Goal: Task Accomplishment & Management: Manage account settings

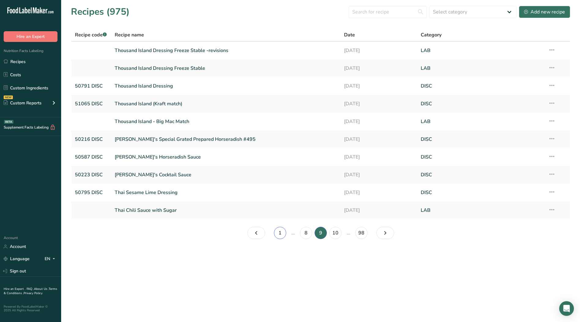
click at [276, 235] on link "1" at bounding box center [280, 233] width 12 height 12
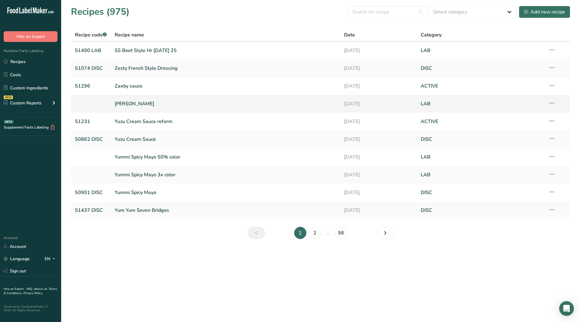
click at [553, 104] on icon at bounding box center [551, 103] width 7 height 11
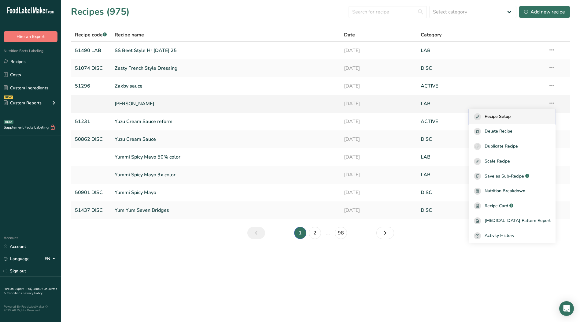
click at [511, 114] on span "Recipe Setup" at bounding box center [498, 116] width 26 height 7
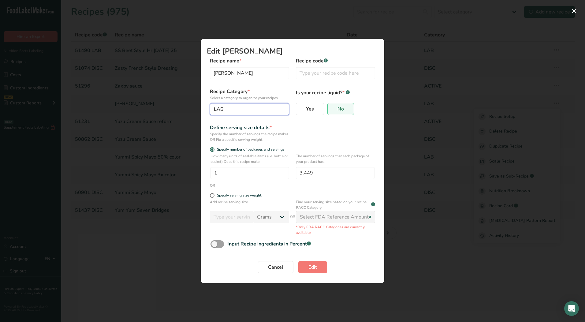
click at [228, 110] on div "LAB" at bounding box center [248, 108] width 68 height 7
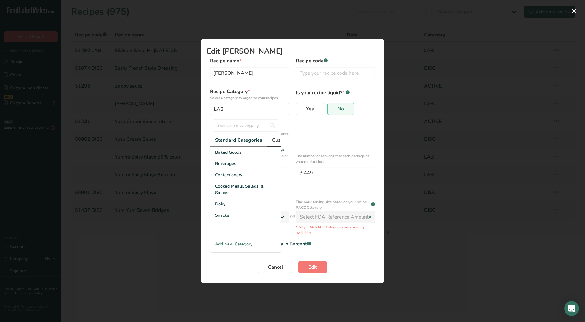
click at [276, 140] on span "Custom Categories .a-a{fill:#347362;}.b-a{fill:#fff;}" at bounding box center [295, 139] width 47 height 7
click at [233, 247] on div "Add New Category" at bounding box center [245, 244] width 71 height 6
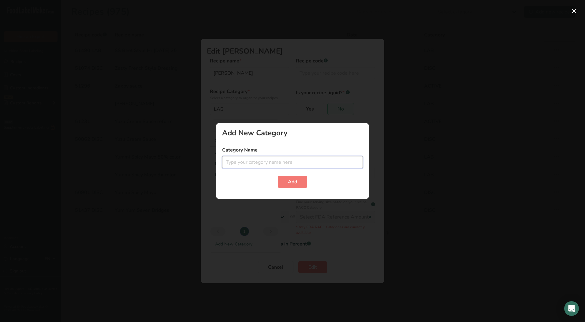
click at [248, 162] on input "Edit Recipe Modal" at bounding box center [292, 162] width 141 height 12
type input "LAB no #"
click at [294, 184] on span "Add" at bounding box center [292, 181] width 9 height 7
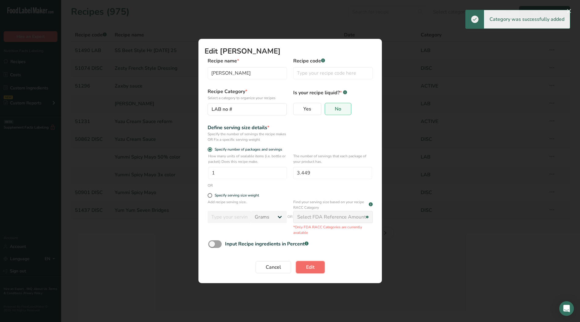
click at [309, 271] on button "Edit" at bounding box center [310, 267] width 29 height 12
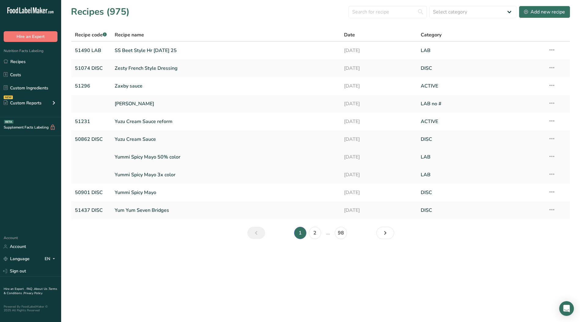
click at [552, 156] on icon at bounding box center [551, 156] width 7 height 11
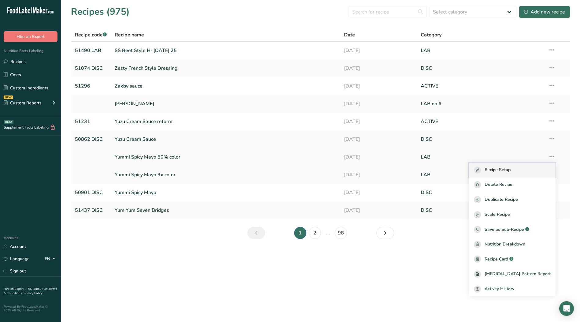
click at [522, 167] on div "Recipe Setup" at bounding box center [512, 169] width 77 height 7
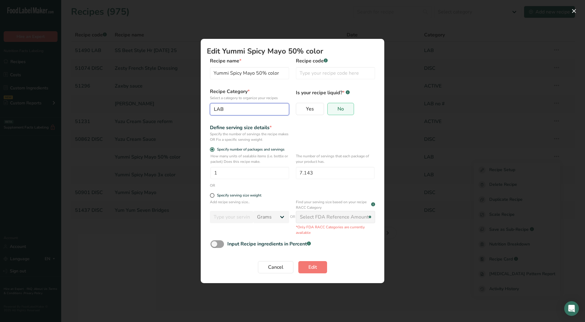
click at [235, 114] on button "LAB" at bounding box center [249, 109] width 79 height 12
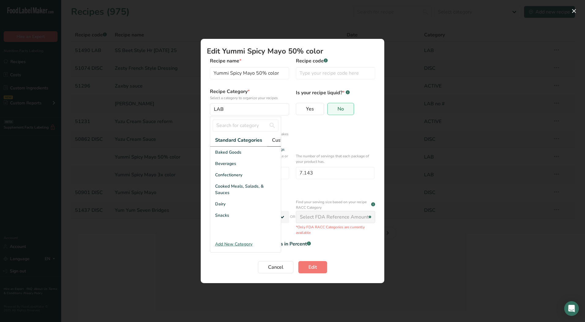
click at [272, 140] on span "Custom Categories .a-a{fill:#347362;}.b-a{fill:#fff;}" at bounding box center [295, 139] width 47 height 7
click at [229, 192] on div "LAB no #" at bounding box center [245, 185] width 71 height 11
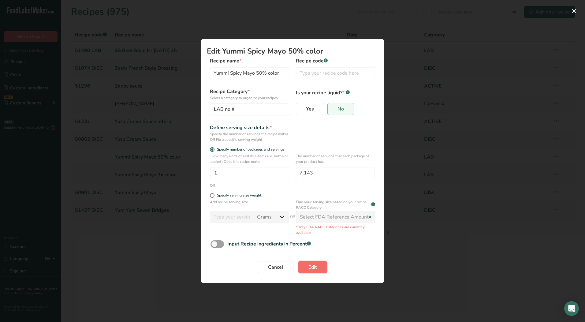
click at [312, 269] on span "Edit" at bounding box center [312, 266] width 9 height 7
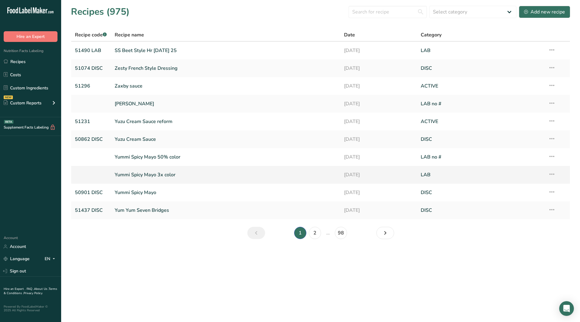
click at [553, 172] on icon at bounding box center [551, 173] width 7 height 11
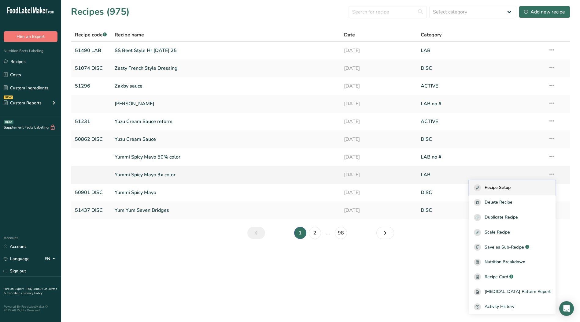
click at [511, 185] on span "Recipe Setup" at bounding box center [498, 187] width 26 height 7
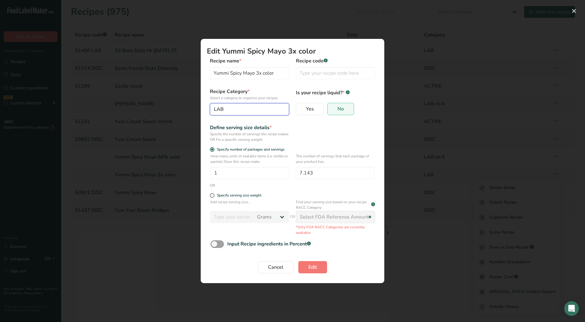
click at [253, 112] on div "LAB" at bounding box center [248, 108] width 68 height 7
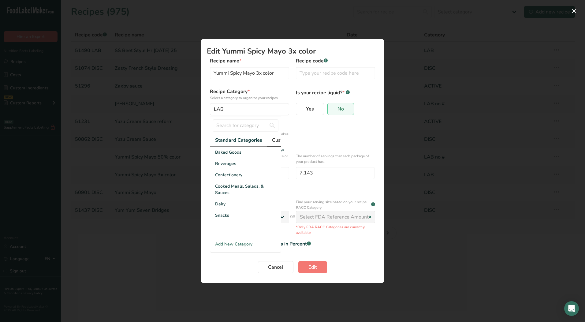
click at [274, 140] on span "Custom Categories .a-a{fill:#347362;}.b-a{fill:#fff;}" at bounding box center [295, 139] width 47 height 7
click at [226, 189] on span "LAB no #" at bounding box center [224, 186] width 18 height 6
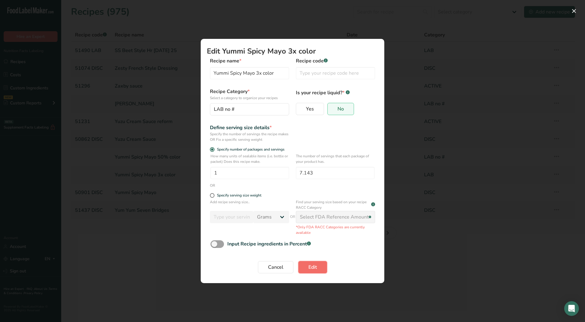
click at [315, 268] on span "Edit" at bounding box center [312, 266] width 9 height 7
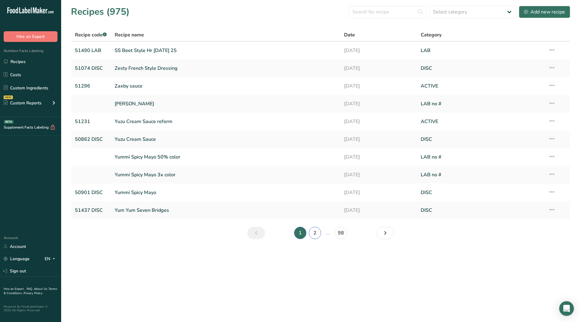
click at [313, 234] on link "2" at bounding box center [315, 233] width 12 height 12
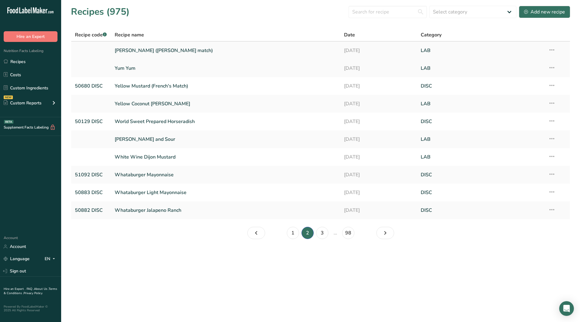
click at [555, 50] on icon at bounding box center [551, 49] width 7 height 11
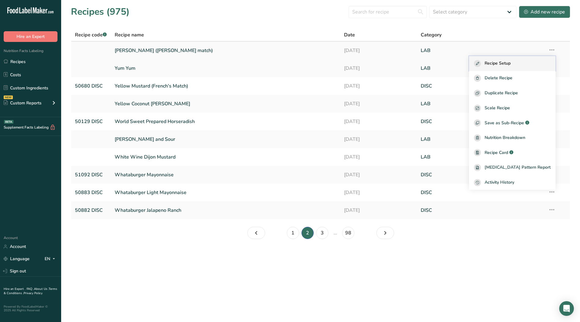
click at [511, 61] on span "Recipe Setup" at bounding box center [498, 63] width 26 height 7
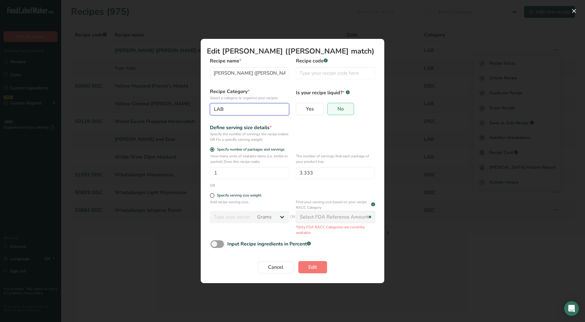
click at [256, 108] on div "LAB" at bounding box center [248, 108] width 68 height 7
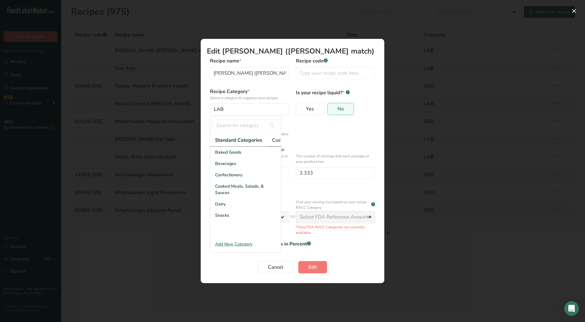
click at [277, 140] on span "Custom Categories .a-a{fill:#347362;}.b-a{fill:#fff;}" at bounding box center [295, 139] width 47 height 7
click at [226, 189] on span "LAB no #" at bounding box center [224, 186] width 18 height 6
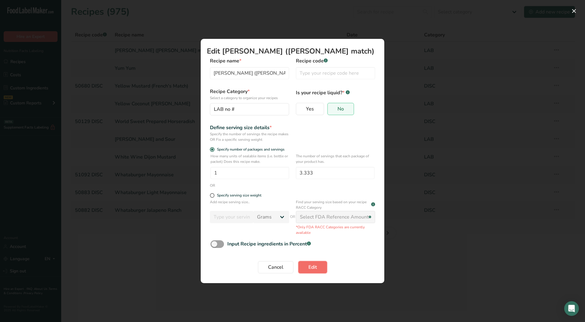
click at [307, 264] on button "Edit" at bounding box center [312, 267] width 29 height 12
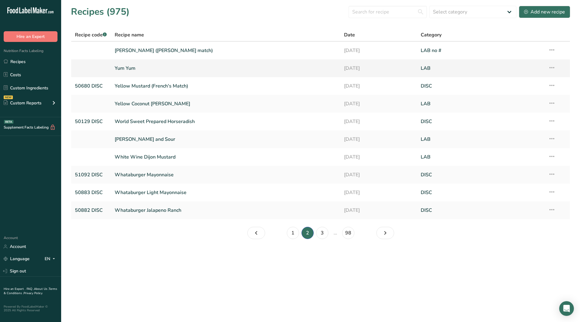
click at [553, 68] on icon at bounding box center [551, 67] width 7 height 11
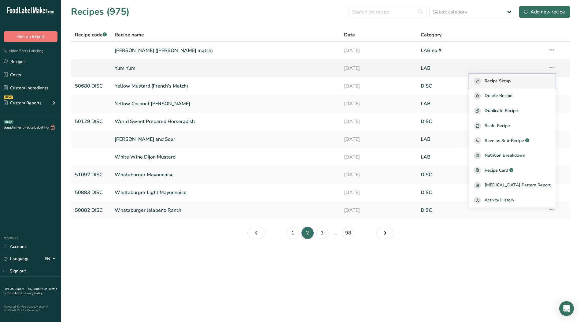
click at [524, 79] on div "Recipe Setup" at bounding box center [512, 81] width 77 height 7
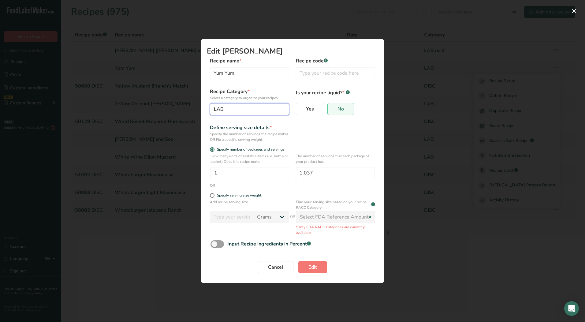
click at [236, 111] on div "LAB" at bounding box center [248, 108] width 68 height 7
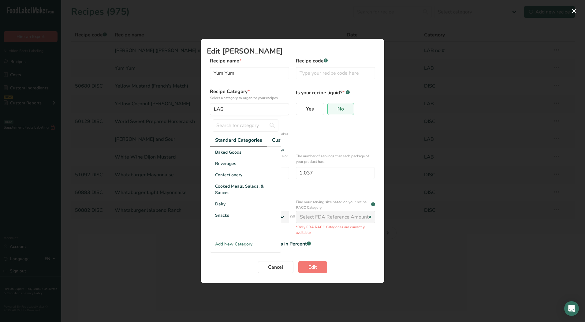
click at [281, 140] on div "Specify the number of servings the recipe makes OR Fix a specific serving weight" at bounding box center [249, 136] width 79 height 11
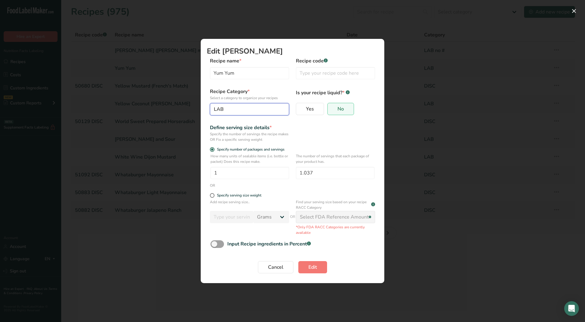
click at [253, 109] on div "LAB" at bounding box center [248, 108] width 68 height 7
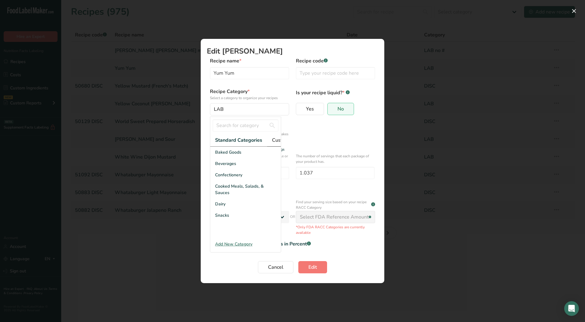
click at [275, 140] on span "Custom Categories .a-a{fill:#347362;}.b-a{fill:#fff;}" at bounding box center [295, 139] width 47 height 7
click at [223, 189] on span "LAB no #" at bounding box center [224, 186] width 18 height 6
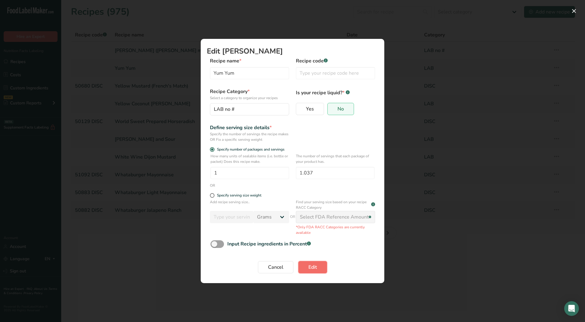
click at [307, 266] on button "Edit" at bounding box center [312, 267] width 29 height 12
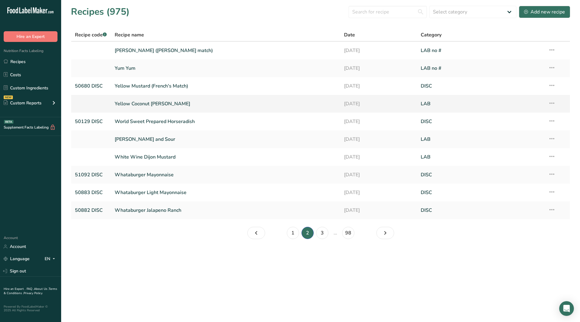
click at [552, 102] on icon at bounding box center [551, 103] width 7 height 11
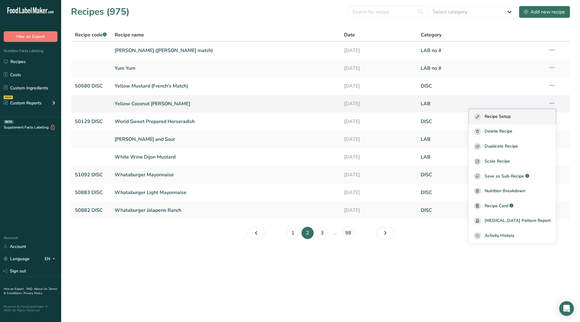
click at [507, 115] on span "Recipe Setup" at bounding box center [498, 116] width 26 height 7
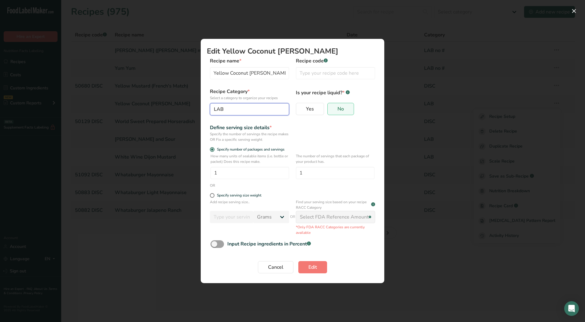
click at [258, 109] on div "LAB" at bounding box center [248, 108] width 68 height 7
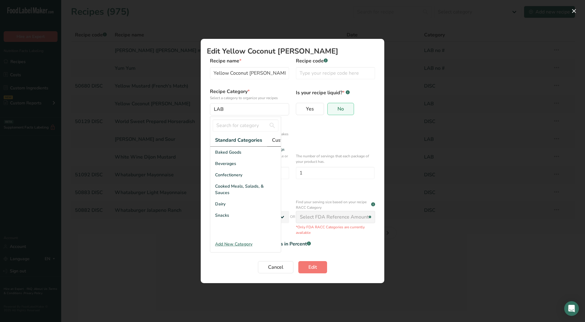
click at [274, 138] on span "Custom Categories .a-a{fill:#347362;}.b-a{fill:#fff;}" at bounding box center [295, 139] width 47 height 7
click at [230, 189] on span "LAB no #" at bounding box center [224, 186] width 18 height 6
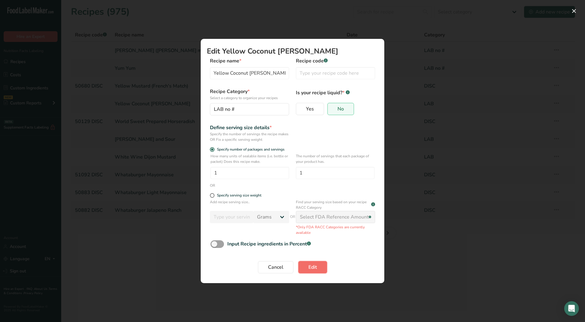
click at [316, 268] on span "Edit" at bounding box center [312, 266] width 9 height 7
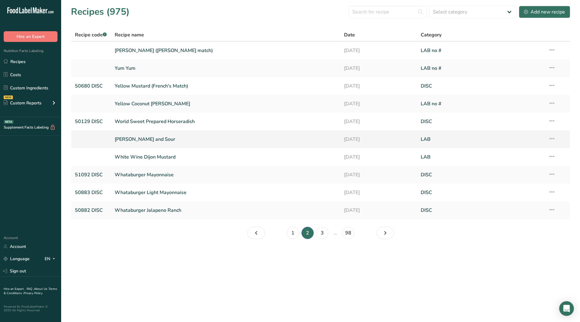
click at [556, 140] on td "Recipe Setup Delete Recipe Duplicate Recipe Scale Recipe Save as Sub-Recipe .a-…" at bounding box center [556, 139] width 25 height 18
click at [551, 101] on icon at bounding box center [551, 103] width 7 height 11
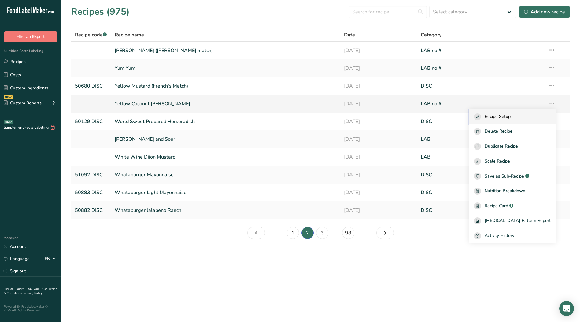
click at [510, 115] on span "Recipe Setup" at bounding box center [498, 116] width 26 height 7
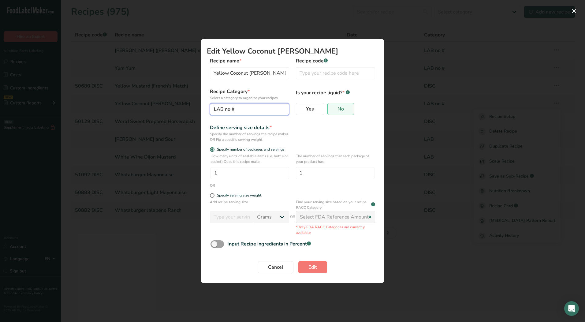
drag, startPoint x: 260, startPoint y: 113, endPoint x: 262, endPoint y: 118, distance: 5.6
click at [260, 113] on button "LAB no #" at bounding box center [249, 109] width 79 height 12
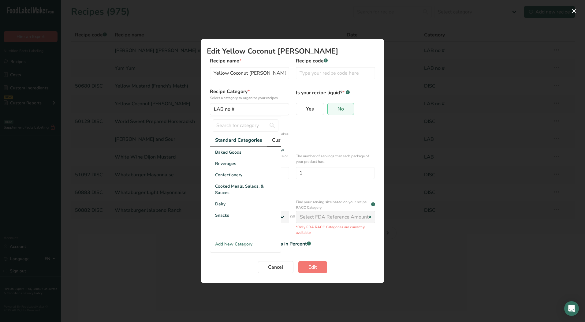
click at [274, 141] on span "Custom Categories .a-a{fill:#347362;}.b-a{fill:#fff;}" at bounding box center [295, 139] width 47 height 7
click at [227, 179] on div "LAB" at bounding box center [245, 174] width 71 height 11
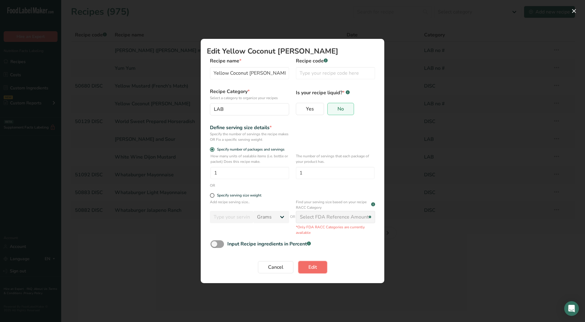
click at [309, 268] on span "Edit" at bounding box center [312, 266] width 9 height 7
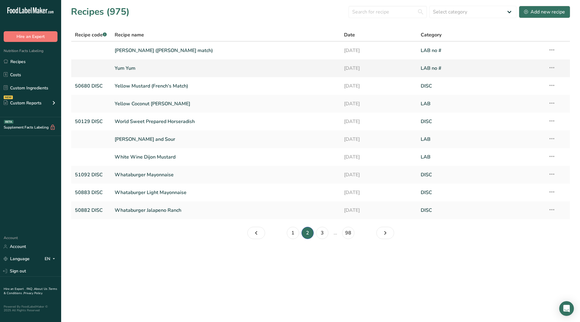
click at [551, 68] on icon at bounding box center [551, 67] width 7 height 11
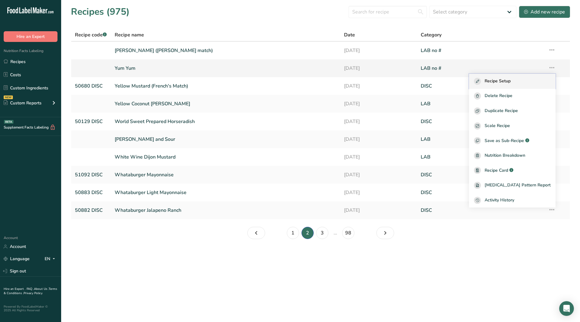
click at [511, 80] on span "Recipe Setup" at bounding box center [498, 81] width 26 height 7
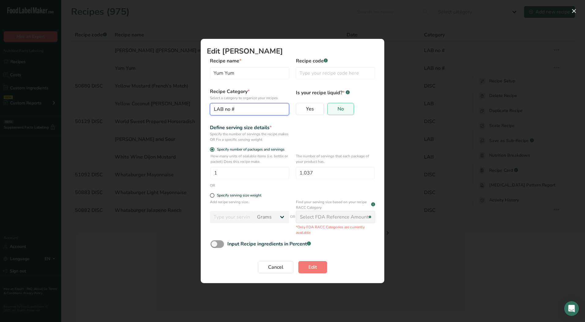
click at [243, 107] on div "LAB no #" at bounding box center [248, 108] width 68 height 7
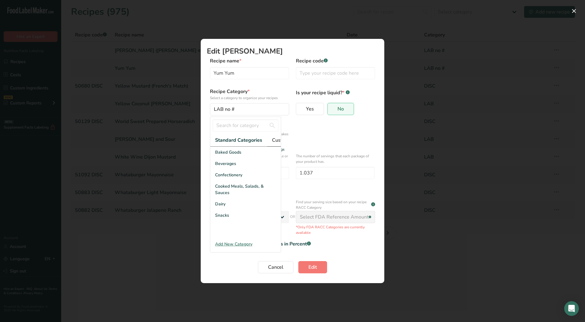
click at [272, 142] on span "Custom Categories .a-a{fill:#347362;}.b-a{fill:#fff;}" at bounding box center [295, 139] width 47 height 7
click at [224, 179] on div "LAB" at bounding box center [245, 174] width 71 height 11
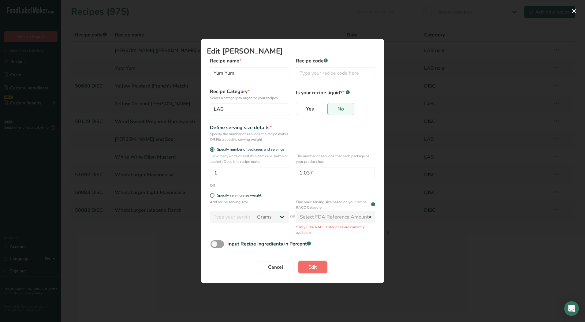
click at [315, 267] on span "Edit" at bounding box center [312, 266] width 9 height 7
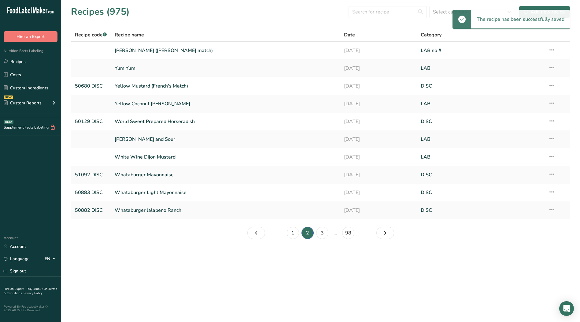
click at [553, 50] on icon at bounding box center [551, 49] width 7 height 11
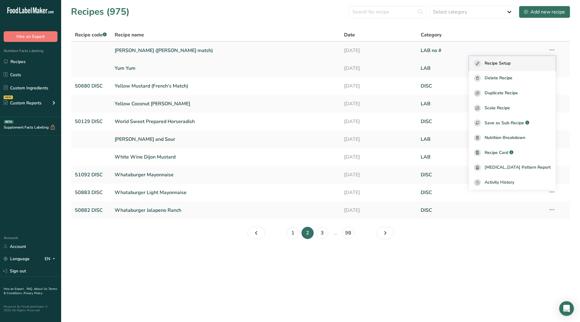
click at [523, 61] on div "Recipe Setup" at bounding box center [512, 63] width 77 height 7
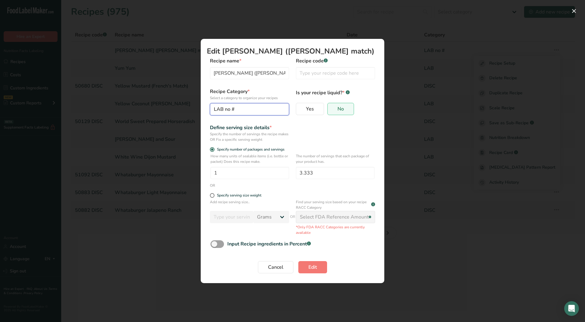
click at [260, 112] on div "LAB no #" at bounding box center [248, 108] width 68 height 7
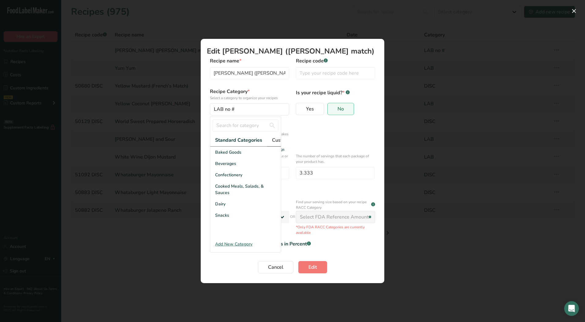
click at [272, 139] on span "Custom Categories .a-a{fill:#347362;}.b-a{fill:#fff;}" at bounding box center [295, 139] width 47 height 7
click at [234, 180] on div "LAB" at bounding box center [245, 174] width 71 height 11
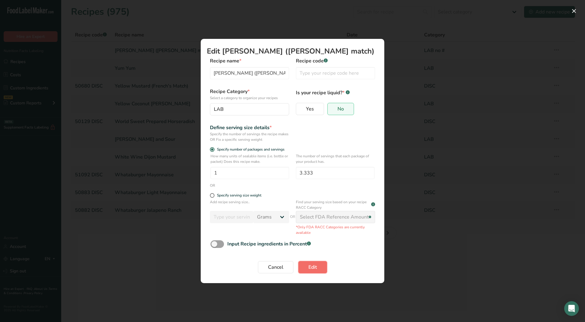
click at [307, 266] on button "Edit" at bounding box center [312, 267] width 29 height 12
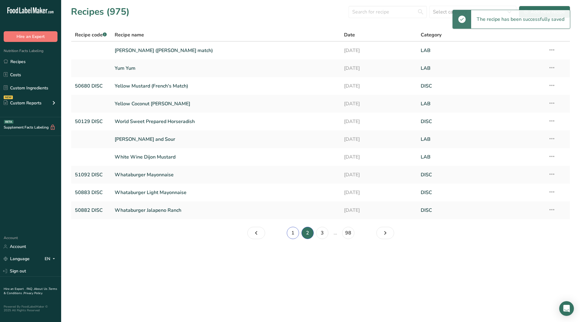
click at [291, 234] on link "1" at bounding box center [293, 233] width 12 height 12
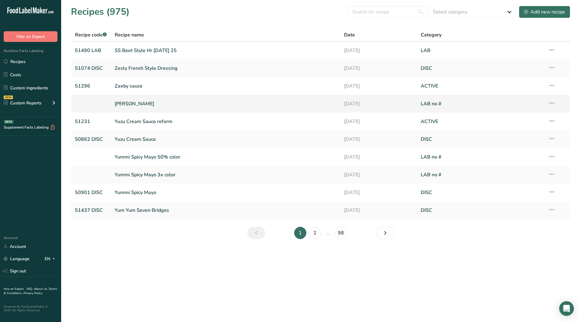
click at [553, 103] on icon at bounding box center [551, 103] width 7 height 11
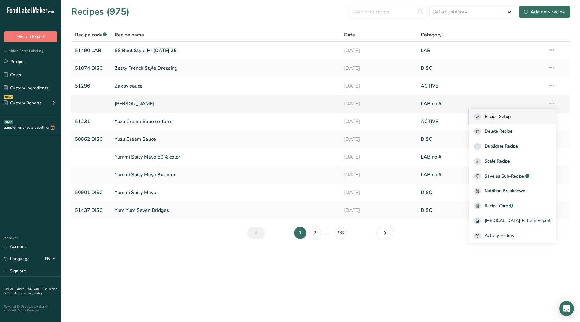
click at [501, 117] on span "Recipe Setup" at bounding box center [498, 116] width 26 height 7
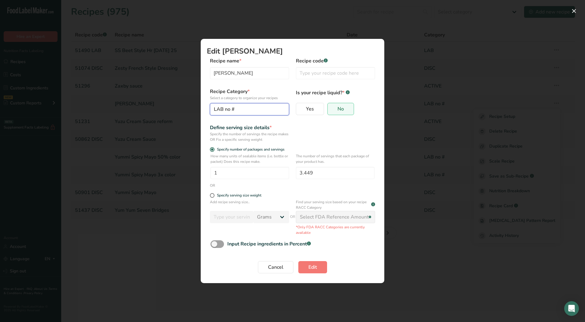
click at [245, 110] on div "LAB no #" at bounding box center [248, 108] width 68 height 7
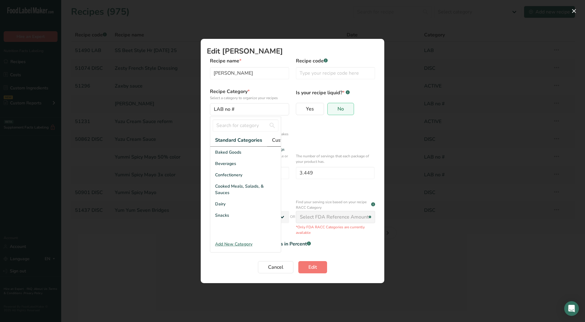
click at [274, 137] on span "Custom Categories .a-a{fill:#347362;}.b-a{fill:#fff;}" at bounding box center [295, 139] width 47 height 7
click at [228, 179] on div "LAB" at bounding box center [245, 174] width 71 height 11
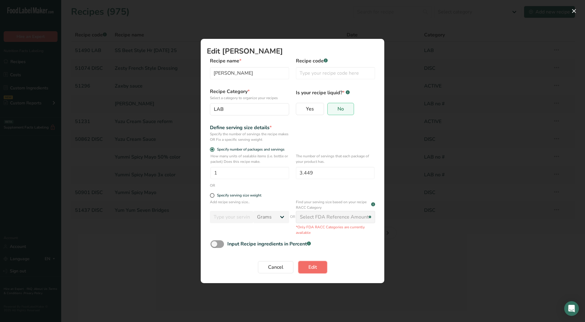
click at [313, 269] on span "Edit" at bounding box center [312, 266] width 9 height 7
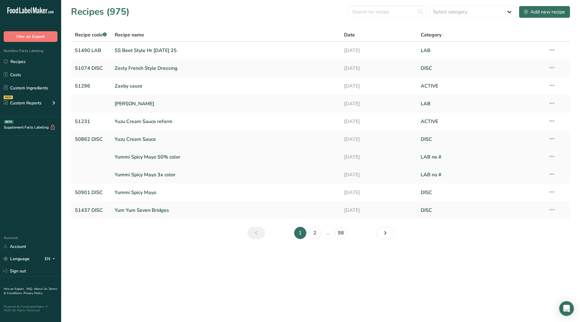
click at [551, 155] on icon at bounding box center [551, 156] width 7 height 11
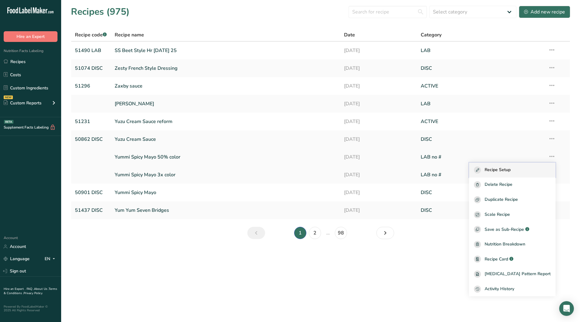
click at [525, 171] on div "Recipe Setup" at bounding box center [512, 169] width 77 height 7
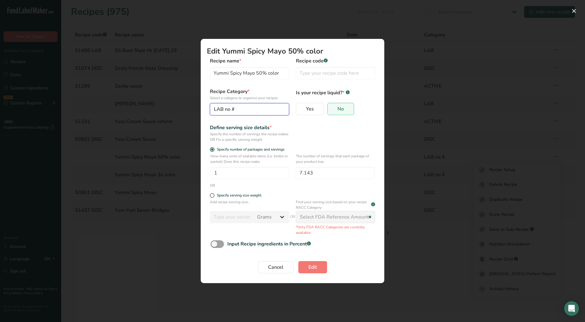
click at [259, 110] on div "LAB no #" at bounding box center [248, 108] width 68 height 7
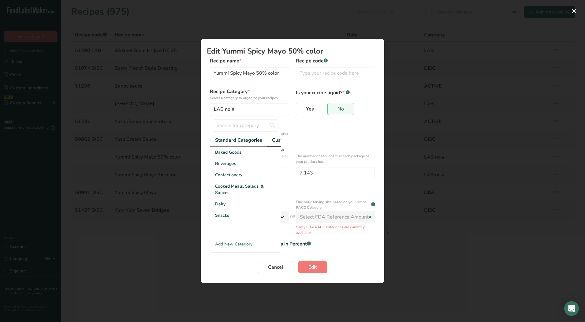
drag, startPoint x: 278, startPoint y: 139, endPoint x: 245, endPoint y: 150, distance: 35.0
click at [277, 140] on span "Custom Categories .a-a{fill:#347362;}.b-a{fill:#fff;}" at bounding box center [295, 139] width 47 height 7
click at [230, 180] on div "LAB" at bounding box center [245, 174] width 71 height 11
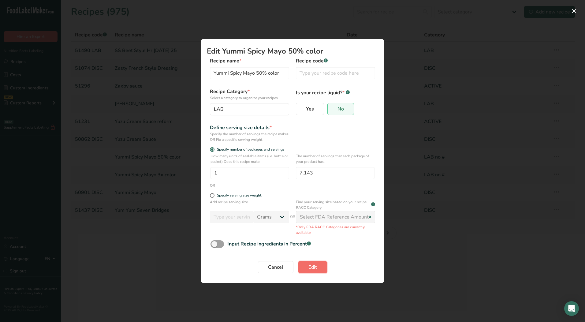
click at [313, 263] on button "Edit" at bounding box center [312, 267] width 29 height 12
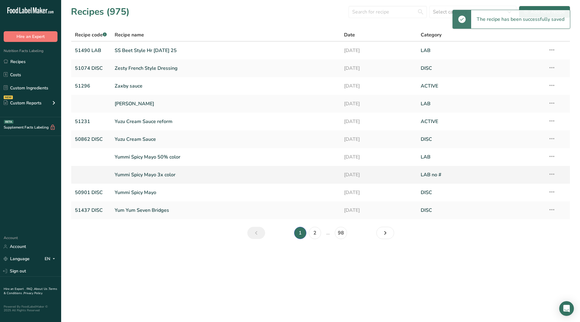
click at [552, 175] on icon at bounding box center [551, 173] width 7 height 11
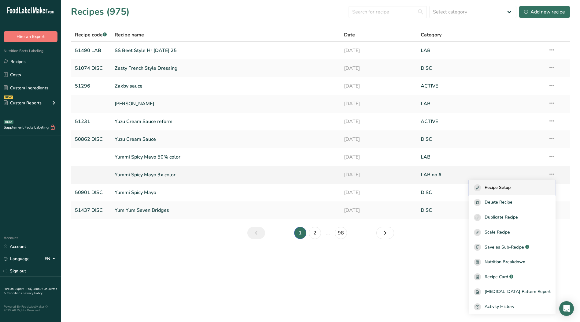
click at [500, 188] on span "Recipe Setup" at bounding box center [498, 187] width 26 height 7
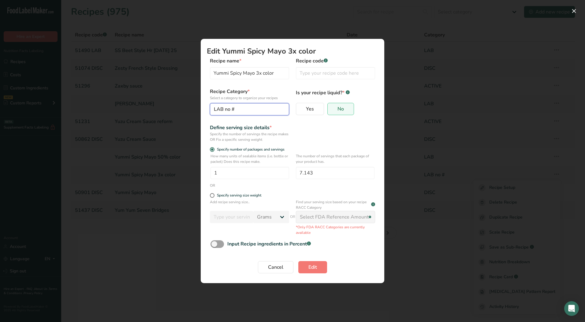
click at [236, 110] on div "LAB no #" at bounding box center [248, 108] width 68 height 7
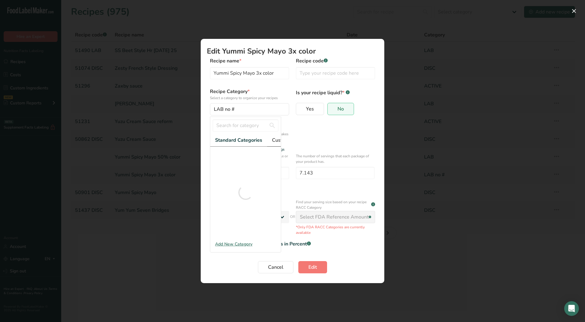
click at [277, 140] on span "Custom Categories .a-a{fill:#347362;}.b-a{fill:#fff;}" at bounding box center [295, 139] width 47 height 7
click at [275, 142] on span "Custom Categories .a-a{fill:#347362;}.b-a{fill:#fff;}" at bounding box center [294, 139] width 47 height 7
click at [221, 178] on span "LAB" at bounding box center [219, 175] width 9 height 6
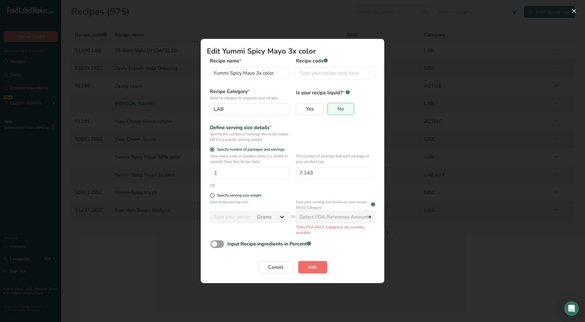
click at [311, 268] on span "Edit" at bounding box center [312, 266] width 9 height 7
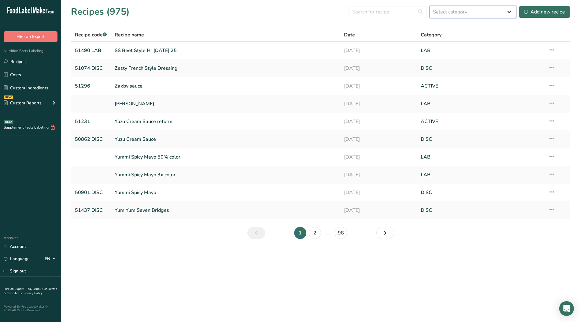
click at [509, 12] on select "Select category All ACTIVE Baked Goods [GEOGRAPHIC_DATA] Confectionery Cooked M…" at bounding box center [472, 12] width 87 height 12
select select "2610"
click at [430, 6] on select "Select category All ACTIVE Baked Goods [GEOGRAPHIC_DATA] Confectionery Cooked M…" at bounding box center [472, 12] width 87 height 12
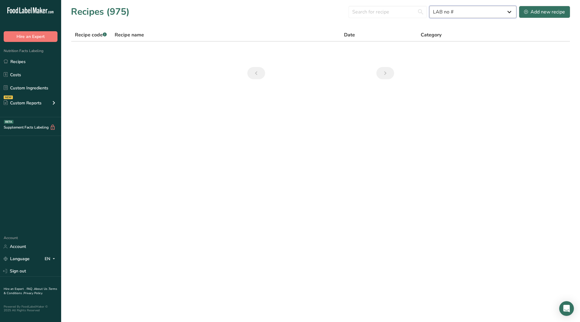
drag, startPoint x: 450, startPoint y: 10, endPoint x: 445, endPoint y: 12, distance: 5.0
click at [445, 12] on select "All ACTIVE Baked Goods [GEOGRAPHIC_DATA] Confectionery Cooked Meals, Salads, & …" at bounding box center [472, 12] width 87 height 12
click at [509, 10] on select "All ACTIVE Baked Goods [GEOGRAPHIC_DATA] Confectionery Cooked Meals, Salads, & …" at bounding box center [472, 12] width 87 height 12
click at [506, 11] on select "All ACTIVE Baked Goods [GEOGRAPHIC_DATA] Confectionery Cooked Meals, Salads, & …" at bounding box center [472, 12] width 87 height 12
select select
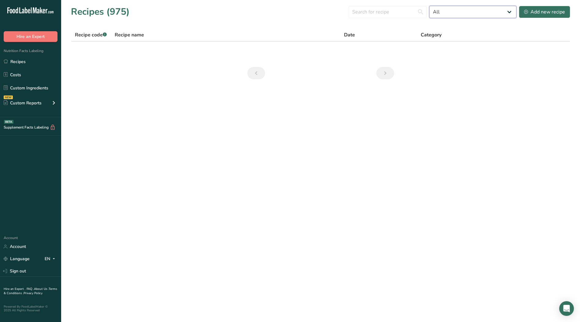
click at [430, 6] on select "All ACTIVE Baked Goods [GEOGRAPHIC_DATA] Confectionery Cooked Meals, Salads, & …" at bounding box center [472, 12] width 87 height 12
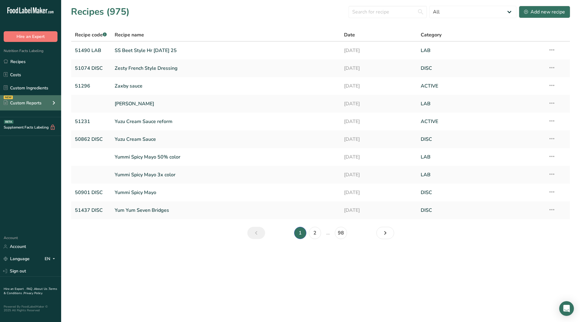
click at [52, 103] on icon at bounding box center [53, 102] width 7 height 11
click at [381, 234] on link "Page 2." at bounding box center [385, 233] width 18 height 12
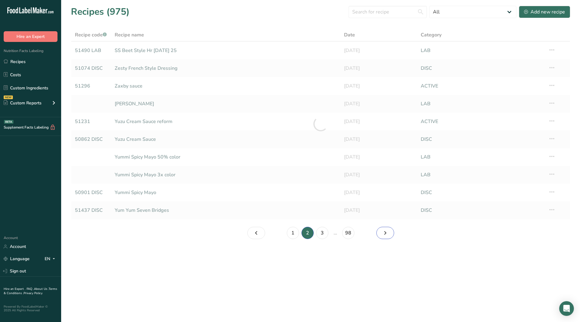
click at [381, 234] on link "Page 3." at bounding box center [385, 233] width 18 height 12
click at [382, 234] on icon "Page 4." at bounding box center [385, 232] width 7 height 11
click at [341, 234] on link "5" at bounding box center [337, 233] width 12 height 12
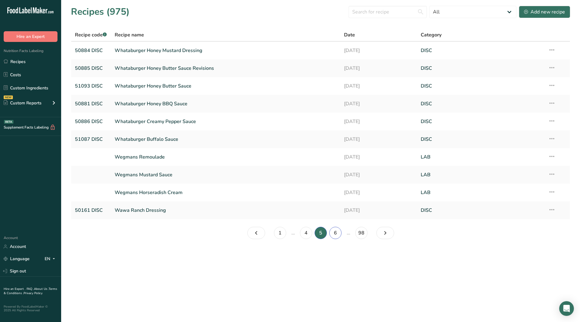
click at [338, 232] on link "6" at bounding box center [335, 233] width 12 height 12
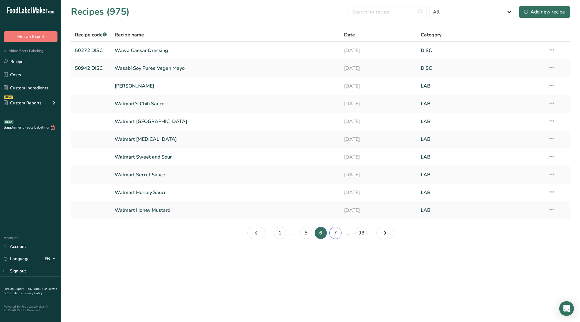
click at [338, 231] on link "7" at bounding box center [335, 233] width 12 height 12
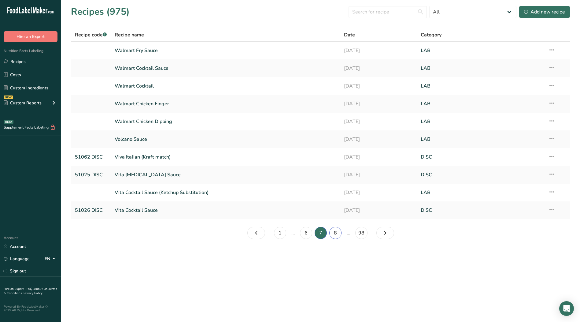
click at [336, 231] on link "8" at bounding box center [335, 233] width 12 height 12
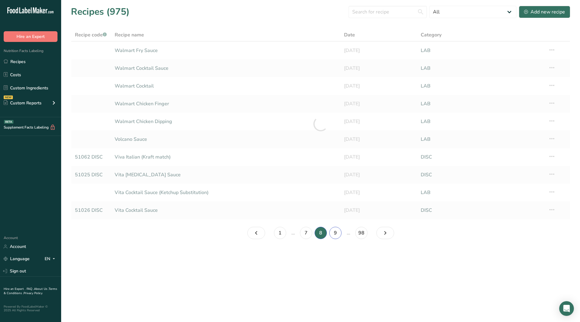
click at [336, 231] on link "9" at bounding box center [335, 233] width 12 height 12
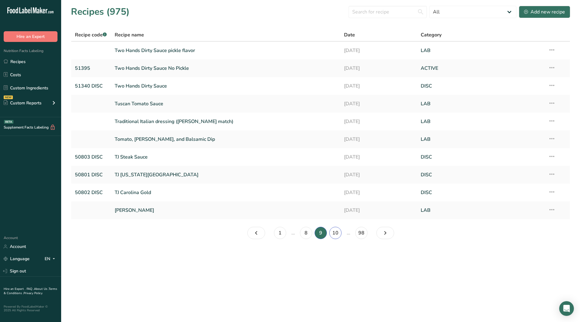
click at [336, 232] on link "10" at bounding box center [335, 233] width 12 height 12
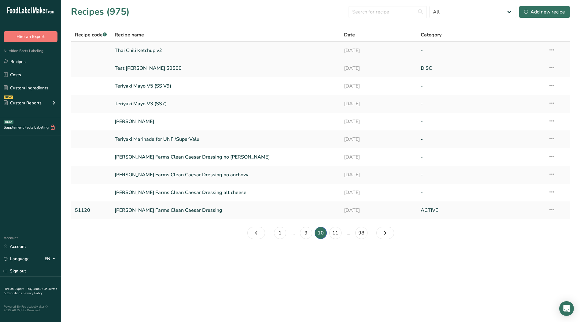
click at [553, 50] on icon at bounding box center [551, 49] width 7 height 11
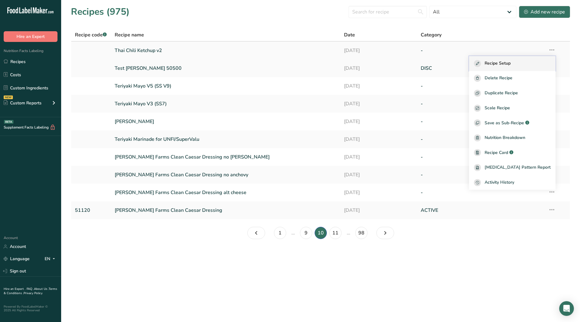
click at [511, 62] on span "Recipe Setup" at bounding box center [498, 63] width 26 height 7
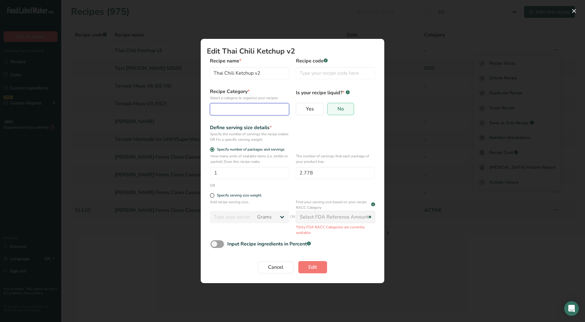
click at [250, 109] on div "Edit Recipe Modal" at bounding box center [248, 108] width 68 height 7
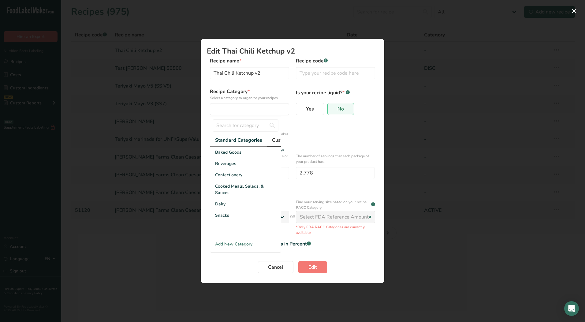
click at [276, 140] on span "Custom Categories .a-a{fill:#347362;}.b-a{fill:#fff;}" at bounding box center [295, 139] width 47 height 7
click at [221, 178] on span "LAB" at bounding box center [219, 175] width 9 height 6
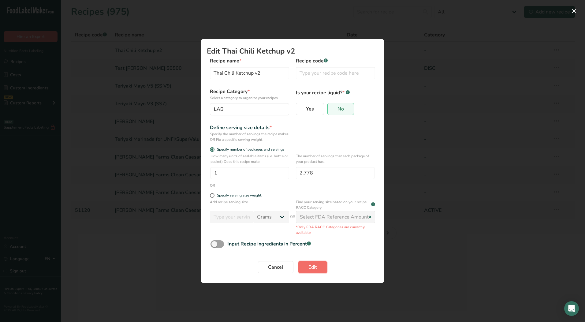
click at [306, 268] on button "Edit" at bounding box center [312, 267] width 29 height 12
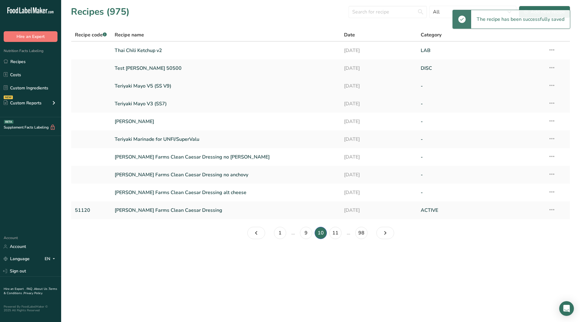
click at [553, 86] on icon at bounding box center [551, 85] width 7 height 11
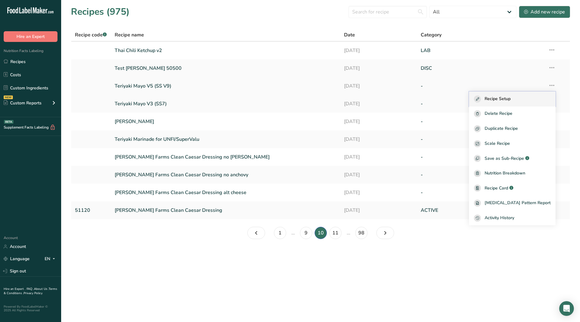
click at [509, 99] on span "Recipe Setup" at bounding box center [498, 98] width 26 height 7
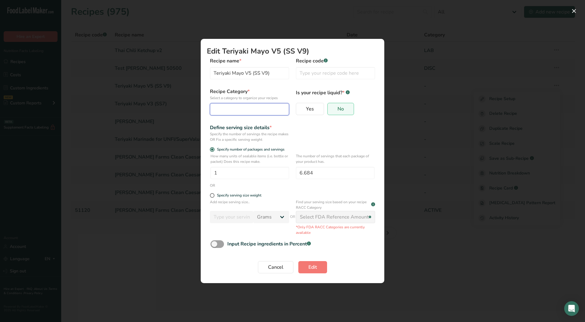
click at [251, 109] on div "Edit Recipe Modal" at bounding box center [248, 108] width 68 height 7
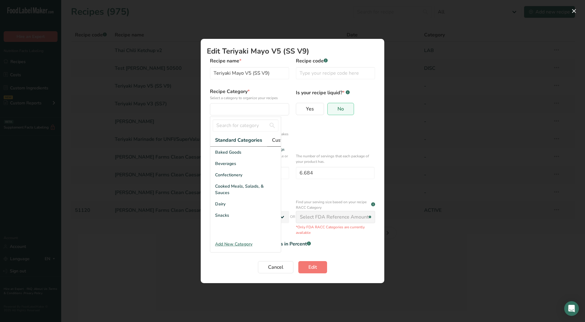
click at [275, 139] on span "Custom Categories .a-a{fill:#347362;}.b-a{fill:#fff;}" at bounding box center [295, 139] width 47 height 7
click at [231, 178] on div "LAB" at bounding box center [245, 174] width 71 height 11
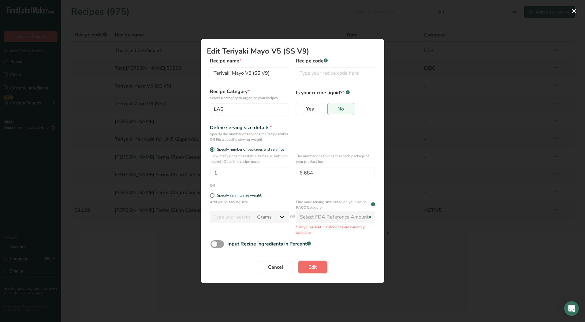
click at [320, 269] on button "Edit" at bounding box center [312, 267] width 29 height 12
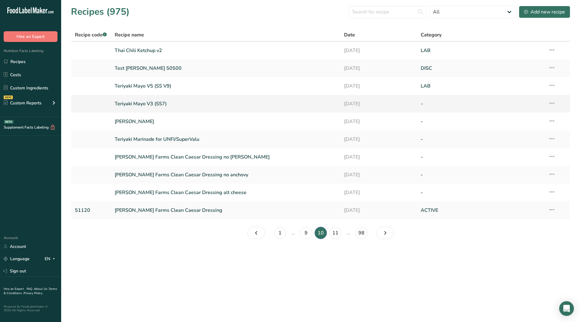
click at [552, 103] on icon at bounding box center [551, 103] width 7 height 11
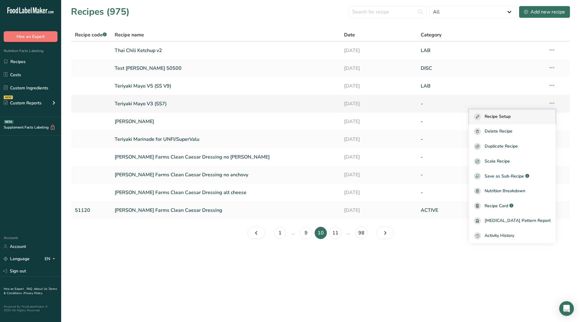
click at [511, 115] on span "Recipe Setup" at bounding box center [498, 116] width 26 height 7
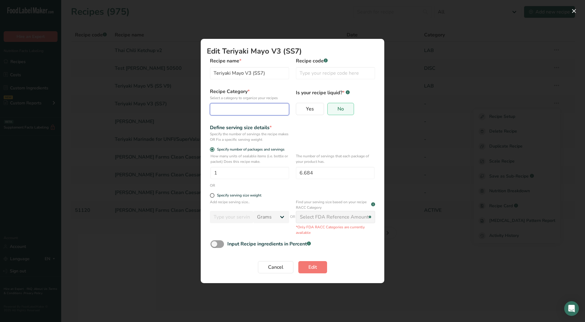
click at [259, 109] on div "Edit Recipe Modal" at bounding box center [248, 108] width 68 height 7
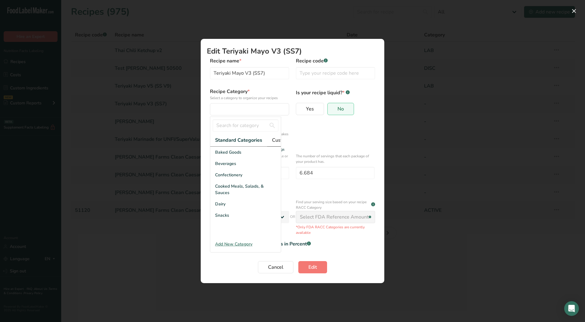
click at [274, 139] on span "Custom Categories .a-a{fill:#347362;}.b-a{fill:#fff;}" at bounding box center [295, 139] width 47 height 7
click at [228, 180] on div "LAB" at bounding box center [245, 174] width 71 height 11
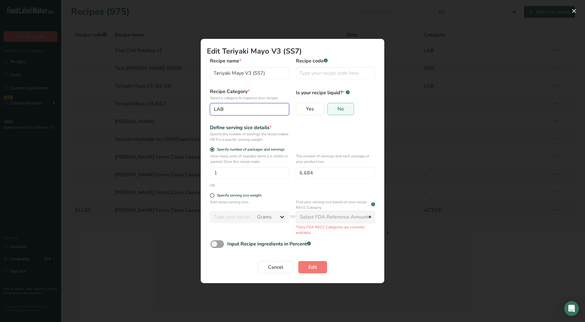
click at [249, 106] on div "LAB" at bounding box center [248, 108] width 68 height 7
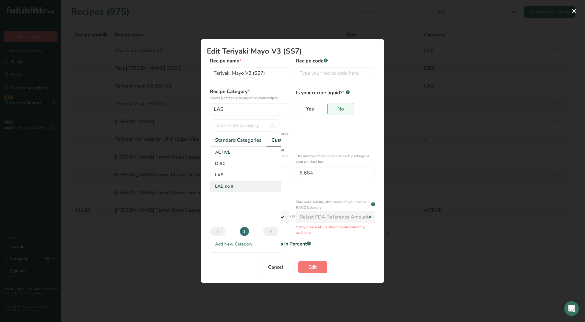
click at [236, 191] on div "LAB no #" at bounding box center [245, 185] width 71 height 11
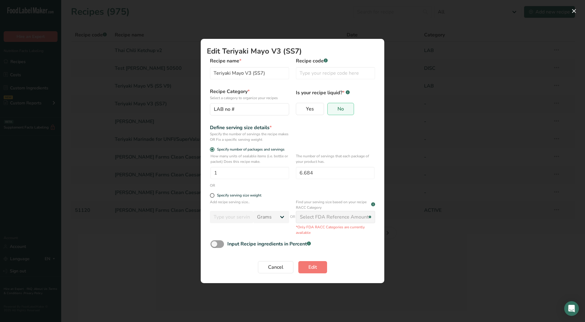
drag, startPoint x: 236, startPoint y: 191, endPoint x: 210, endPoint y: 120, distance: 75.8
click at [203, 120] on section "Edit Teriyaki Mayo V3 (SS7) Recipe name * Teriyaki Mayo V3 (SS7) Recipe code .a…" at bounding box center [292, 161] width 183 height 244
click at [243, 108] on div "LAB no #" at bounding box center [248, 108] width 68 height 7
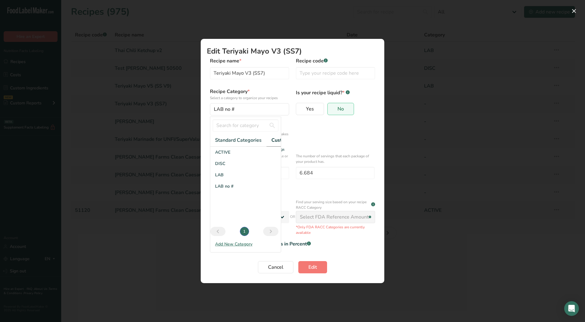
click at [277, 140] on span "Custom Categories .a-a{fill:#347362;}.b-a{fill:#fff;}" at bounding box center [294, 139] width 47 height 7
click at [240, 192] on div "LAB no #" at bounding box center [245, 185] width 71 height 11
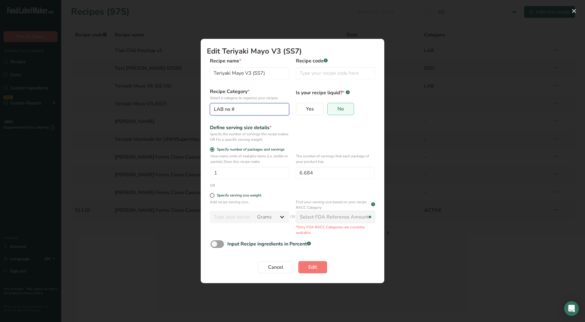
click at [247, 113] on button "LAB no #" at bounding box center [249, 109] width 79 height 12
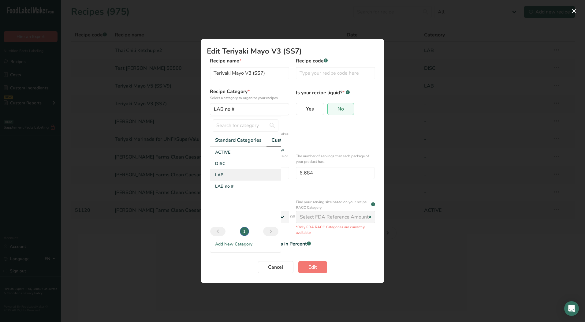
click at [227, 180] on div "LAB" at bounding box center [245, 174] width 71 height 11
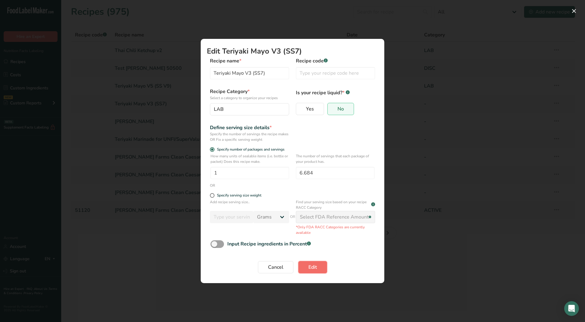
click at [310, 272] on button "Edit" at bounding box center [312, 267] width 29 height 12
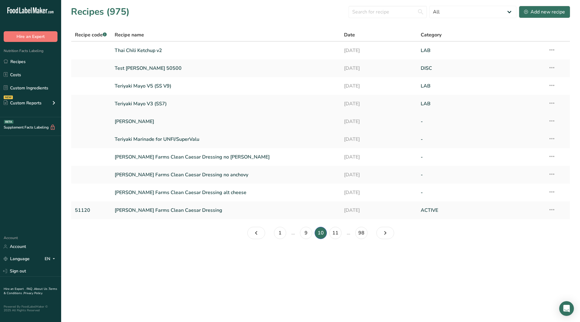
click at [554, 121] on icon at bounding box center [551, 120] width 7 height 11
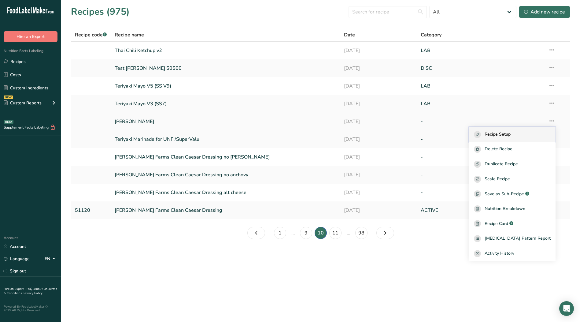
click at [511, 133] on span "Recipe Setup" at bounding box center [498, 134] width 26 height 7
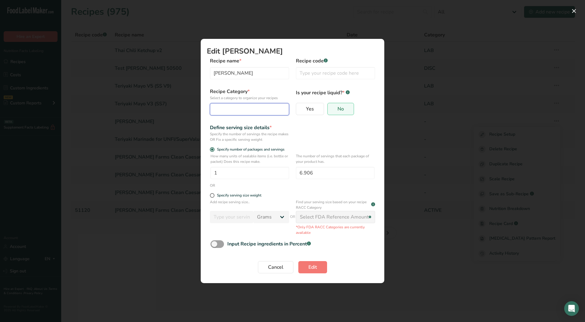
click at [258, 110] on div "Edit Recipe Modal" at bounding box center [248, 108] width 68 height 7
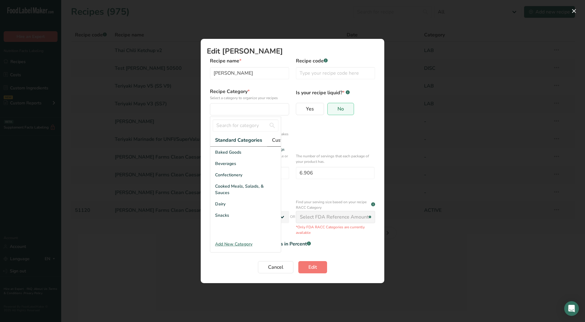
click at [275, 141] on span "Custom Categories .a-a{fill:#347362;}.b-a{fill:#fff;}" at bounding box center [295, 139] width 47 height 7
click at [225, 180] on div "LAB" at bounding box center [245, 174] width 71 height 11
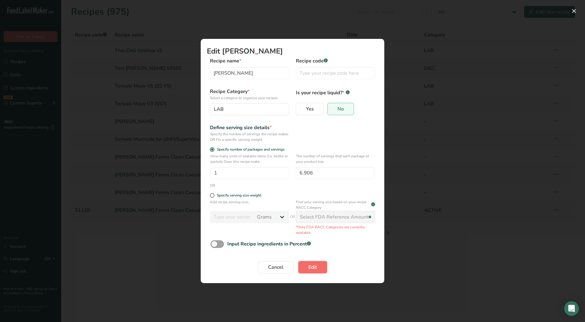
click at [319, 269] on button "Edit" at bounding box center [312, 267] width 29 height 12
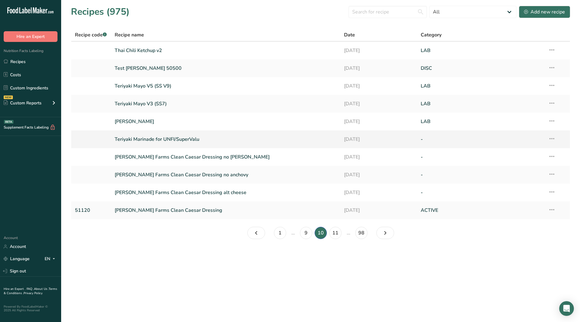
click at [552, 139] on icon at bounding box center [551, 138] width 7 height 11
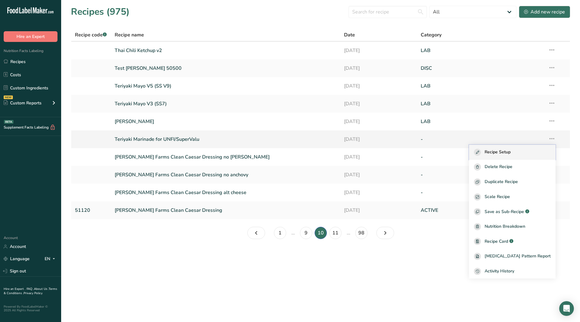
click at [511, 153] on span "Recipe Setup" at bounding box center [498, 152] width 26 height 7
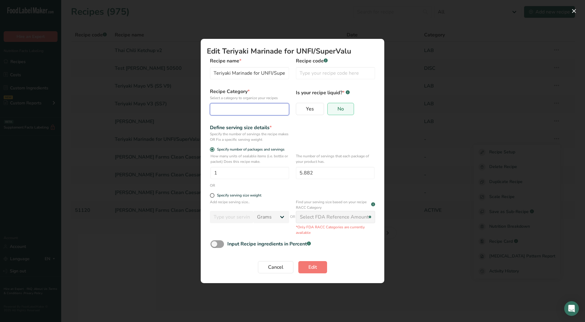
click at [257, 103] on button "Edit Recipe Modal" at bounding box center [249, 109] width 79 height 12
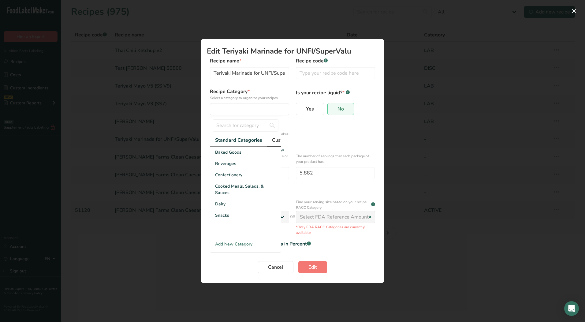
click at [273, 140] on span "Custom Categories .a-a{fill:#347362;}.b-a{fill:#fff;}" at bounding box center [295, 139] width 47 height 7
click at [218, 178] on span "LAB" at bounding box center [219, 175] width 9 height 6
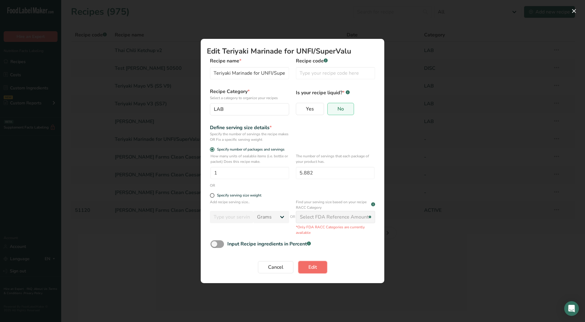
click at [312, 270] on span "Edit" at bounding box center [312, 266] width 9 height 7
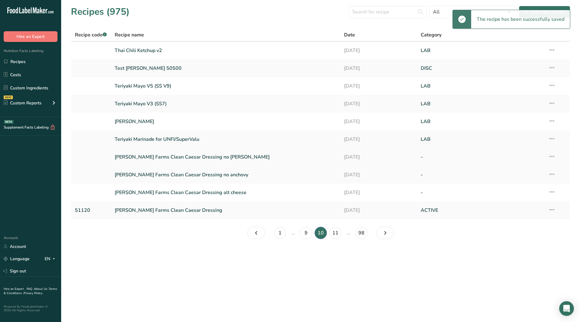
click at [553, 156] on icon at bounding box center [551, 156] width 7 height 11
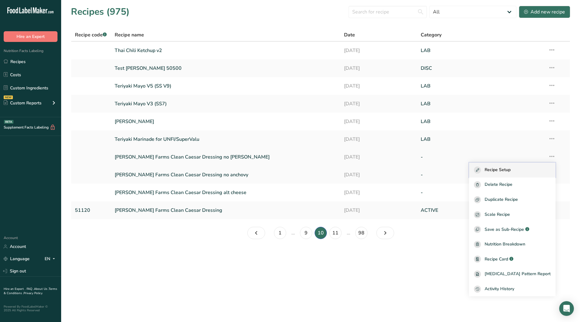
click at [522, 172] on div "Recipe Setup" at bounding box center [512, 169] width 77 height 7
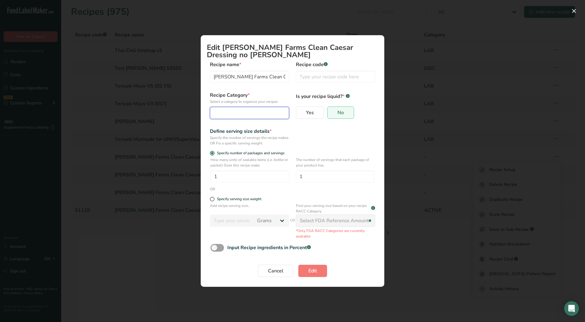
click at [250, 110] on div "Edit Recipe Modal" at bounding box center [248, 112] width 68 height 7
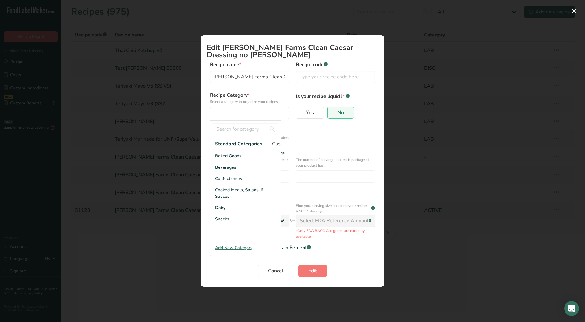
click at [275, 144] on span "Custom Categories .a-a{fill:#347362;}.b-a{fill:#fff;}" at bounding box center [295, 143] width 47 height 7
click at [225, 182] on div "LAB" at bounding box center [245, 178] width 71 height 11
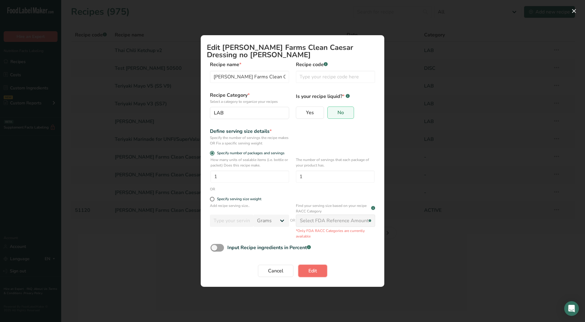
click at [315, 271] on span "Edit" at bounding box center [312, 270] width 9 height 7
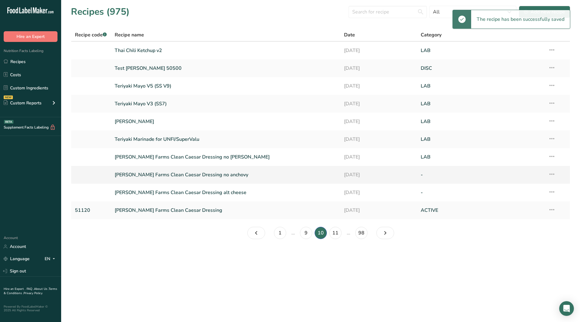
click at [554, 175] on icon at bounding box center [551, 173] width 7 height 11
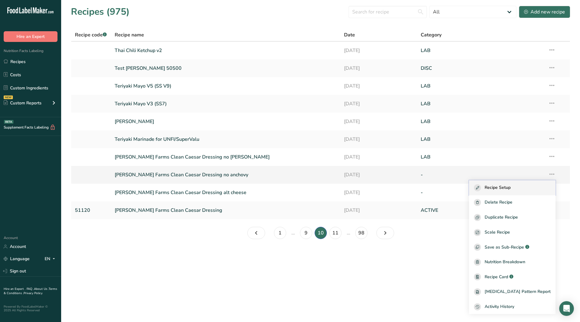
click at [530, 186] on div "Recipe Setup" at bounding box center [512, 187] width 77 height 7
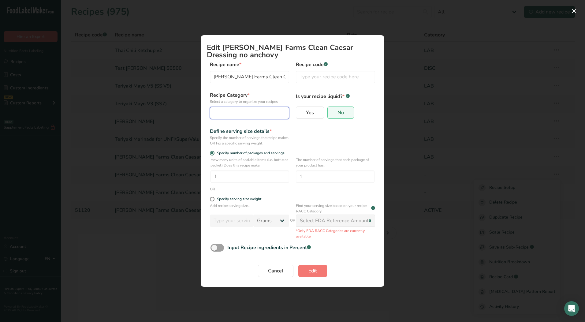
click at [265, 113] on div "Edit Recipe Modal" at bounding box center [248, 112] width 68 height 7
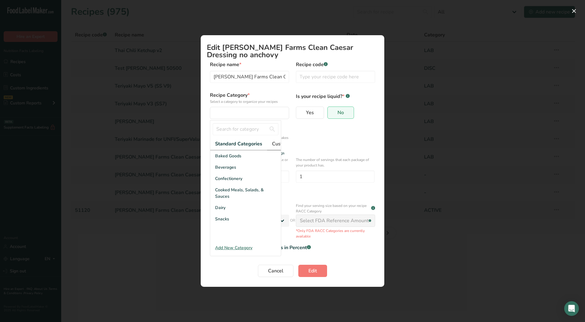
click at [276, 145] on span "Custom Categories .a-a{fill:#347362;}.b-a{fill:#fff;}" at bounding box center [295, 143] width 47 height 7
click at [234, 184] on div "LAB" at bounding box center [245, 178] width 71 height 11
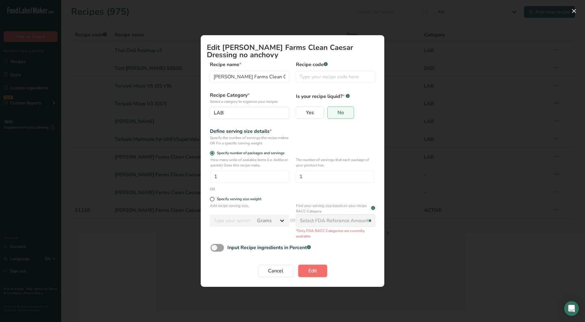
click at [317, 268] on button "Edit" at bounding box center [312, 270] width 29 height 12
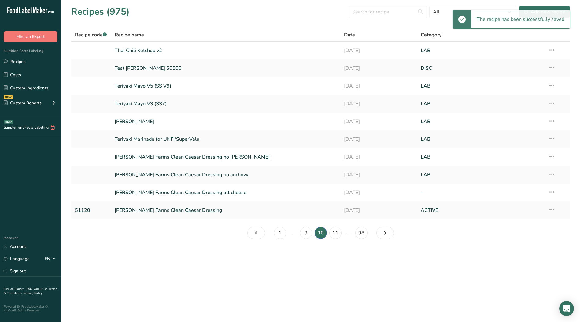
click at [553, 193] on icon at bounding box center [551, 191] width 7 height 11
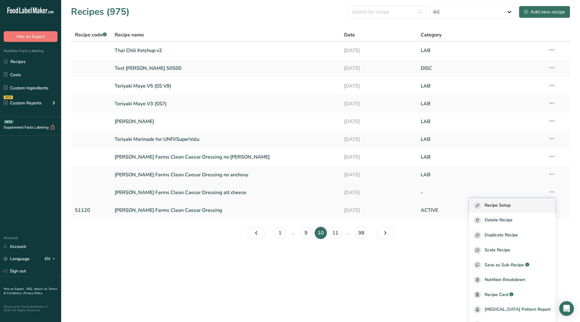
click at [518, 205] on div "Recipe Setup" at bounding box center [512, 205] width 77 height 7
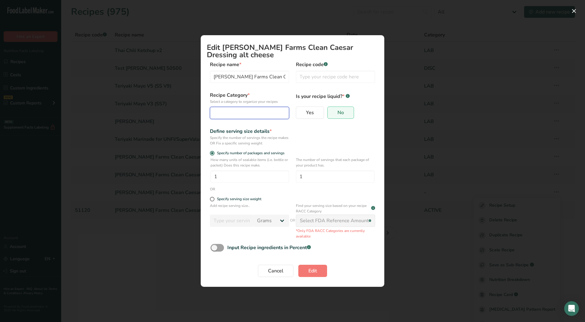
click at [231, 115] on div "Edit Recipe Modal" at bounding box center [248, 112] width 68 height 7
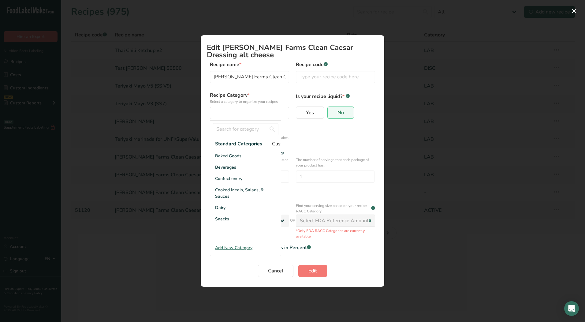
click at [275, 145] on span "Custom Categories .a-a{fill:#347362;}.b-a{fill:#fff;}" at bounding box center [295, 143] width 47 height 7
click at [215, 182] on span "LAB" at bounding box center [219, 178] width 9 height 6
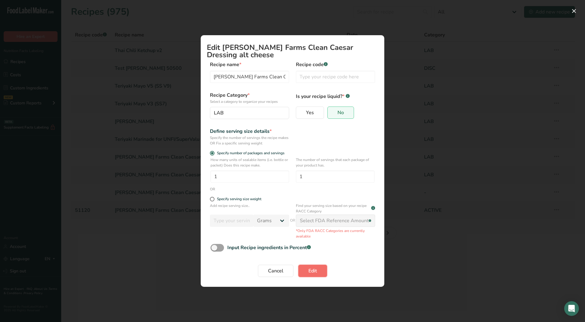
click at [314, 273] on span "Edit" at bounding box center [312, 270] width 9 height 7
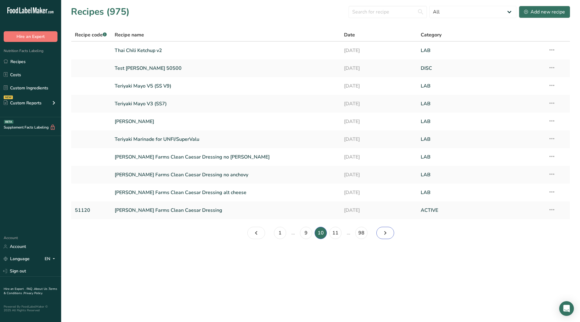
click at [387, 235] on icon "Page 11." at bounding box center [385, 232] width 7 height 11
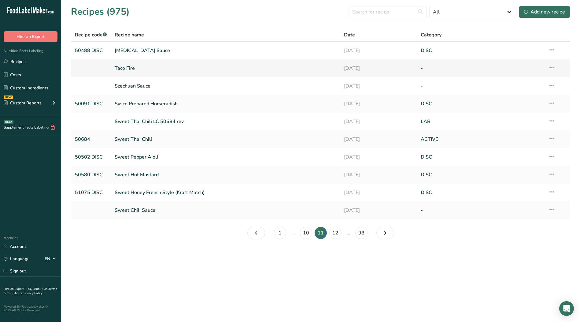
click at [553, 67] on icon at bounding box center [551, 67] width 7 height 11
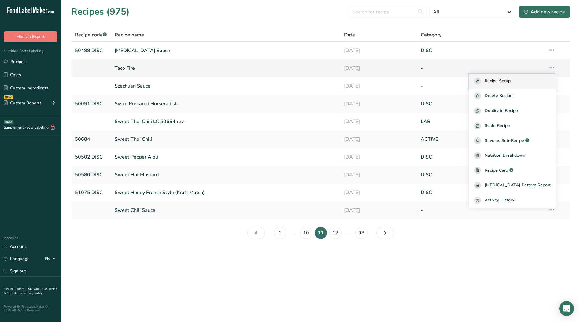
click at [530, 81] on div "Recipe Setup" at bounding box center [512, 81] width 77 height 7
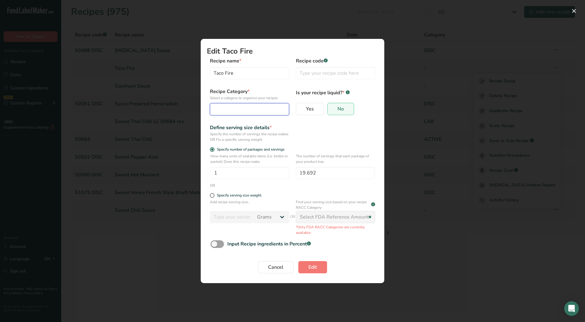
click at [245, 109] on div "Edit Recipe Modal" at bounding box center [248, 108] width 68 height 7
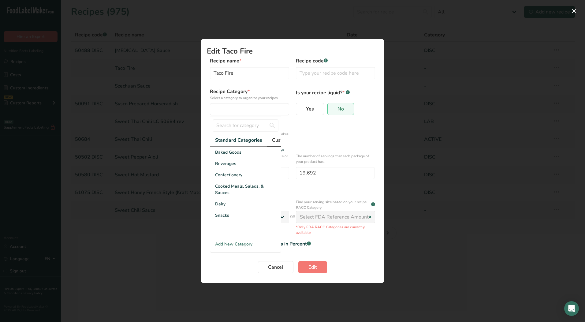
click at [275, 139] on span "Custom Categories .a-a{fill:#347362;}.b-a{fill:#fff;}" at bounding box center [295, 139] width 47 height 7
click at [217, 177] on span "LAB" at bounding box center [219, 175] width 9 height 6
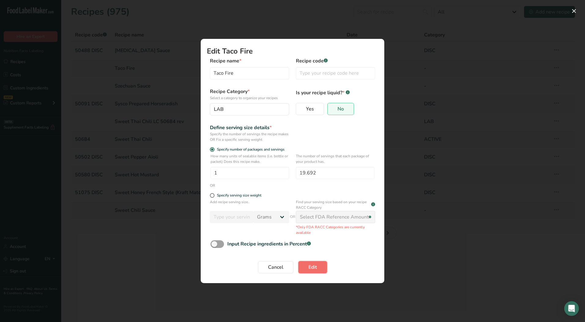
click at [310, 265] on span "Edit" at bounding box center [312, 266] width 9 height 7
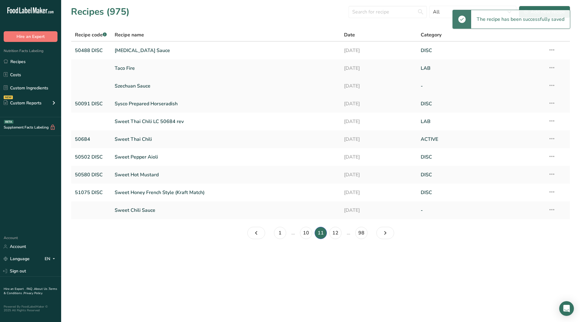
click at [552, 84] on icon at bounding box center [551, 85] width 7 height 11
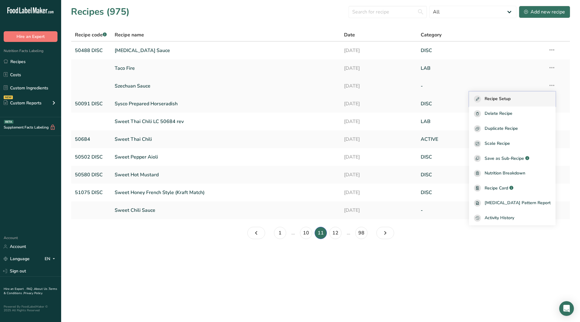
click at [510, 97] on span "Recipe Setup" at bounding box center [498, 98] width 26 height 7
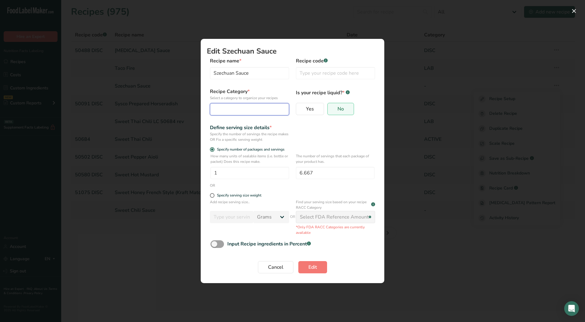
click at [264, 112] on div "Edit Recipe Modal" at bounding box center [248, 108] width 68 height 7
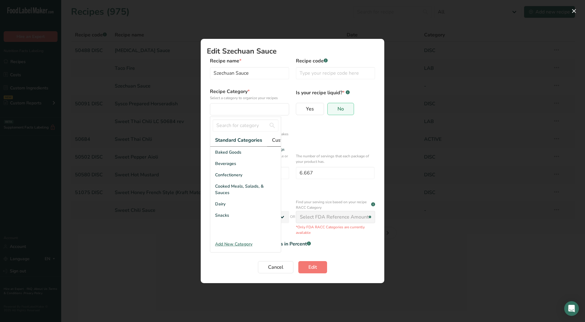
click at [273, 140] on span "Custom Categories .a-a{fill:#347362;}.b-a{fill:#fff;}" at bounding box center [295, 139] width 47 height 7
click at [220, 178] on span "LAB" at bounding box center [219, 175] width 9 height 6
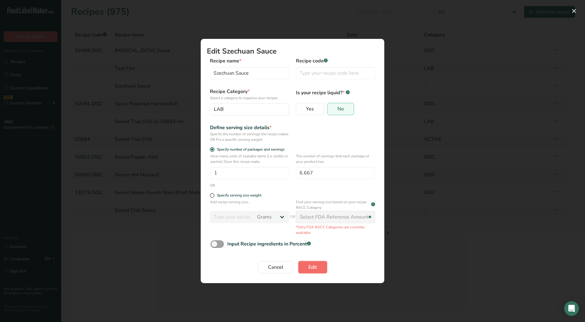
click at [316, 270] on span "Edit" at bounding box center [312, 266] width 9 height 7
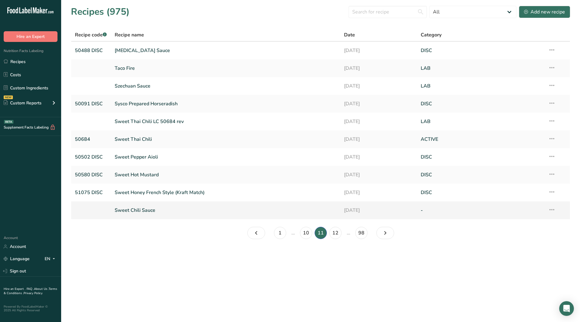
click at [553, 211] on icon at bounding box center [551, 209] width 7 height 11
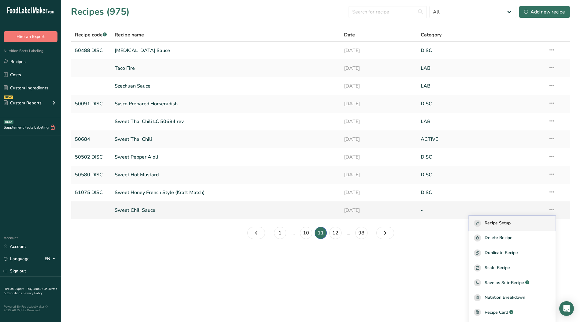
click at [520, 223] on div "Recipe Setup" at bounding box center [512, 223] width 77 height 7
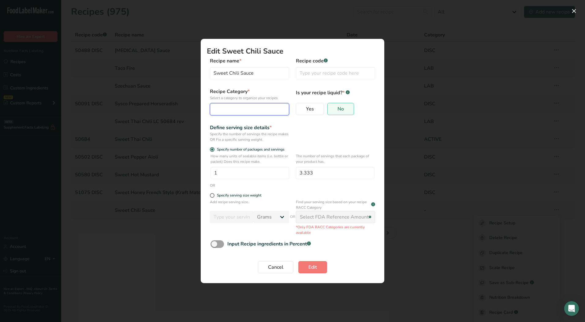
click at [245, 110] on div "Edit Recipe Modal" at bounding box center [248, 108] width 68 height 7
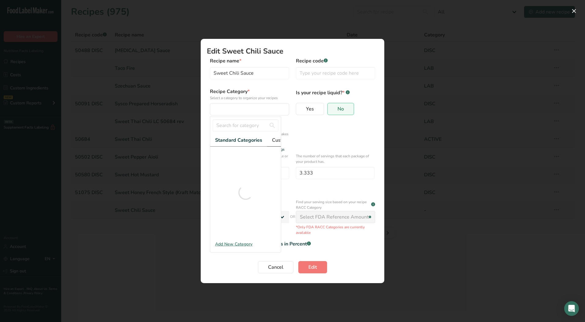
click at [274, 140] on span "Custom Categories .a-a{fill:#347362;}.b-a{fill:#fff;}" at bounding box center [295, 139] width 47 height 7
click at [233, 176] on div "LAB" at bounding box center [245, 174] width 71 height 11
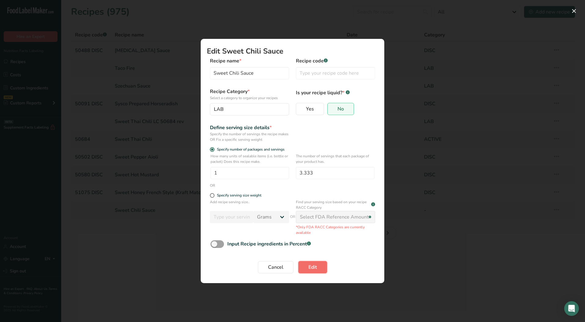
click at [304, 269] on button "Edit" at bounding box center [312, 267] width 29 height 12
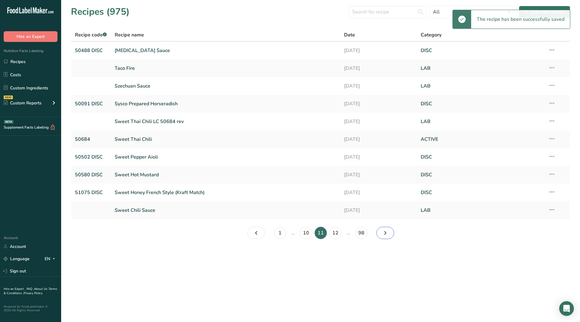
click at [387, 231] on icon "Page 12." at bounding box center [385, 232] width 7 height 11
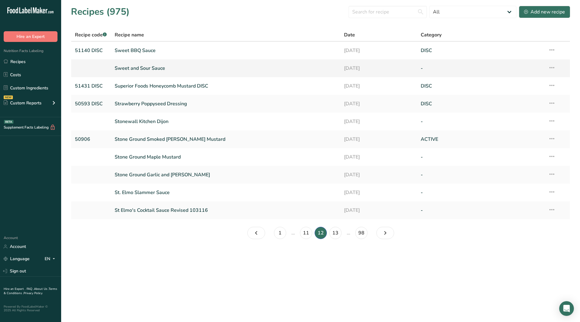
click at [553, 66] on icon at bounding box center [551, 67] width 7 height 11
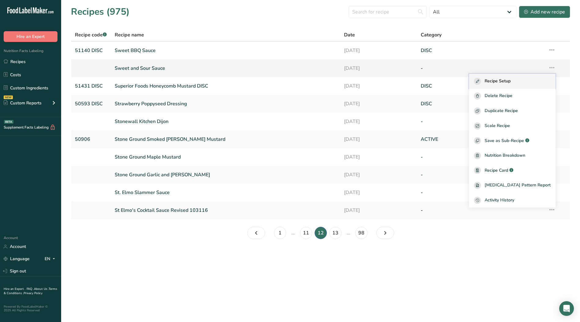
click at [509, 80] on span "Recipe Setup" at bounding box center [498, 81] width 26 height 7
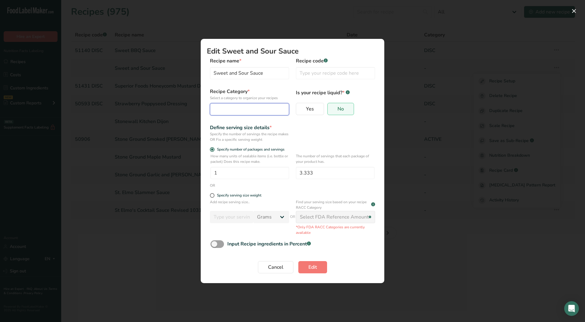
click at [226, 111] on div "Edit Recipe Modal" at bounding box center [248, 108] width 68 height 7
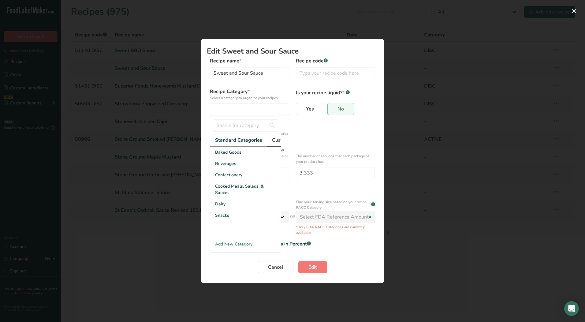
click at [275, 141] on span "Custom Categories .a-a{fill:#347362;}.b-a{fill:#fff;}" at bounding box center [295, 139] width 47 height 7
click at [228, 180] on div "LAB" at bounding box center [245, 174] width 71 height 11
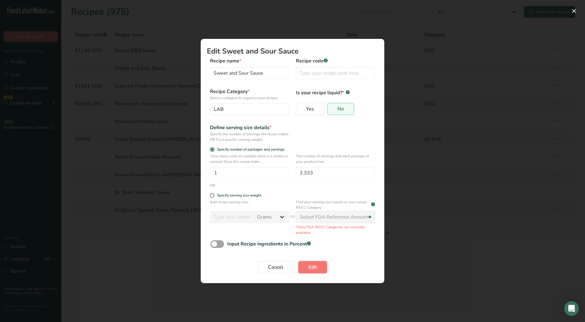
click at [306, 266] on button "Edit" at bounding box center [312, 267] width 29 height 12
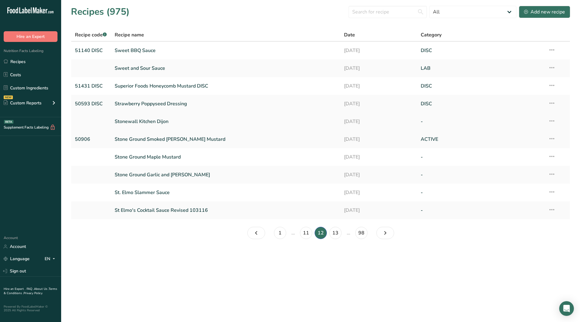
click at [551, 121] on icon at bounding box center [551, 120] width 7 height 11
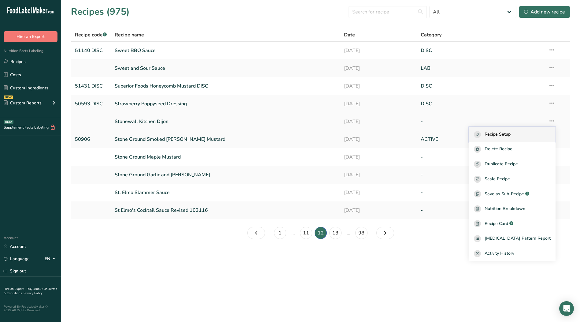
click at [511, 135] on span "Recipe Setup" at bounding box center [498, 134] width 26 height 7
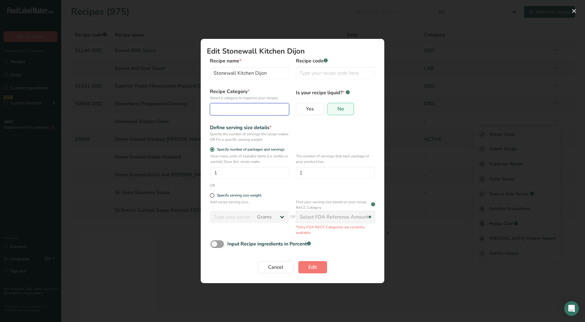
click at [250, 109] on div "Edit Recipe Modal" at bounding box center [248, 108] width 68 height 7
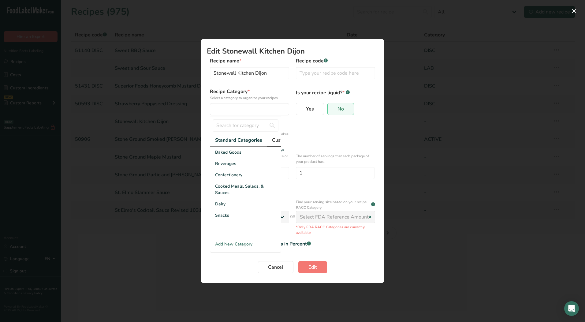
click at [275, 141] on span "Custom Categories .a-a{fill:#347362;}.b-a{fill:#fff;}" at bounding box center [295, 139] width 47 height 7
click at [228, 180] on div "LAB" at bounding box center [245, 174] width 71 height 11
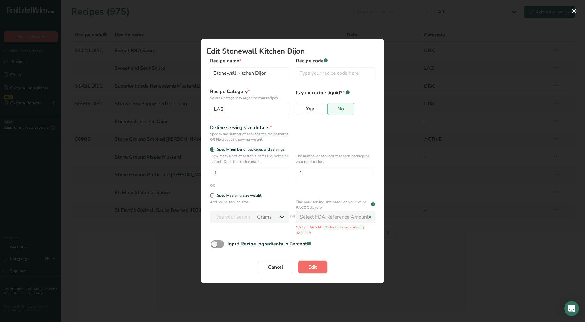
click at [321, 271] on button "Edit" at bounding box center [312, 267] width 29 height 12
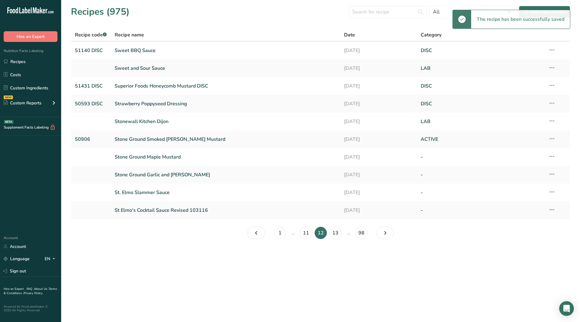
click at [555, 155] on icon at bounding box center [551, 156] width 7 height 11
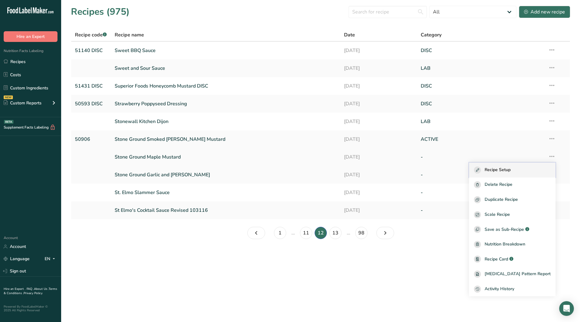
click at [506, 172] on span "Recipe Setup" at bounding box center [498, 169] width 26 height 7
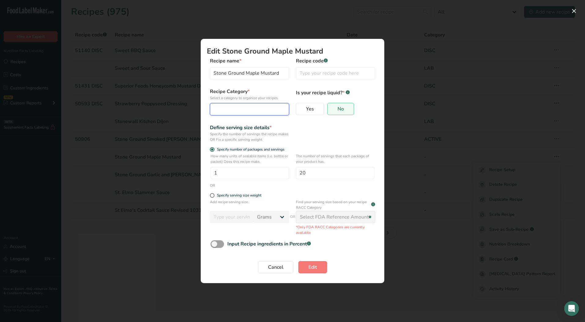
click at [242, 108] on div "Edit Recipe Modal" at bounding box center [248, 108] width 68 height 7
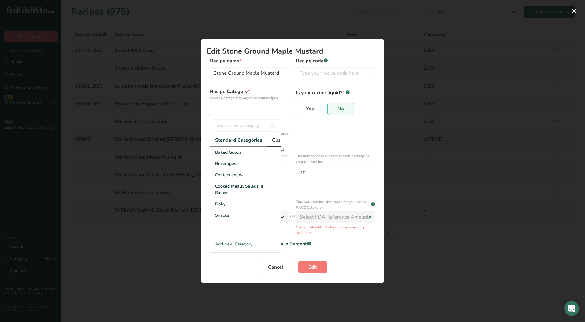
click at [280, 141] on span "Custom Categories .a-a{fill:#347362;}.b-a{fill:#fff;}" at bounding box center [295, 139] width 47 height 7
click at [242, 178] on div "LAB" at bounding box center [245, 174] width 71 height 11
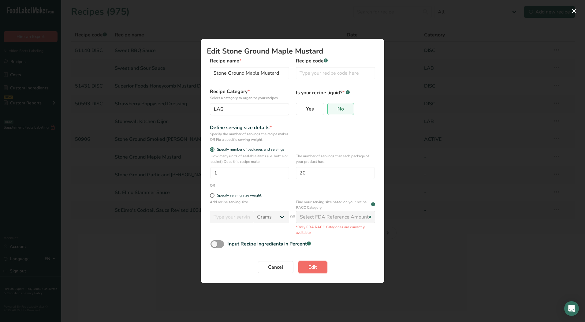
click at [317, 262] on button "Edit" at bounding box center [312, 267] width 29 height 12
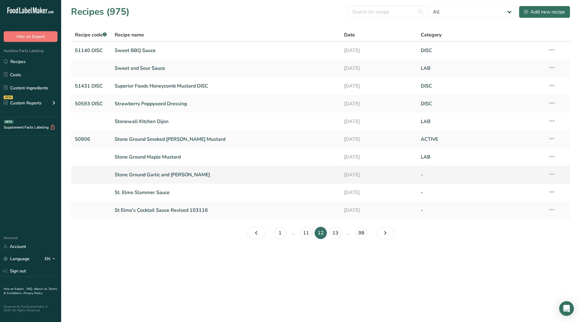
click at [551, 175] on icon at bounding box center [551, 173] width 7 height 11
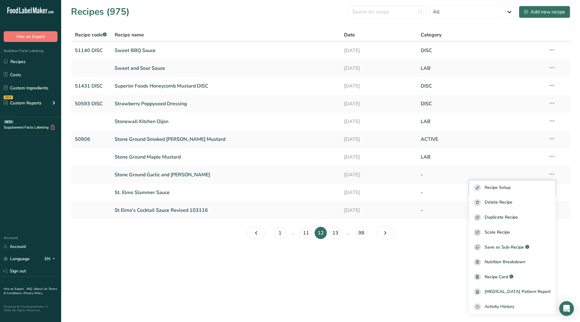
drag, startPoint x: 509, startPoint y: 188, endPoint x: 499, endPoint y: 189, distance: 10.2
click at [509, 188] on span "Recipe Setup" at bounding box center [498, 187] width 26 height 7
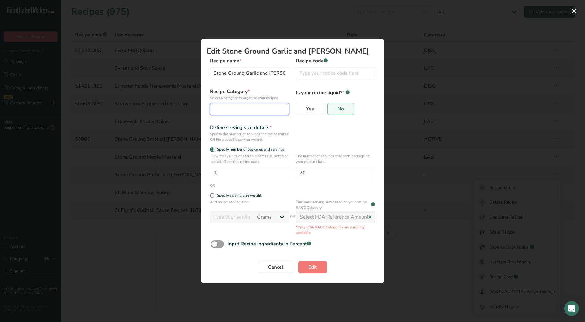
click at [258, 112] on div "Edit Recipe Modal" at bounding box center [248, 108] width 68 height 7
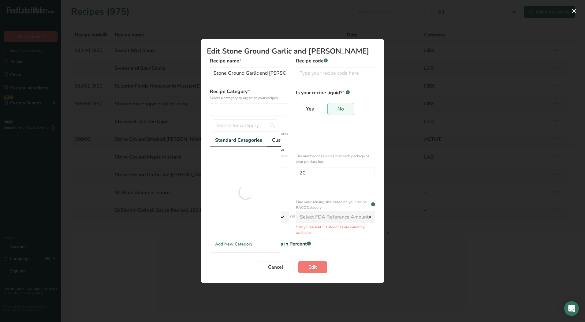
click at [277, 143] on span "Custom Categories .a-a{fill:#347362;}.b-a{fill:#fff;}" at bounding box center [295, 139] width 47 height 7
click at [275, 139] on span "Custom Categories .a-a{fill:#347362;}.b-a{fill:#fff;}" at bounding box center [294, 139] width 47 height 7
click at [218, 178] on span "LAB" at bounding box center [219, 175] width 9 height 6
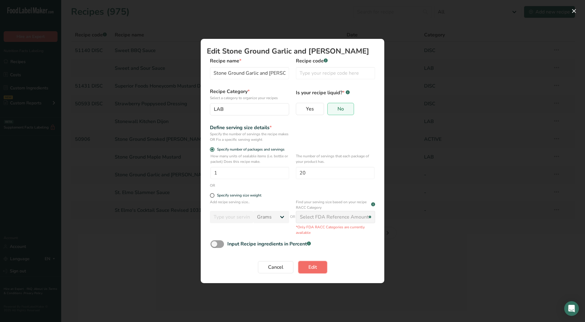
click at [314, 268] on span "Edit" at bounding box center [312, 266] width 9 height 7
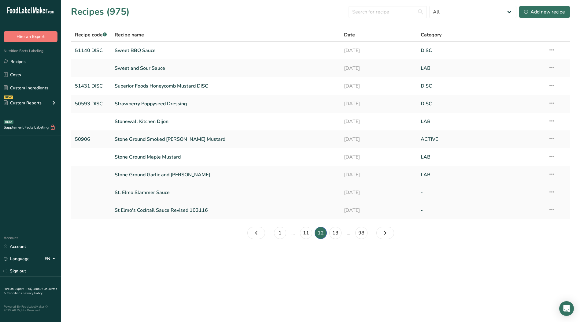
click at [553, 192] on icon at bounding box center [551, 191] width 7 height 11
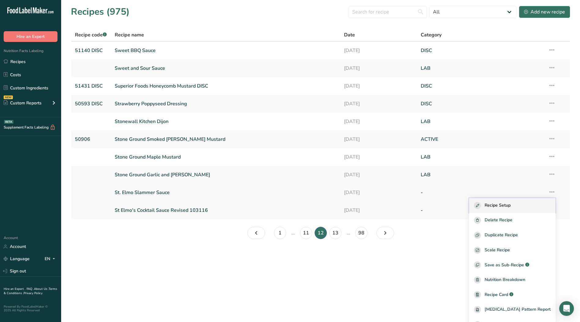
click at [511, 202] on span "Recipe Setup" at bounding box center [498, 205] width 26 height 7
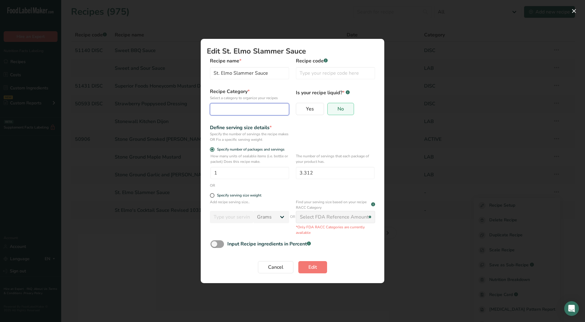
click at [250, 109] on div "Edit Recipe Modal" at bounding box center [248, 108] width 68 height 7
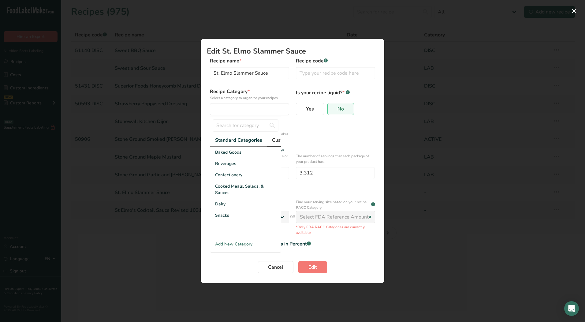
click at [279, 141] on span "Custom Categories .a-a{fill:#347362;}.b-a{fill:#fff;}" at bounding box center [295, 139] width 47 height 7
click at [235, 180] on div "LAB" at bounding box center [245, 174] width 71 height 11
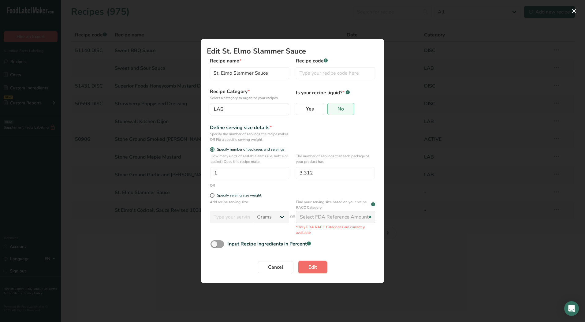
click at [308, 267] on button "Edit" at bounding box center [312, 267] width 29 height 12
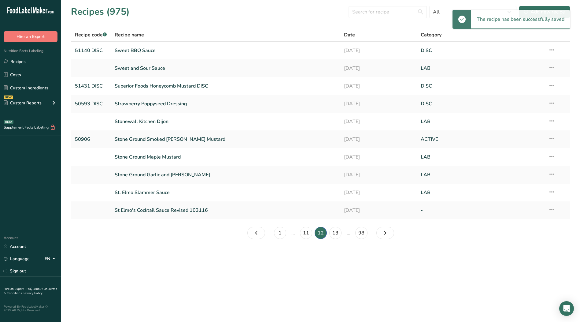
click at [553, 210] on icon at bounding box center [551, 209] width 7 height 11
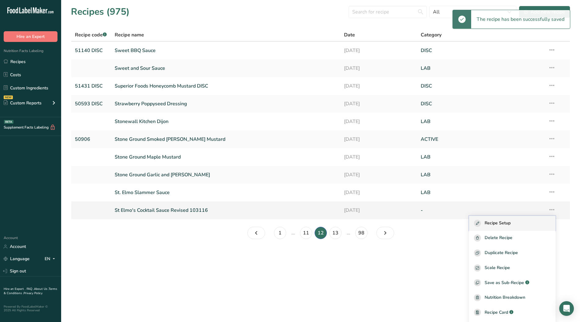
click at [521, 222] on div "Recipe Setup" at bounding box center [512, 223] width 77 height 7
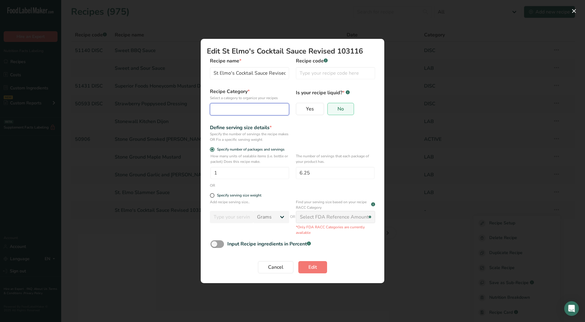
click at [256, 111] on div "Edit Recipe Modal" at bounding box center [248, 108] width 68 height 7
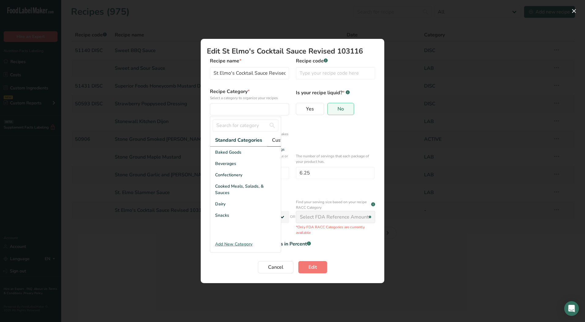
click at [279, 139] on span "Custom Categories .a-a{fill:#347362;}.b-a{fill:#fff;}" at bounding box center [295, 139] width 47 height 7
click at [231, 180] on div "LAB" at bounding box center [245, 174] width 71 height 11
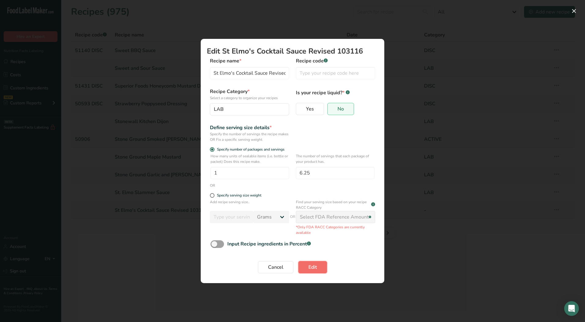
click at [314, 268] on span "Edit" at bounding box center [312, 266] width 9 height 7
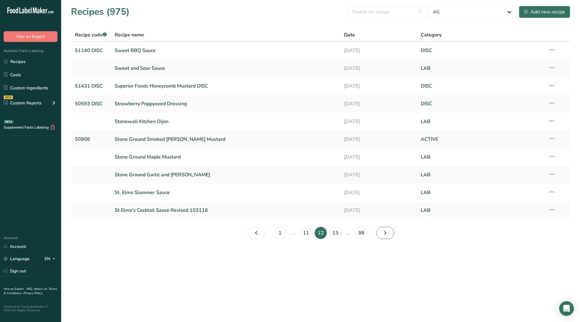
click at [383, 231] on icon "Page 13." at bounding box center [385, 232] width 7 height 11
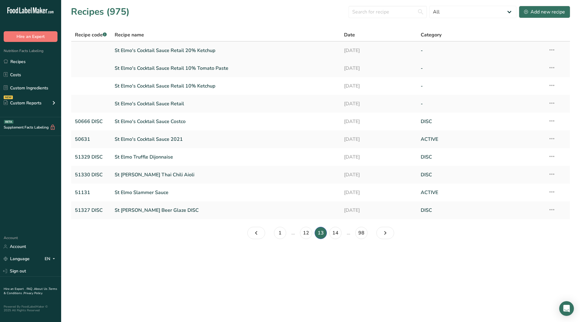
click at [551, 49] on icon at bounding box center [551, 49] width 7 height 11
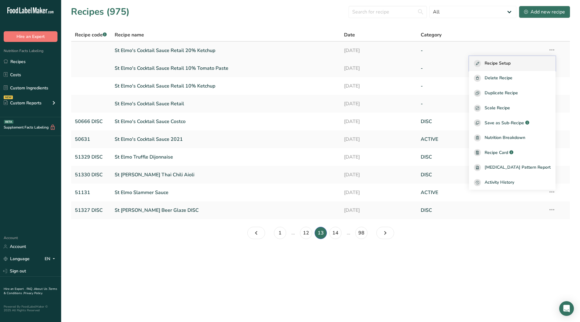
click at [511, 63] on span "Recipe Setup" at bounding box center [498, 63] width 26 height 7
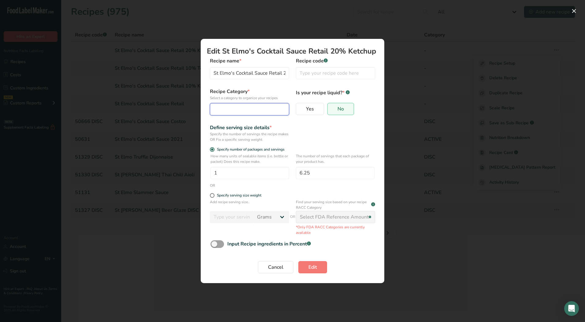
click at [233, 109] on div "Edit Recipe Modal" at bounding box center [248, 108] width 68 height 7
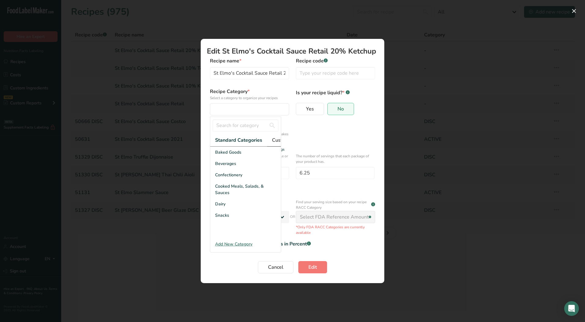
click at [276, 140] on span "Custom Categories .a-a{fill:#347362;}.b-a{fill:#fff;}" at bounding box center [295, 139] width 47 height 7
click at [229, 180] on div "LAB" at bounding box center [245, 174] width 71 height 11
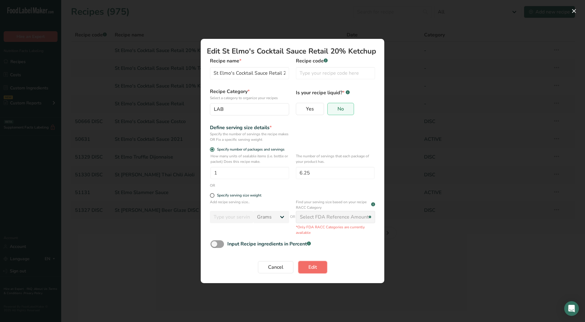
click at [313, 264] on span "Edit" at bounding box center [312, 266] width 9 height 7
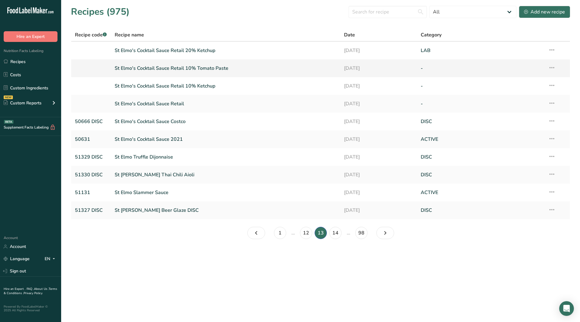
click at [553, 66] on icon at bounding box center [551, 67] width 7 height 11
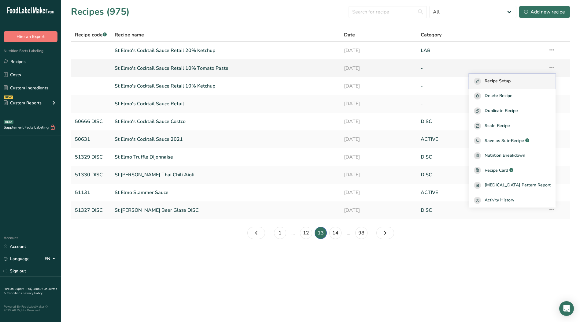
click at [511, 82] on span "Recipe Setup" at bounding box center [498, 81] width 26 height 7
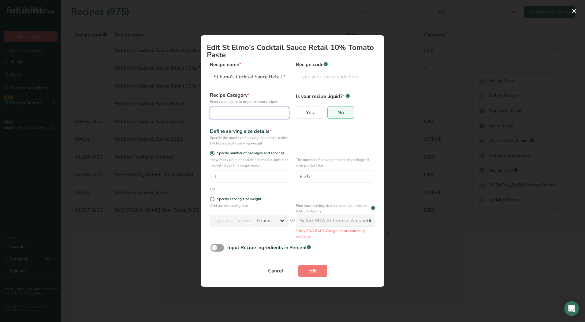
click at [258, 111] on div "Edit Recipe Modal" at bounding box center [248, 112] width 68 height 7
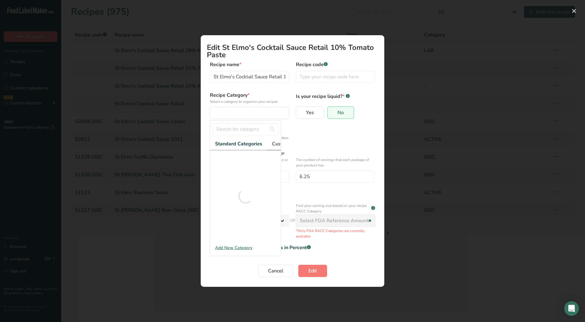
click at [275, 144] on span "Custom Categories .a-a{fill:#347362;}.b-a{fill:#fff;}" at bounding box center [295, 143] width 47 height 7
click at [274, 140] on span "Custom Categories .a-a{fill:#347362;}.b-a{fill:#fff;}" at bounding box center [294, 143] width 47 height 7
click at [245, 182] on div "LAB" at bounding box center [245, 178] width 71 height 11
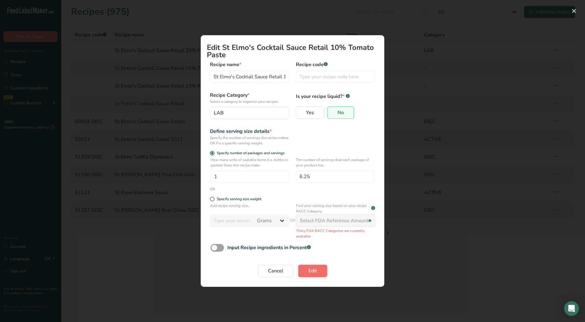
click at [316, 272] on span "Edit" at bounding box center [312, 270] width 9 height 7
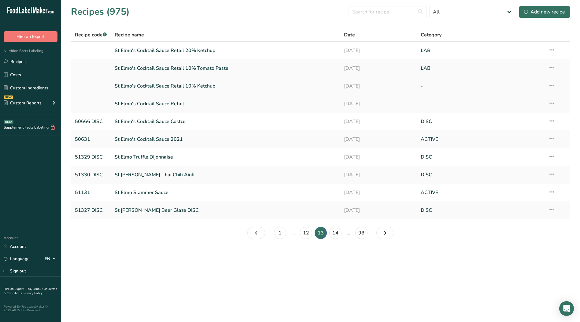
click at [555, 86] on icon at bounding box center [551, 85] width 7 height 11
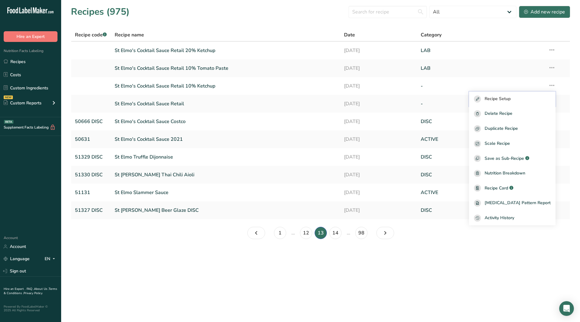
click at [511, 98] on span "Recipe Setup" at bounding box center [498, 98] width 26 height 7
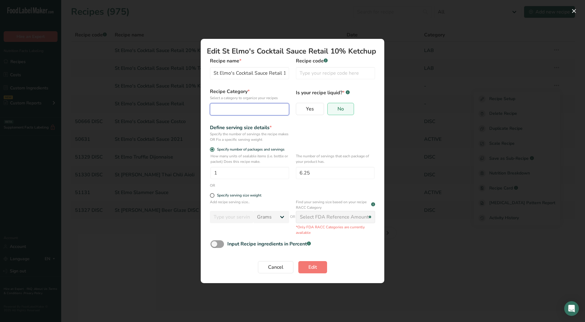
click at [266, 108] on div "Edit Recipe Modal" at bounding box center [248, 108] width 68 height 7
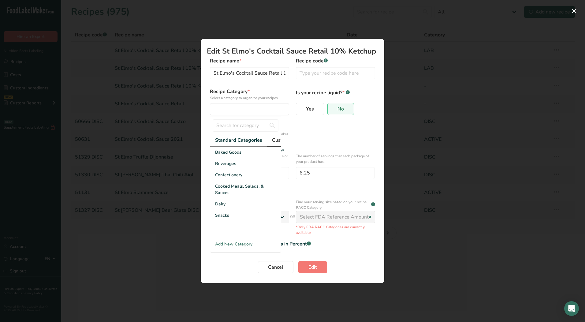
click at [276, 141] on span "Custom Categories .a-a{fill:#347362;}.b-a{fill:#fff;}" at bounding box center [295, 139] width 47 height 7
click at [225, 178] on div "LAB" at bounding box center [245, 174] width 71 height 11
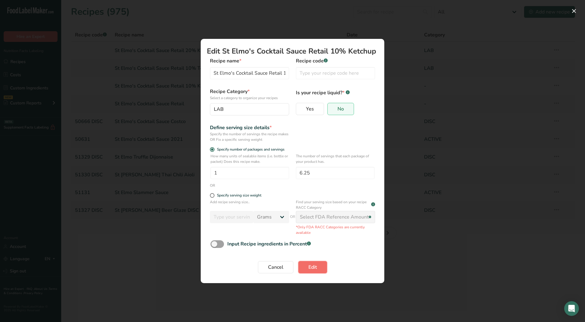
click at [315, 269] on span "Edit" at bounding box center [312, 266] width 9 height 7
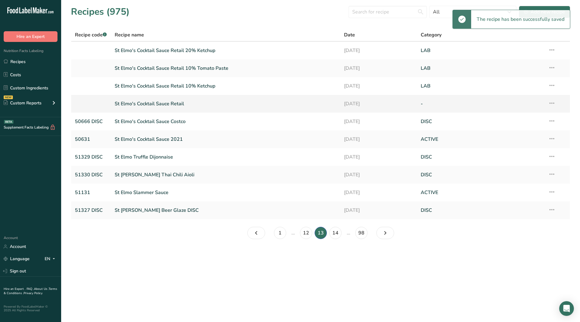
click at [553, 104] on icon at bounding box center [551, 103] width 7 height 11
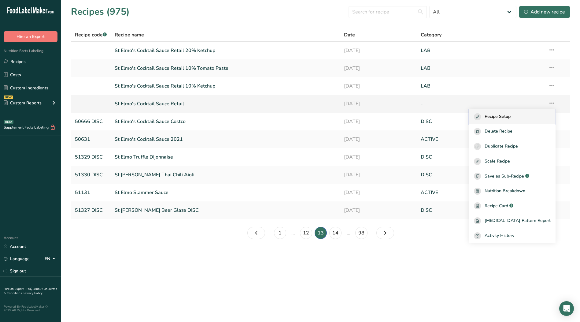
click at [511, 116] on span "Recipe Setup" at bounding box center [498, 116] width 26 height 7
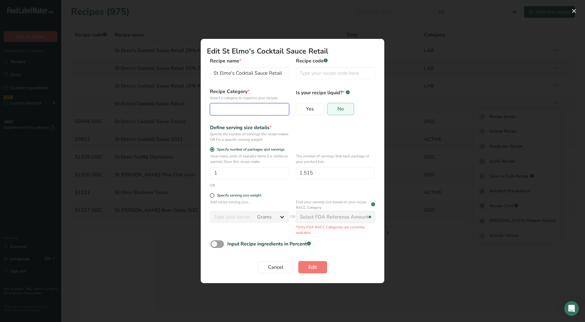
click at [262, 108] on div "Edit Recipe Modal" at bounding box center [248, 108] width 68 height 7
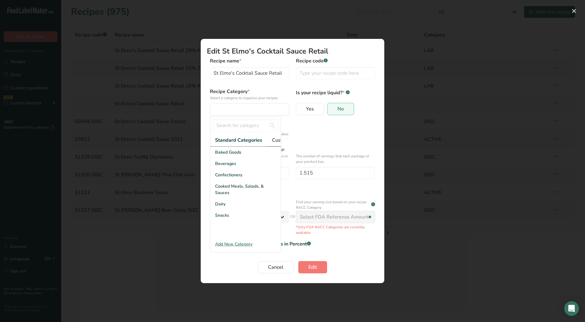
click at [274, 139] on span "Custom Categories .a-a{fill:#347362;}.b-a{fill:#fff;}" at bounding box center [295, 139] width 47 height 7
click at [215, 180] on div "LAB" at bounding box center [245, 174] width 71 height 11
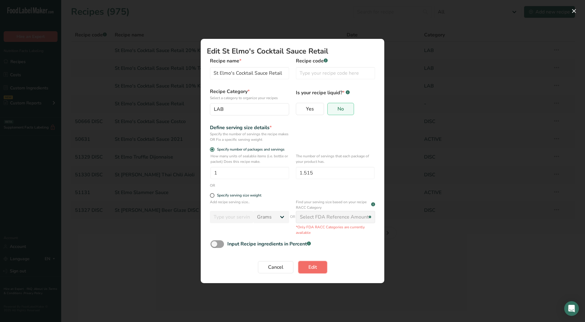
click at [310, 268] on span "Edit" at bounding box center [312, 266] width 9 height 7
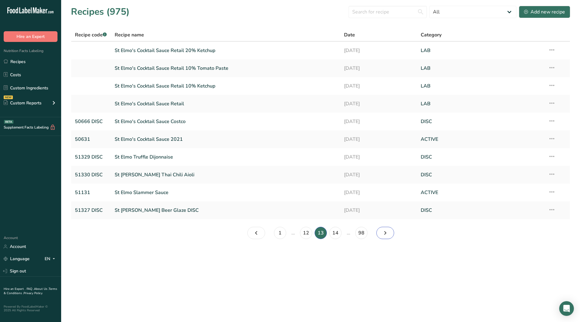
click at [386, 233] on icon "Page 14." at bounding box center [385, 232] width 7 height 11
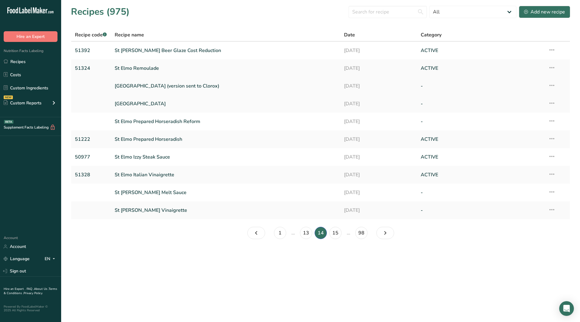
click at [553, 85] on icon at bounding box center [551, 85] width 7 height 11
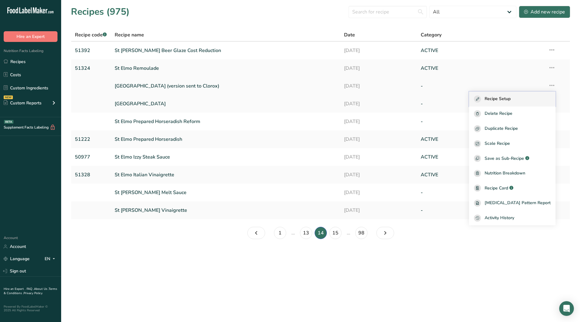
click at [511, 96] on span "Recipe Setup" at bounding box center [498, 98] width 26 height 7
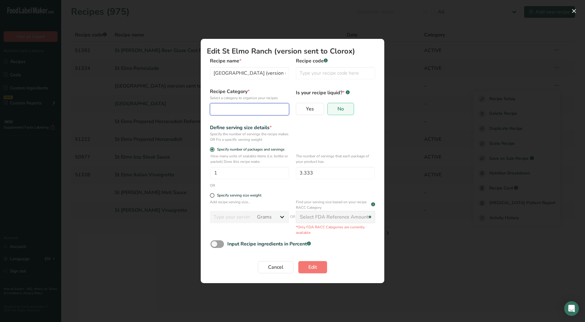
drag, startPoint x: 240, startPoint y: 106, endPoint x: 238, endPoint y: 113, distance: 7.1
click at [240, 108] on div "Edit Recipe Modal" at bounding box center [248, 108] width 68 height 7
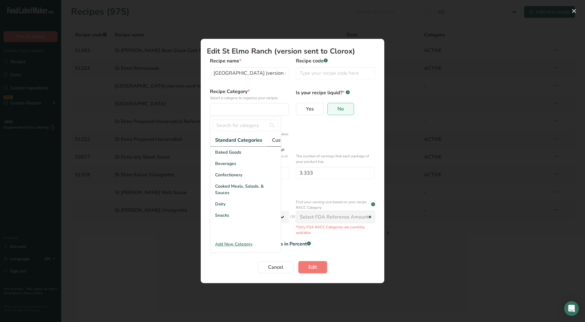
click at [279, 138] on span "Custom Categories .a-a{fill:#347362;}.b-a{fill:#fff;}" at bounding box center [295, 139] width 47 height 7
click at [219, 178] on span "LAB" at bounding box center [219, 175] width 9 height 6
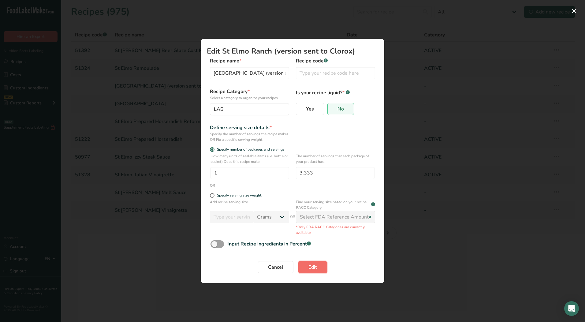
click at [310, 265] on span "Edit" at bounding box center [312, 266] width 9 height 7
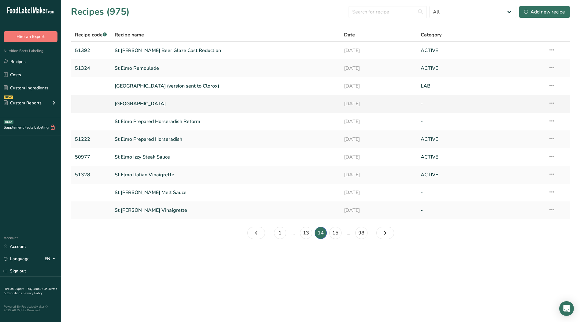
click at [551, 102] on icon at bounding box center [551, 103] width 7 height 11
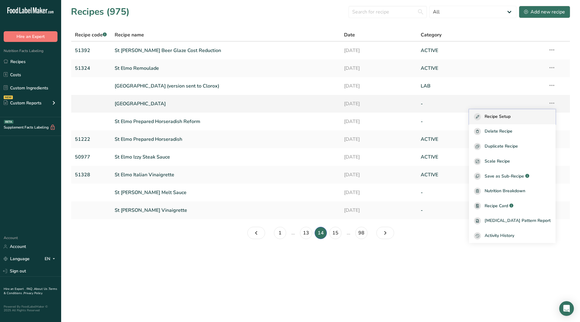
click at [524, 120] on div "Recipe Setup" at bounding box center [512, 116] width 77 height 7
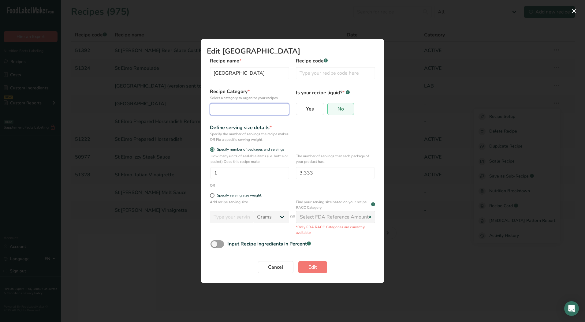
click at [247, 110] on div "Edit Recipe Modal" at bounding box center [248, 108] width 68 height 7
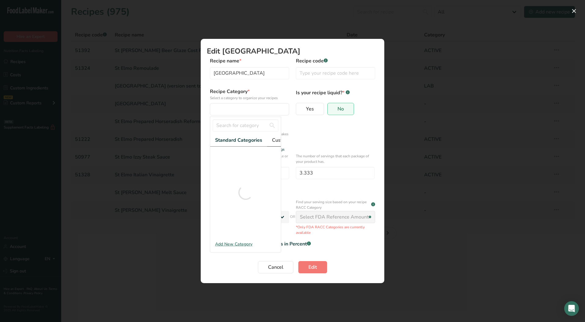
click at [276, 141] on span "Custom Categories .a-a{fill:#347362;}.b-a{fill:#fff;}" at bounding box center [295, 139] width 47 height 7
drag, startPoint x: 272, startPoint y: 138, endPoint x: 263, endPoint y: 142, distance: 9.4
click at [272, 138] on span "Custom Categories .a-a{fill:#347362;}.b-a{fill:#fff;}" at bounding box center [294, 139] width 47 height 7
click at [218, 177] on span "LAB" at bounding box center [219, 175] width 9 height 6
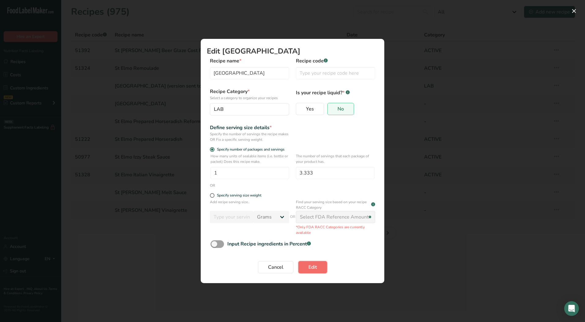
click at [313, 265] on span "Edit" at bounding box center [312, 266] width 9 height 7
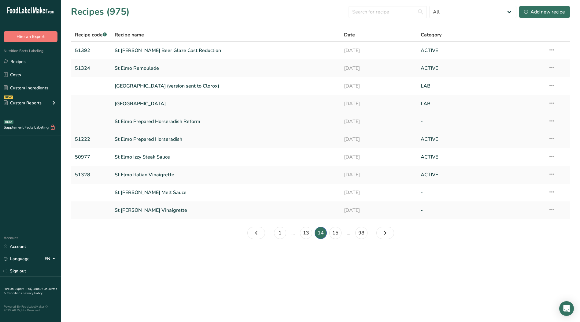
click at [551, 120] on icon at bounding box center [551, 120] width 7 height 11
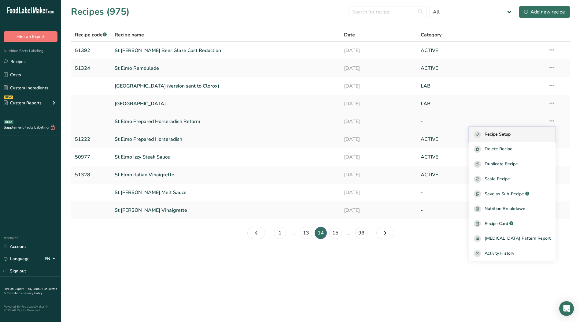
click at [511, 135] on span "Recipe Setup" at bounding box center [498, 134] width 26 height 7
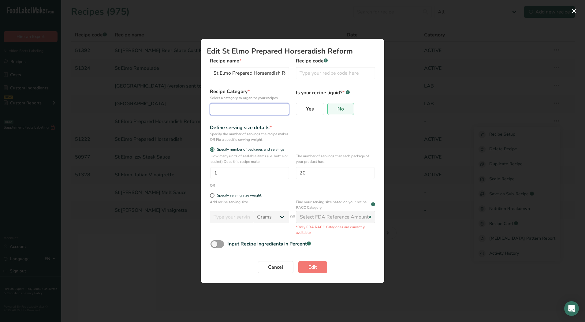
click at [244, 110] on div "Edit Recipe Modal" at bounding box center [248, 108] width 68 height 7
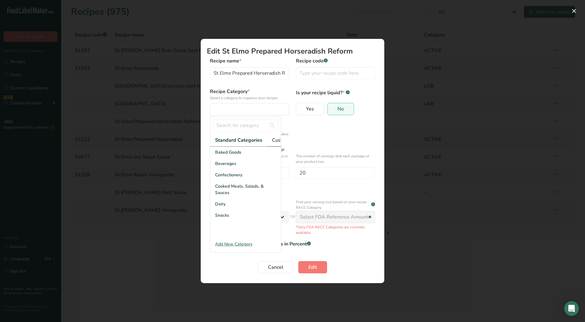
click at [279, 141] on span "Custom Categories .a-a{fill:#347362;}.b-a{fill:#fff;}" at bounding box center [295, 139] width 47 height 7
click at [226, 178] on div "LAB" at bounding box center [245, 174] width 71 height 11
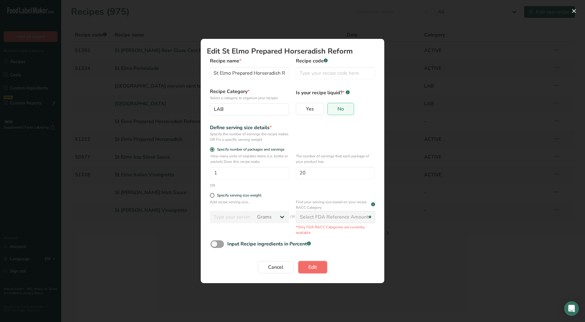
click at [314, 264] on span "Edit" at bounding box center [312, 266] width 9 height 7
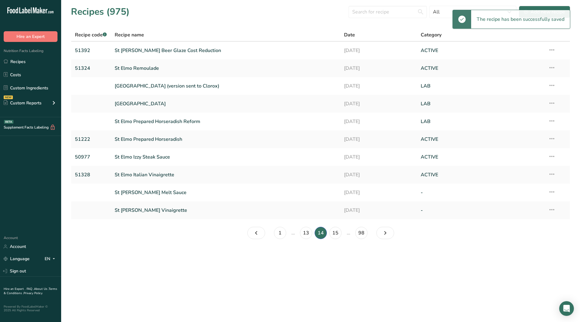
click at [553, 191] on icon at bounding box center [551, 191] width 7 height 11
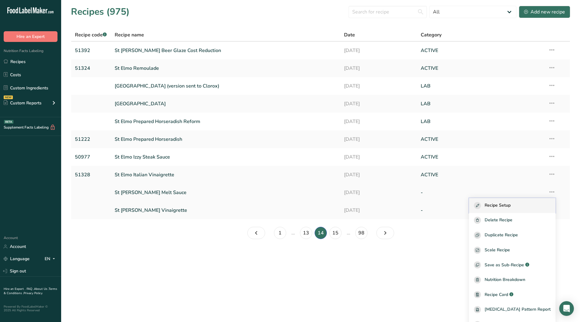
click at [529, 202] on div "Recipe Setup" at bounding box center [512, 205] width 77 height 7
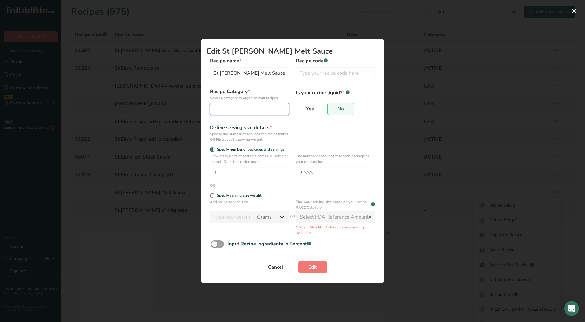
click at [245, 110] on div "Edit Recipe Modal" at bounding box center [248, 108] width 68 height 7
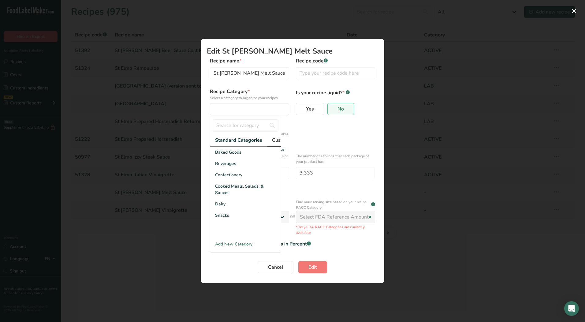
click at [279, 143] on span "Custom Categories .a-a{fill:#347362;}.b-a{fill:#fff;}" at bounding box center [295, 139] width 47 height 7
click at [228, 180] on div "LAB" at bounding box center [245, 174] width 71 height 11
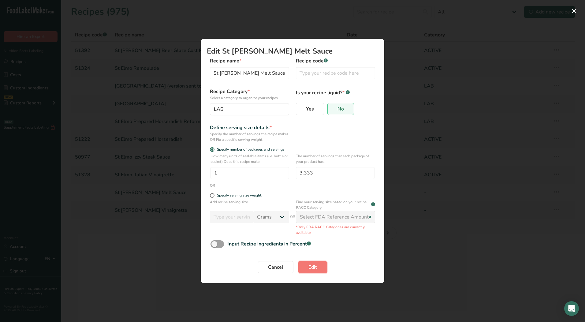
click at [315, 266] on span "Edit" at bounding box center [312, 266] width 9 height 7
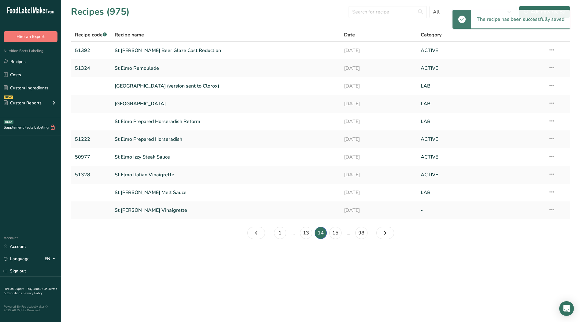
click at [552, 210] on icon at bounding box center [551, 209] width 7 height 11
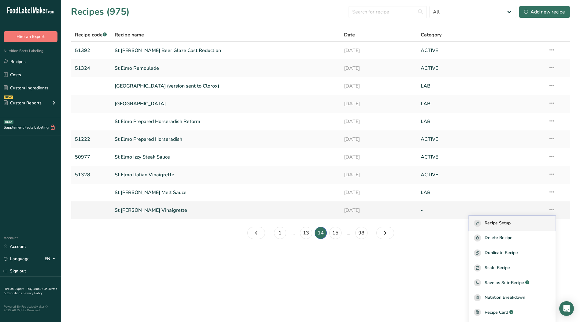
click at [523, 220] on div "Recipe Setup" at bounding box center [512, 223] width 77 height 7
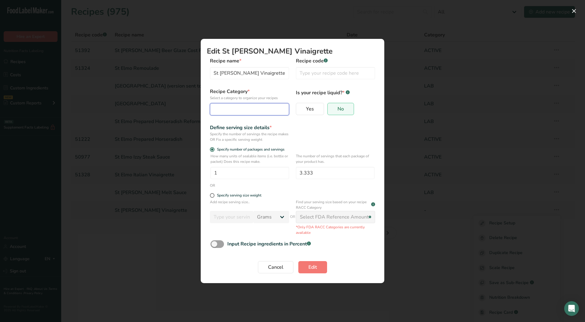
click at [261, 108] on div "Edit Recipe Modal" at bounding box center [248, 108] width 68 height 7
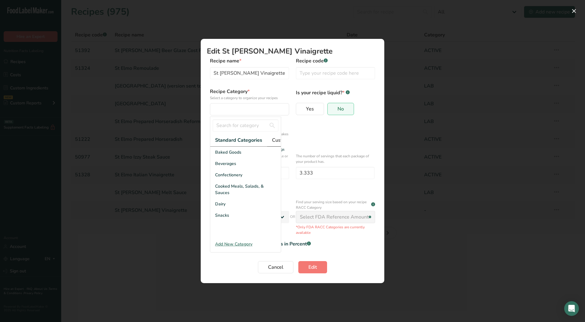
click at [274, 140] on span "Custom Categories .a-a{fill:#347362;}.b-a{fill:#fff;}" at bounding box center [295, 139] width 47 height 7
click at [228, 179] on div "LAB" at bounding box center [245, 174] width 71 height 11
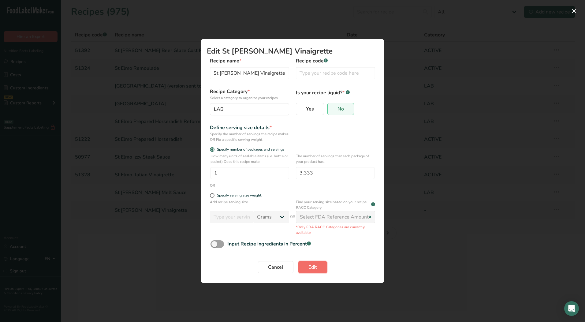
click at [311, 270] on span "Edit" at bounding box center [312, 266] width 9 height 7
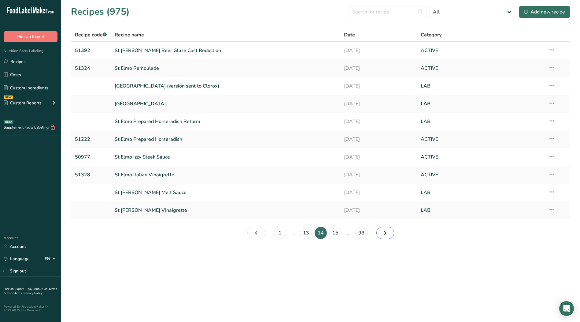
click at [387, 232] on icon "Page 15." at bounding box center [385, 232] width 7 height 11
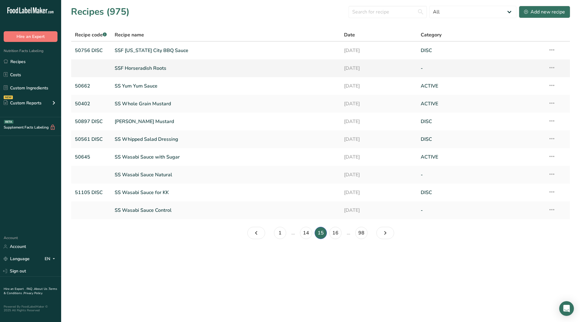
click at [551, 68] on icon at bounding box center [551, 67] width 7 height 11
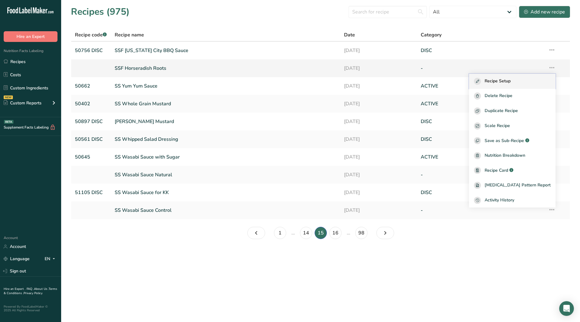
click at [511, 79] on span "Recipe Setup" at bounding box center [498, 81] width 26 height 7
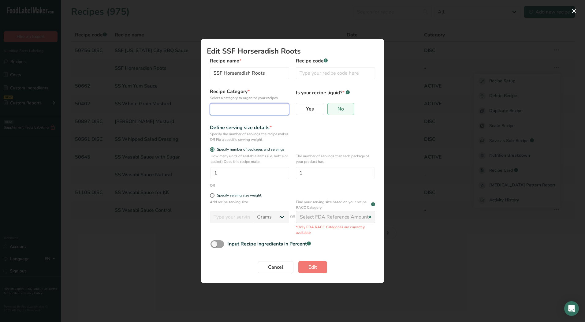
click at [258, 110] on div "Edit Recipe Modal" at bounding box center [248, 108] width 68 height 7
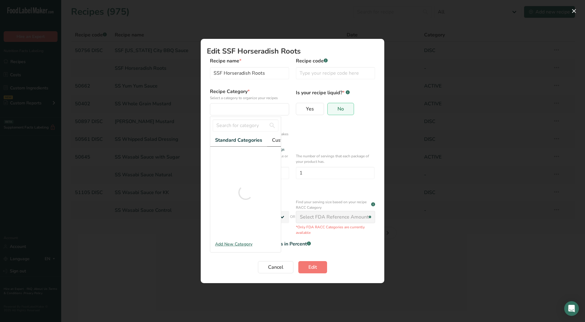
click at [276, 138] on span "Custom Categories .a-a{fill:#347362;}.b-a{fill:#fff;}" at bounding box center [295, 139] width 47 height 7
click at [281, 138] on div "Specify the number of servings the recipe makes OR Fix a specific serving weight" at bounding box center [249, 136] width 79 height 11
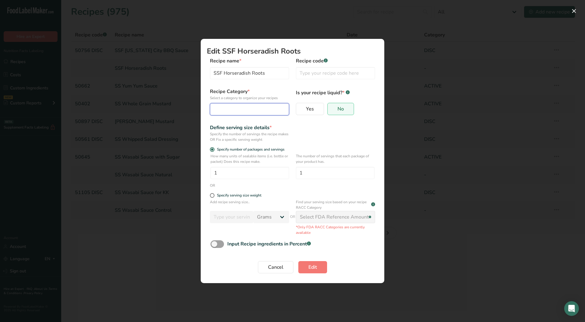
click at [271, 108] on div "Edit Recipe Modal" at bounding box center [248, 108] width 68 height 7
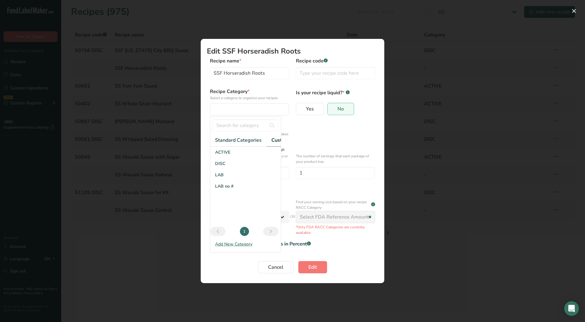
click at [278, 141] on span "Custom Categories .a-a{fill:#347362;}.b-a{fill:#fff;}" at bounding box center [294, 139] width 47 height 7
click at [226, 180] on div "LAB" at bounding box center [245, 174] width 71 height 11
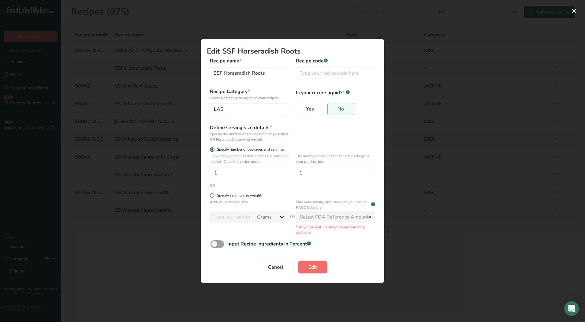
click at [314, 269] on span "Edit" at bounding box center [312, 266] width 9 height 7
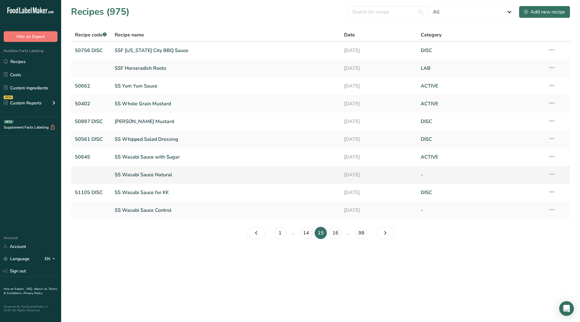
click at [552, 173] on icon at bounding box center [551, 173] width 7 height 11
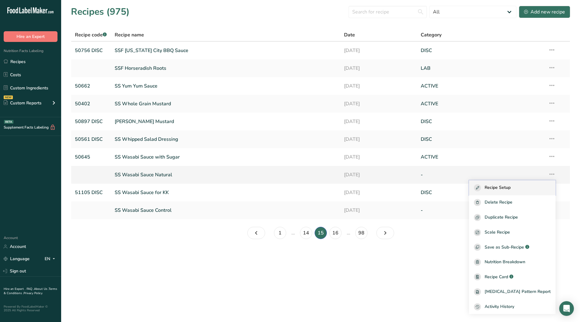
click at [527, 186] on div "Recipe Setup" at bounding box center [512, 187] width 77 height 7
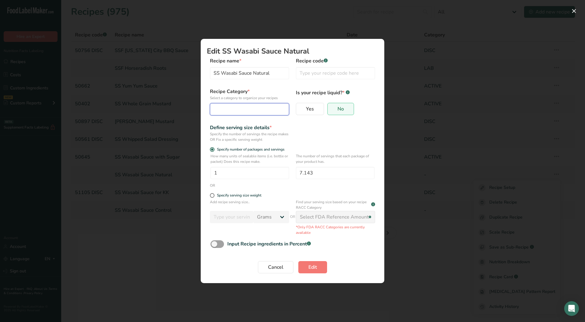
click at [245, 110] on div "Edit Recipe Modal" at bounding box center [248, 108] width 68 height 7
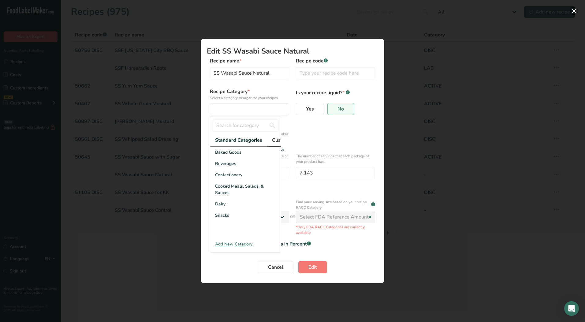
click at [279, 140] on span "Custom Categories .a-a{fill:#347362;}.b-a{fill:#fff;}" at bounding box center [295, 139] width 47 height 7
click at [239, 179] on div "LAB" at bounding box center [245, 174] width 71 height 11
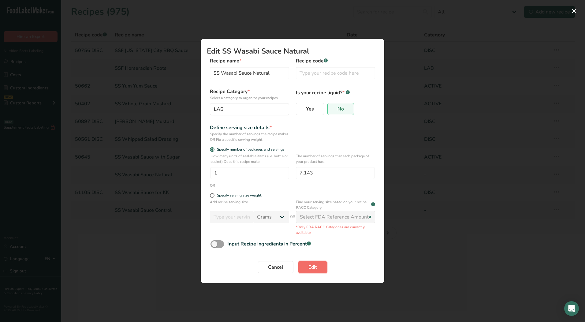
click at [307, 267] on button "Edit" at bounding box center [312, 267] width 29 height 12
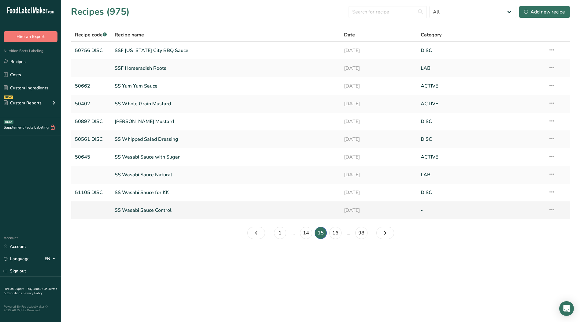
click at [552, 209] on icon at bounding box center [551, 209] width 7 height 11
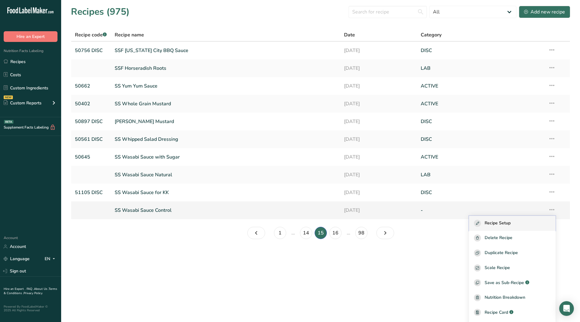
click at [507, 224] on span "Recipe Setup" at bounding box center [498, 223] width 26 height 7
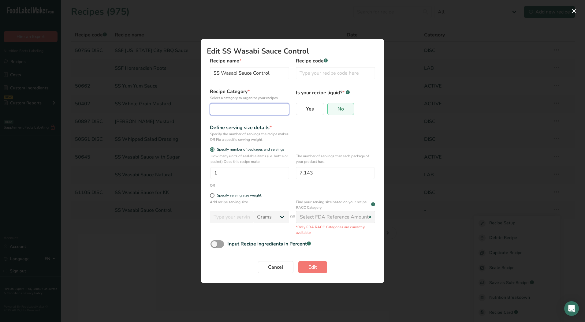
click at [233, 114] on button "Edit Recipe Modal" at bounding box center [249, 109] width 79 height 12
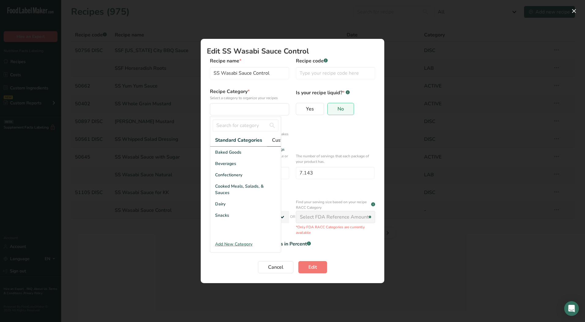
click at [273, 142] on span "Custom Categories .a-a{fill:#347362;}.b-a{fill:#fff;}" at bounding box center [295, 139] width 47 height 7
click at [225, 179] on div "LAB" at bounding box center [245, 174] width 71 height 11
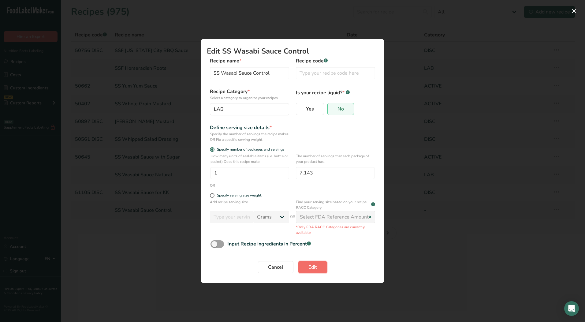
click at [309, 266] on span "Edit" at bounding box center [312, 266] width 9 height 7
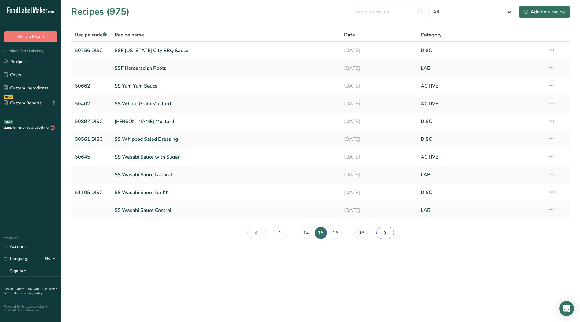
click at [382, 236] on icon "Page 16." at bounding box center [385, 232] width 7 height 11
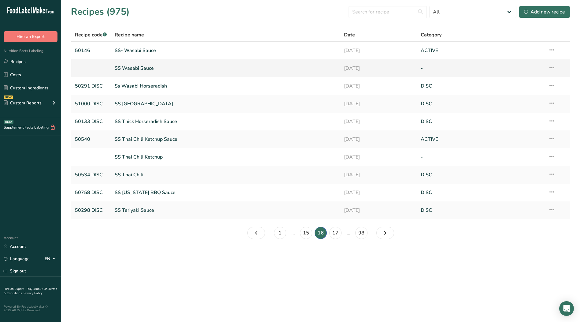
click at [553, 67] on icon at bounding box center [551, 67] width 7 height 11
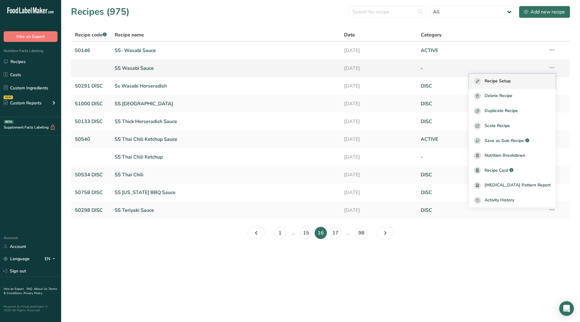
click at [511, 82] on span "Recipe Setup" at bounding box center [498, 81] width 26 height 7
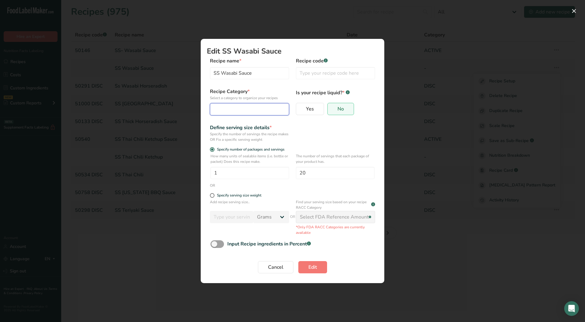
click at [252, 106] on div "Edit Recipe Modal" at bounding box center [248, 108] width 68 height 7
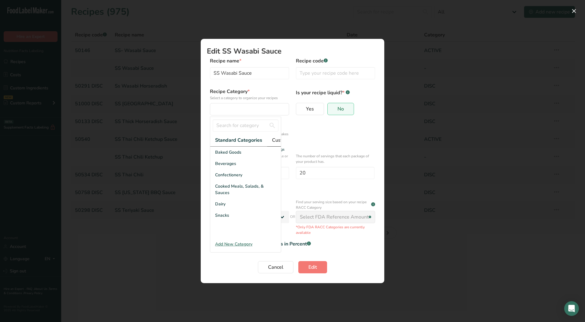
click at [274, 140] on span "Custom Categories .a-a{fill:#347362;}.b-a{fill:#fff;}" at bounding box center [295, 139] width 47 height 7
click at [218, 178] on span "LAB" at bounding box center [219, 175] width 9 height 6
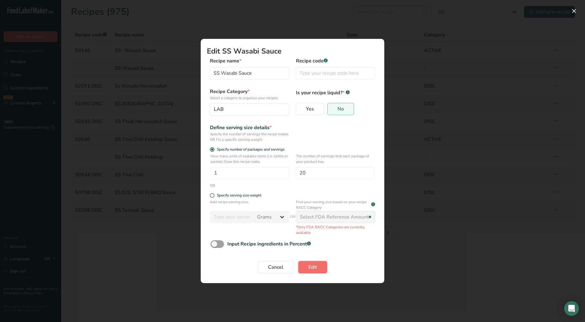
click at [314, 269] on span "Edit" at bounding box center [312, 266] width 9 height 7
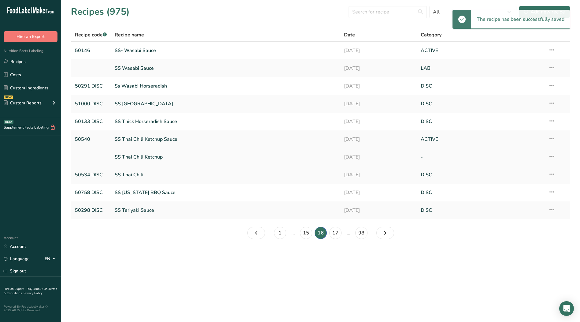
click at [552, 156] on icon at bounding box center [551, 156] width 7 height 11
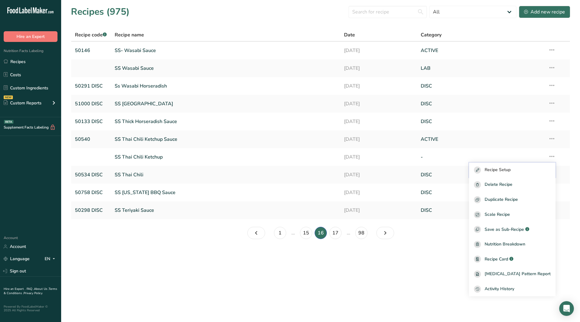
click at [531, 169] on div "Recipe Setup" at bounding box center [512, 169] width 77 height 7
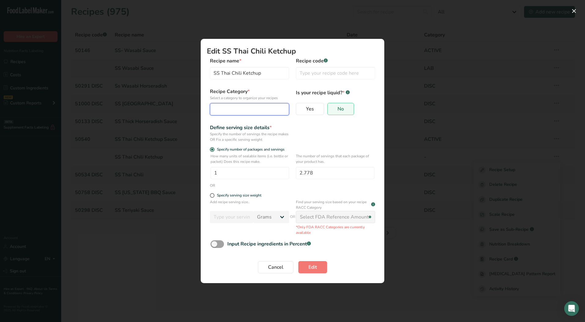
click at [255, 111] on div "Edit Recipe Modal" at bounding box center [248, 108] width 68 height 7
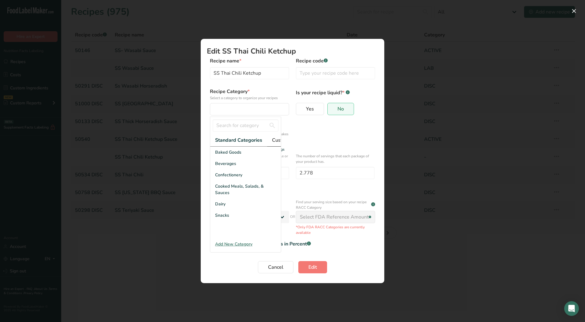
click at [275, 139] on span "Custom Categories .a-a{fill:#347362;}.b-a{fill:#fff;}" at bounding box center [295, 139] width 47 height 7
click at [234, 180] on div "LAB" at bounding box center [245, 174] width 71 height 11
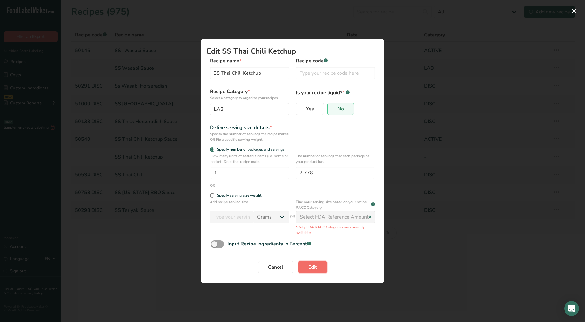
click at [312, 269] on span "Edit" at bounding box center [312, 266] width 9 height 7
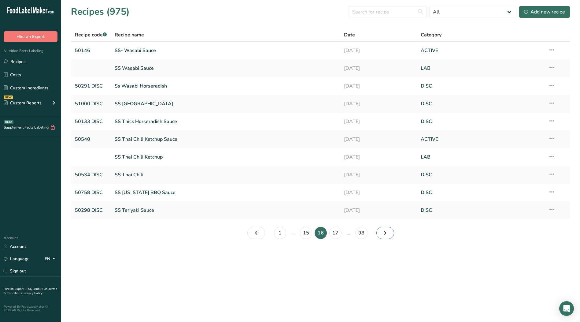
click at [386, 232] on icon "Page 17." at bounding box center [385, 232] width 7 height 11
click at [552, 156] on icon at bounding box center [551, 156] width 7 height 11
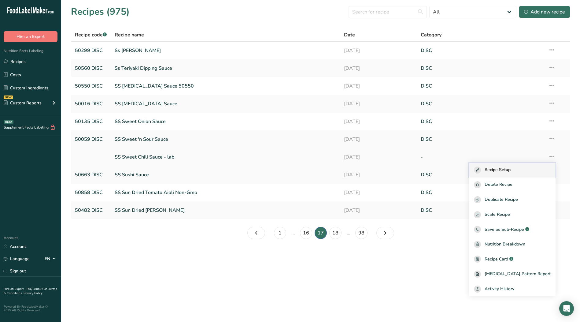
click at [511, 170] on span "Recipe Setup" at bounding box center [498, 169] width 26 height 7
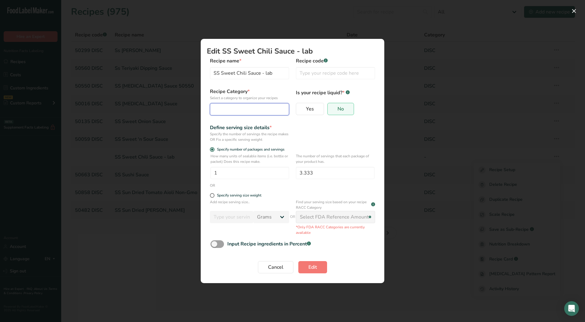
click at [244, 111] on div "Edit Recipe Modal" at bounding box center [248, 108] width 68 height 7
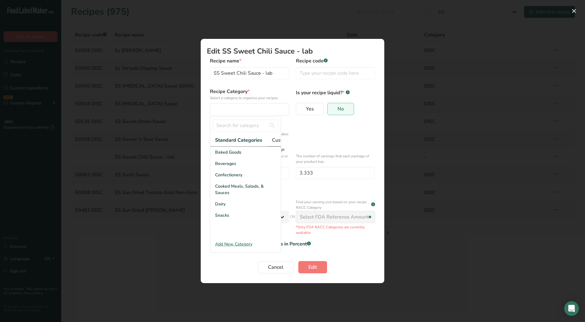
click at [272, 140] on span "Custom Categories .a-a{fill:#347362;}.b-a{fill:#fff;}" at bounding box center [295, 139] width 47 height 7
click at [228, 176] on div "LAB" at bounding box center [245, 174] width 71 height 11
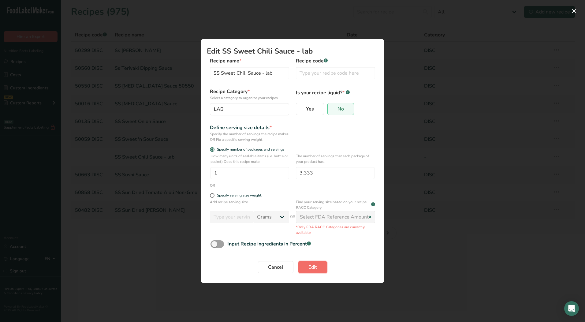
click at [316, 268] on span "Edit" at bounding box center [312, 266] width 9 height 7
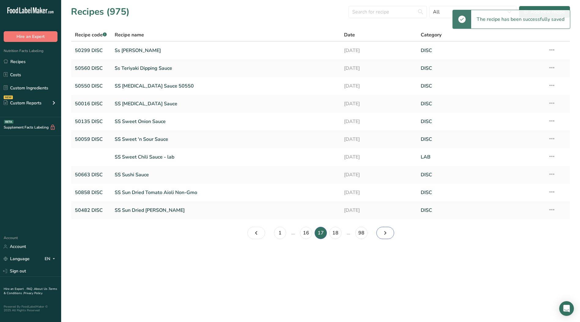
click at [383, 233] on icon "Page 18." at bounding box center [385, 232] width 7 height 11
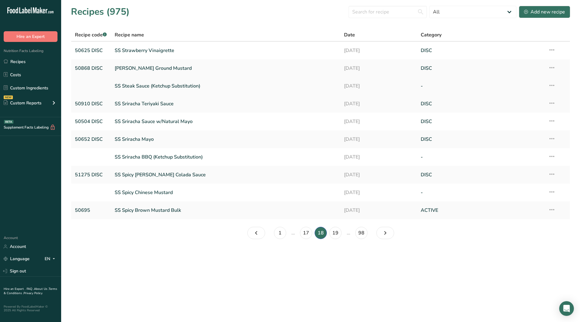
click at [548, 85] on icon at bounding box center [551, 85] width 7 height 11
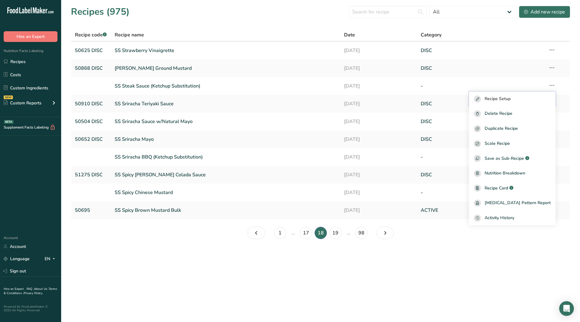
click at [532, 96] on div "Recipe Setup" at bounding box center [512, 98] width 77 height 7
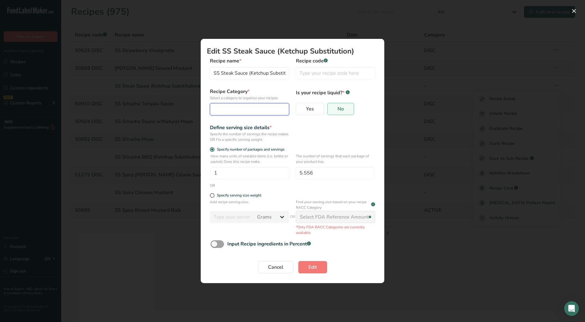
click at [273, 110] on div "Edit Recipe Modal" at bounding box center [248, 108] width 68 height 7
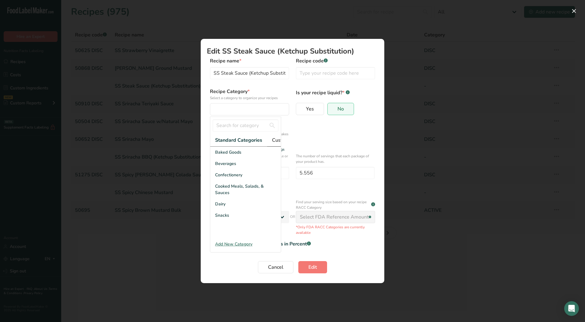
click at [275, 142] on span "Custom Categories .a-a{fill:#347362;}.b-a{fill:#fff;}" at bounding box center [295, 139] width 47 height 7
click at [231, 178] on div "LAB" at bounding box center [245, 174] width 71 height 11
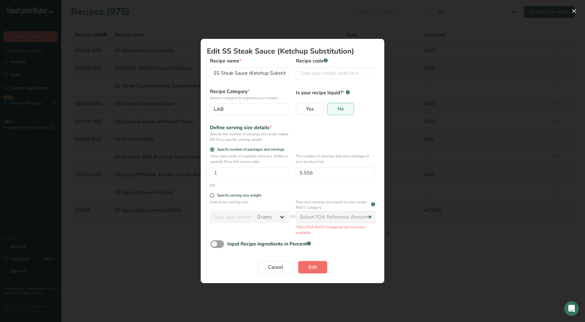
click at [315, 269] on span "Edit" at bounding box center [312, 266] width 9 height 7
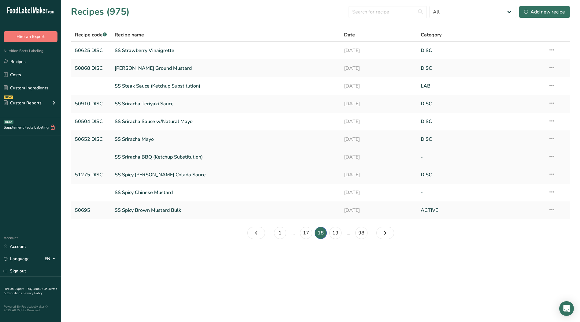
click at [553, 156] on icon at bounding box center [551, 156] width 7 height 11
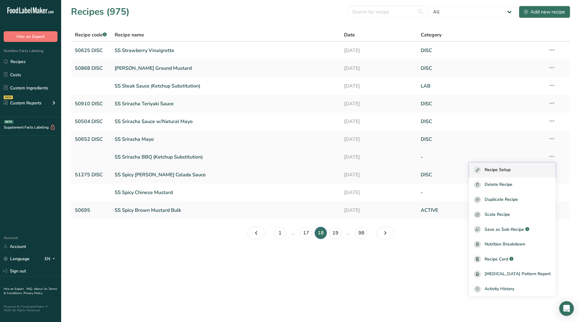
click at [500, 169] on span "Recipe Setup" at bounding box center [498, 169] width 26 height 7
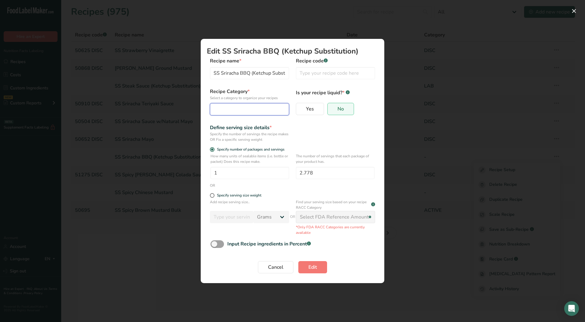
click at [251, 106] on div "Edit Recipe Modal" at bounding box center [248, 108] width 68 height 7
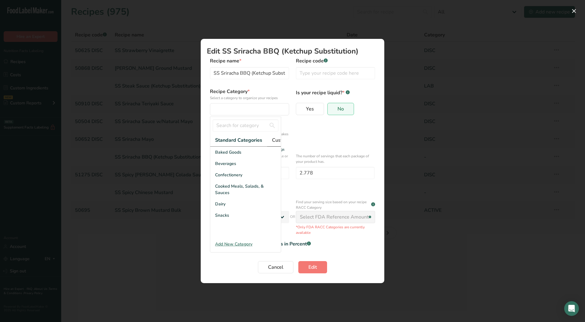
click at [278, 140] on span "Custom Categories .a-a{fill:#347362;}.b-a{fill:#fff;}" at bounding box center [295, 139] width 47 height 7
click at [227, 180] on div "LAB" at bounding box center [245, 174] width 71 height 11
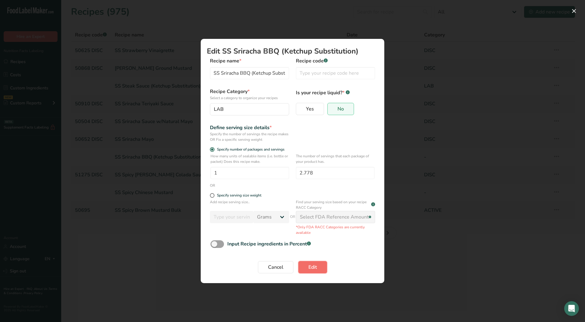
click at [314, 268] on span "Edit" at bounding box center [312, 266] width 9 height 7
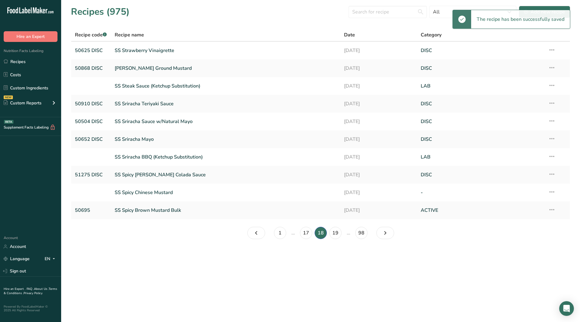
click at [555, 192] on icon at bounding box center [551, 191] width 7 height 11
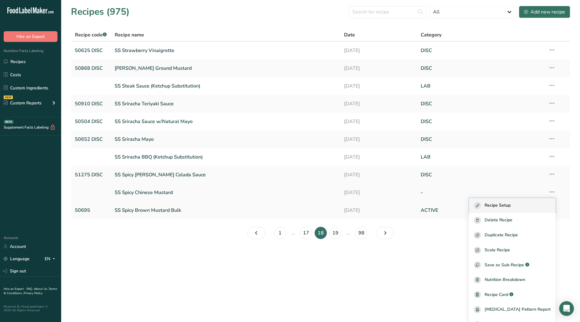
click at [511, 207] on span "Recipe Setup" at bounding box center [498, 205] width 26 height 7
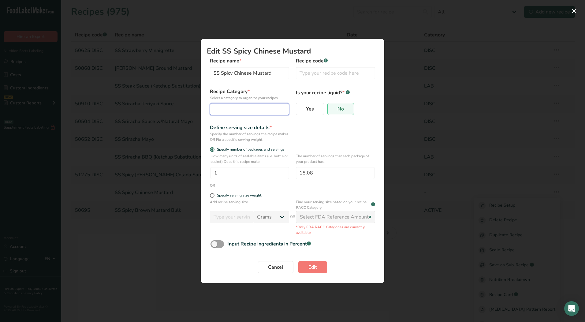
click at [255, 113] on button "Edit Recipe Modal" at bounding box center [249, 109] width 79 height 12
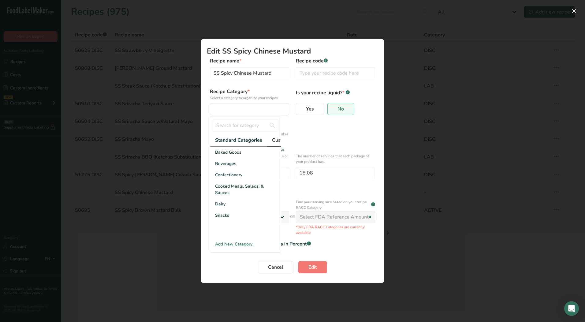
click at [274, 139] on span "Custom Categories .a-a{fill:#347362;}.b-a{fill:#fff;}" at bounding box center [295, 139] width 47 height 7
click at [223, 178] on span "LAB" at bounding box center [219, 175] width 9 height 6
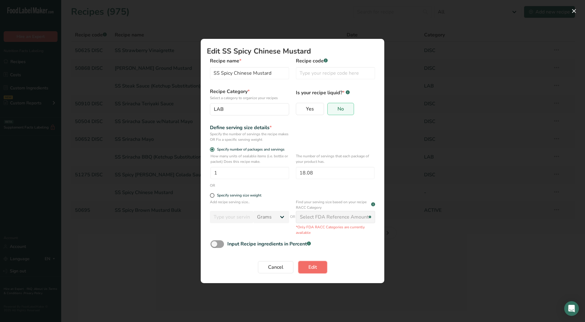
click at [322, 267] on button "Edit" at bounding box center [312, 267] width 29 height 12
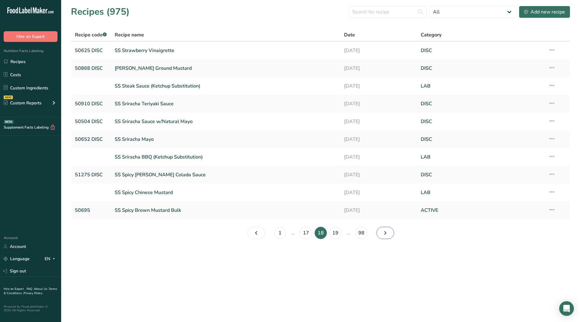
click at [387, 231] on icon "Page 19." at bounding box center [385, 232] width 7 height 11
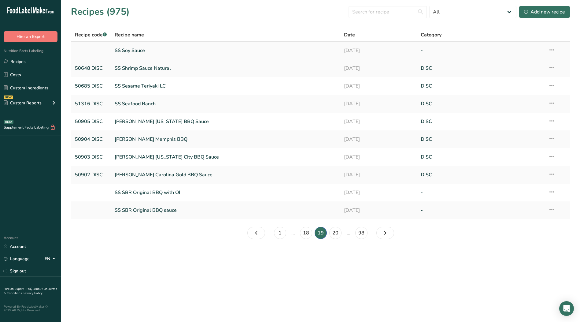
click at [553, 48] on icon at bounding box center [551, 49] width 7 height 11
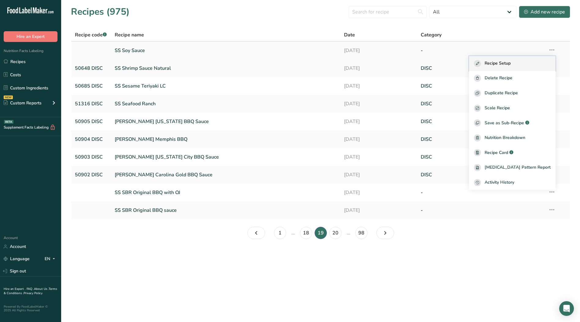
click at [511, 64] on span "Recipe Setup" at bounding box center [498, 63] width 26 height 7
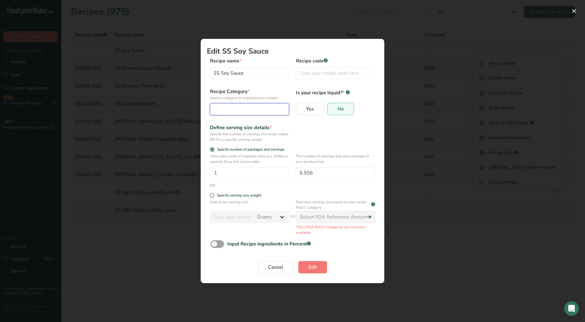
click at [244, 109] on div "Edit Recipe Modal" at bounding box center [248, 108] width 68 height 7
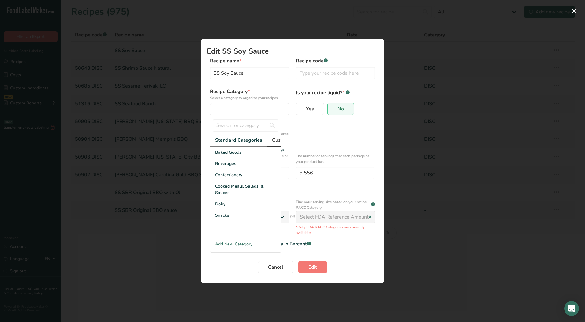
click at [276, 139] on span "Custom Categories .a-a{fill:#347362;}.b-a{fill:#fff;}" at bounding box center [295, 139] width 47 height 7
click at [221, 178] on span "LAB" at bounding box center [219, 175] width 9 height 6
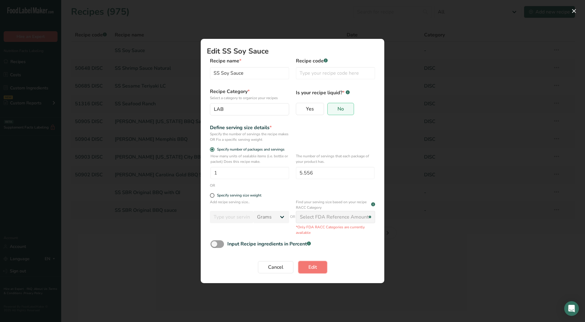
click at [311, 268] on span "Edit" at bounding box center [312, 266] width 9 height 7
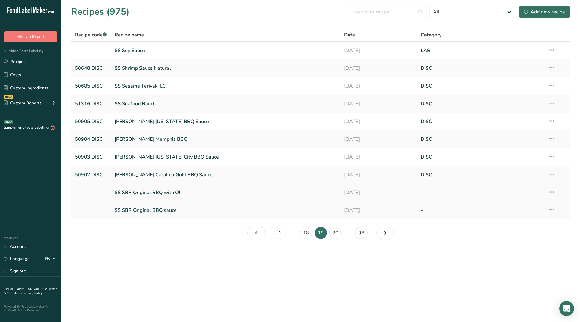
click at [553, 193] on icon at bounding box center [551, 191] width 7 height 11
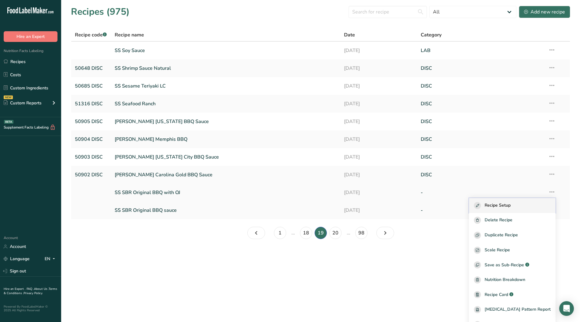
click at [502, 207] on span "Recipe Setup" at bounding box center [498, 205] width 26 height 7
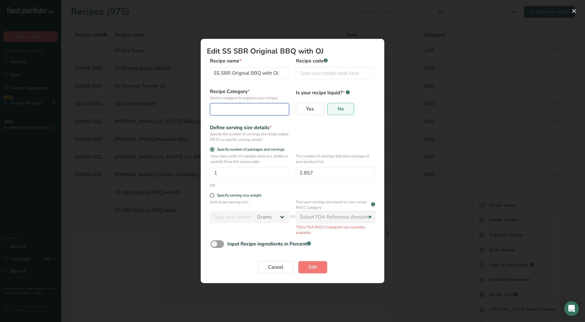
click at [241, 107] on div "Edit Recipe Modal" at bounding box center [248, 108] width 68 height 7
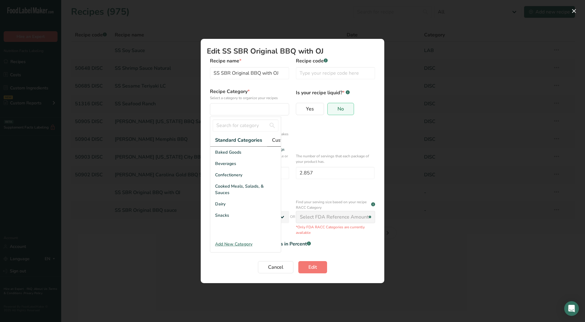
click at [276, 141] on span "Custom Categories .a-a{fill:#347362;}.b-a{fill:#fff;}" at bounding box center [295, 139] width 47 height 7
click at [233, 178] on div "LAB" at bounding box center [245, 174] width 71 height 11
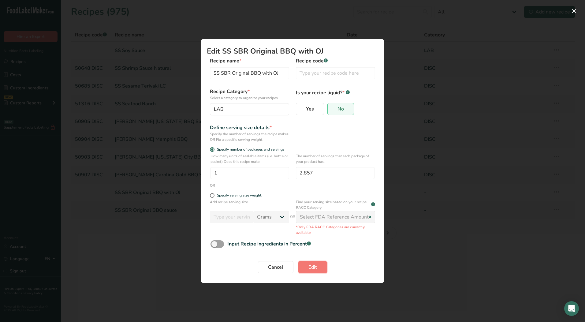
click at [306, 268] on button "Edit" at bounding box center [312, 267] width 29 height 12
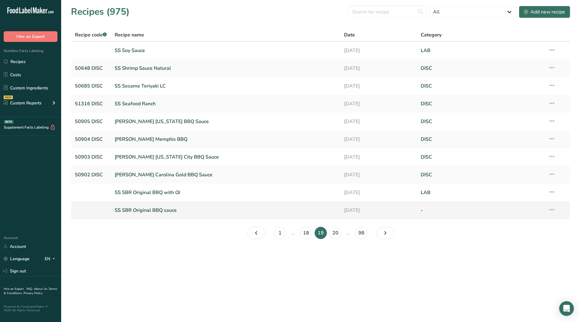
click at [555, 210] on icon at bounding box center [551, 209] width 7 height 11
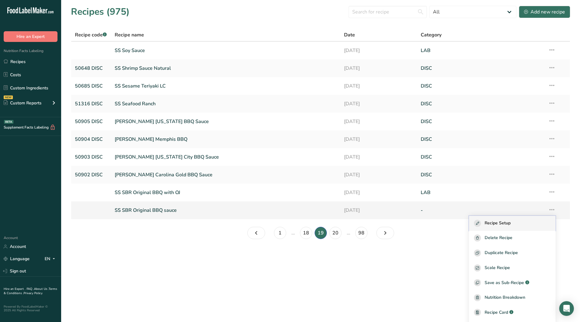
click at [511, 220] on span "Recipe Setup" at bounding box center [498, 223] width 26 height 7
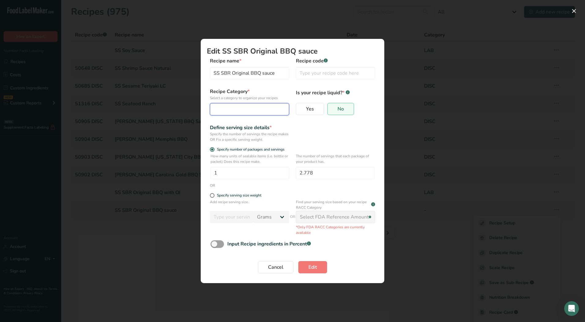
click at [243, 111] on div "Edit Recipe Modal" at bounding box center [248, 108] width 68 height 7
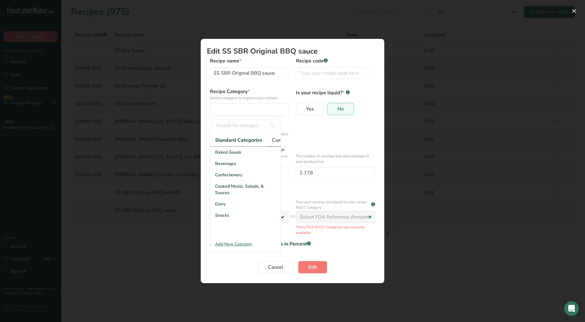
click at [275, 140] on span "Custom Categories .a-a{fill:#347362;}.b-a{fill:#fff;}" at bounding box center [295, 139] width 47 height 7
click at [225, 177] on div "LAB" at bounding box center [245, 174] width 71 height 11
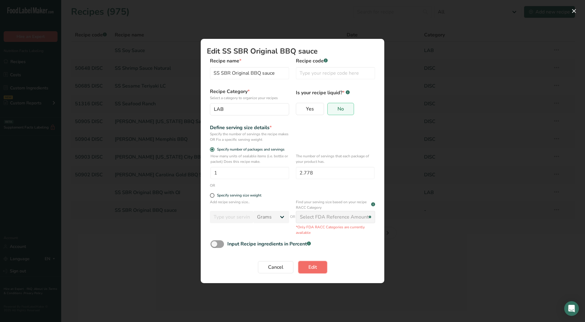
click at [312, 267] on span "Edit" at bounding box center [312, 266] width 9 height 7
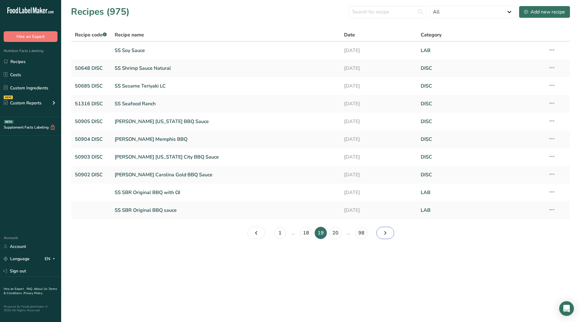
click at [388, 233] on icon "Page 20." at bounding box center [385, 232] width 7 height 11
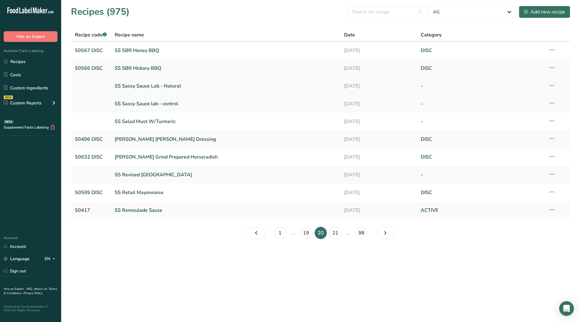
click at [551, 85] on icon at bounding box center [551, 85] width 7 height 11
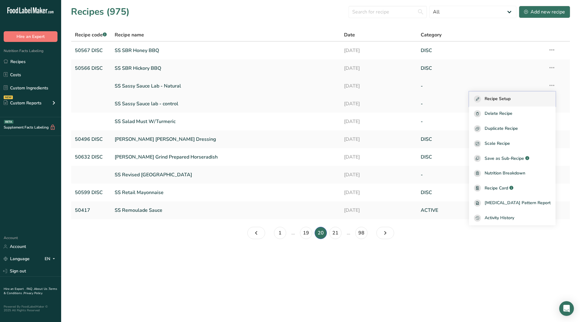
click at [511, 96] on span "Recipe Setup" at bounding box center [498, 98] width 26 height 7
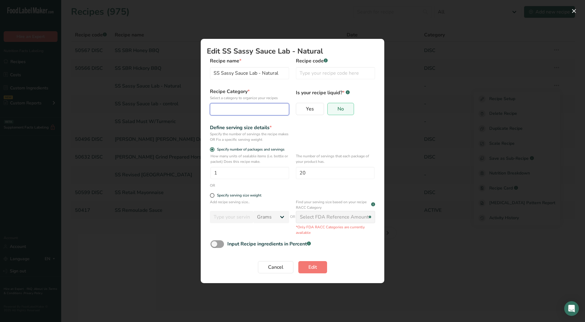
click at [234, 111] on div "Edit Recipe Modal" at bounding box center [248, 108] width 68 height 7
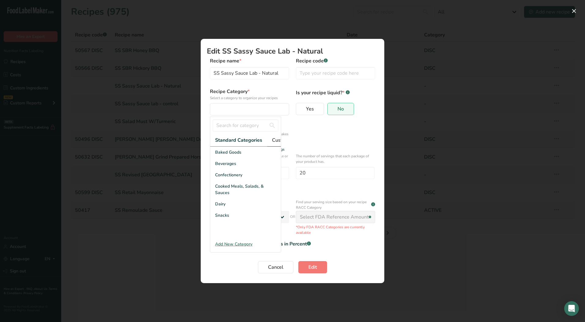
click at [278, 137] on span "Custom Categories .a-a{fill:#347362;}.b-a{fill:#fff;}" at bounding box center [295, 139] width 47 height 7
click at [225, 180] on div "LAB" at bounding box center [245, 174] width 71 height 11
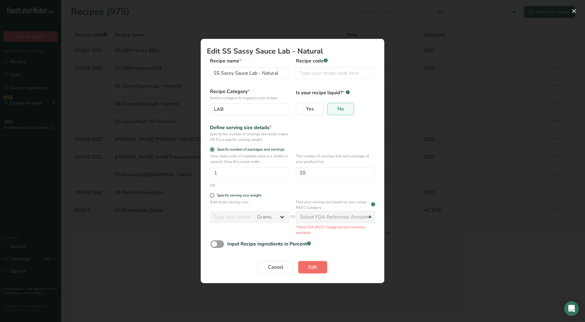
click at [303, 266] on button "Edit" at bounding box center [312, 267] width 29 height 12
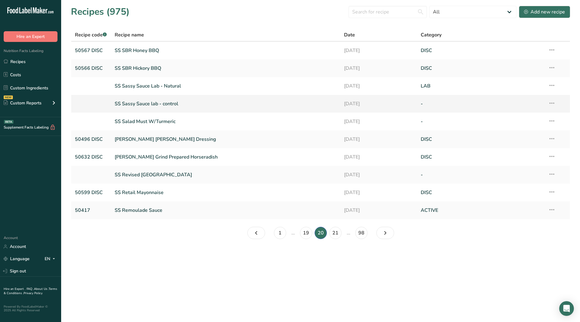
click at [554, 103] on icon at bounding box center [551, 103] width 7 height 11
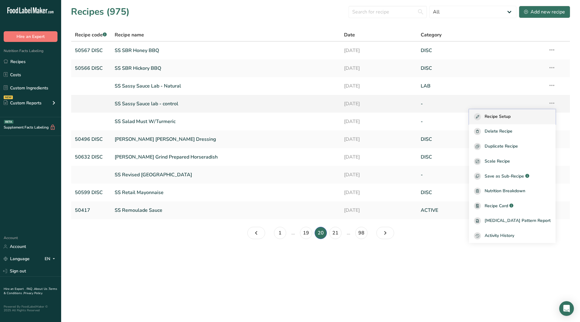
click at [523, 115] on div "Recipe Setup" at bounding box center [512, 116] width 77 height 7
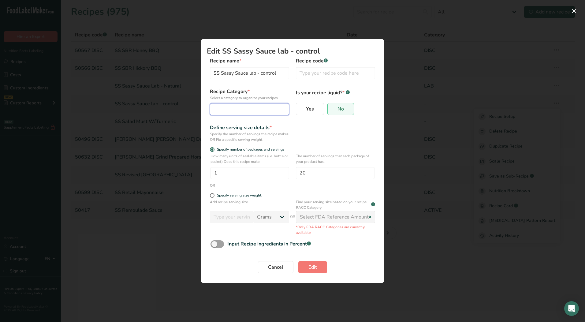
click at [232, 105] on div "Edit Recipe Modal" at bounding box center [248, 108] width 68 height 7
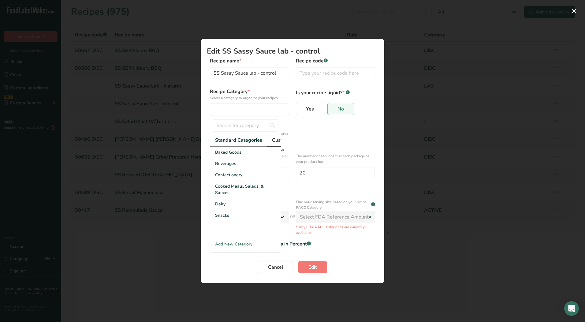
click at [274, 139] on span "Custom Categories .a-a{fill:#347362;}.b-a{fill:#fff;}" at bounding box center [295, 139] width 47 height 7
click at [224, 180] on div "LAB" at bounding box center [245, 174] width 71 height 11
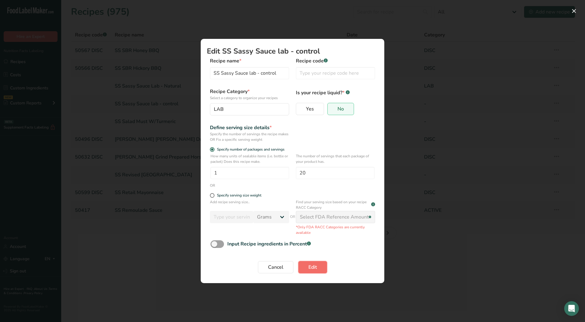
click at [316, 270] on span "Edit" at bounding box center [312, 266] width 9 height 7
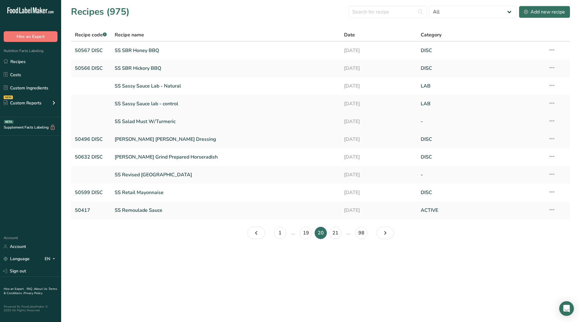
click at [551, 120] on icon at bounding box center [551, 120] width 7 height 11
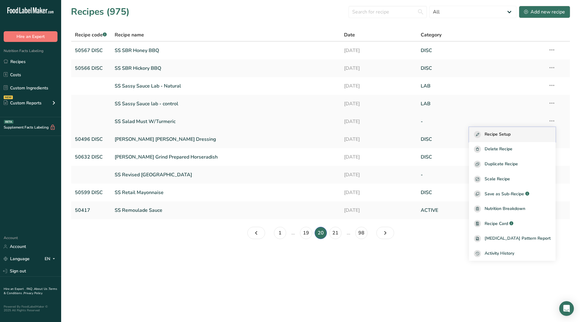
click at [510, 133] on span "Recipe Setup" at bounding box center [498, 134] width 26 height 7
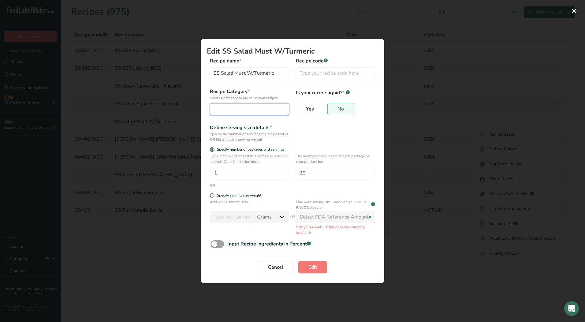
click at [240, 109] on div "Edit Recipe Modal" at bounding box center [248, 108] width 68 height 7
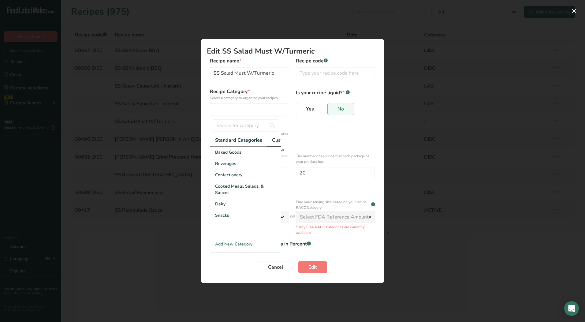
click at [278, 138] on span "Custom Categories .a-a{fill:#347362;}.b-a{fill:#fff;}" at bounding box center [295, 139] width 47 height 7
click at [226, 180] on div "LAB" at bounding box center [245, 174] width 71 height 11
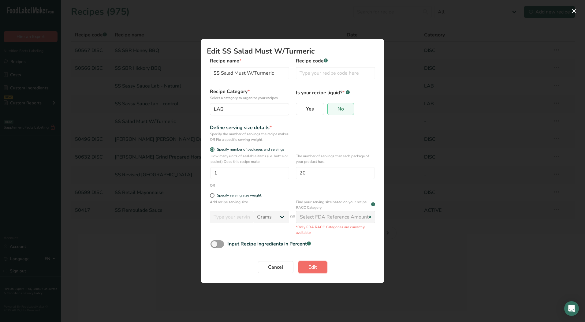
click at [311, 268] on span "Edit" at bounding box center [312, 266] width 9 height 7
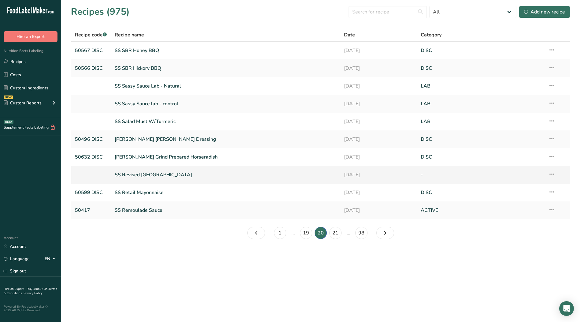
click at [550, 173] on icon at bounding box center [551, 173] width 7 height 11
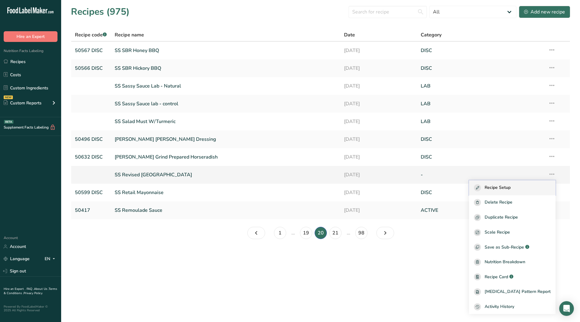
click at [511, 190] on span "Recipe Setup" at bounding box center [498, 187] width 26 height 7
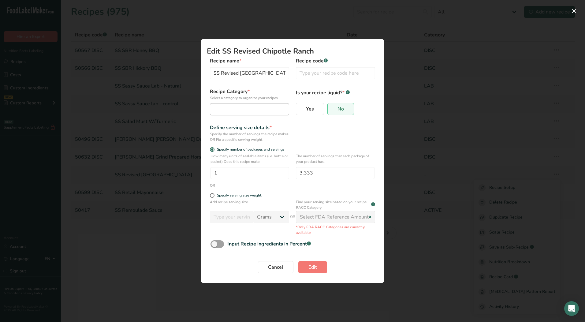
drag, startPoint x: 233, startPoint y: 101, endPoint x: 233, endPoint y: 105, distance: 4.3
click at [233, 101] on div "Recipe Category * Select a category to organize your recipes Standard Categorie…" at bounding box center [249, 102] width 79 height 28
click at [232, 107] on div "Edit Recipe Modal" at bounding box center [248, 108] width 68 height 7
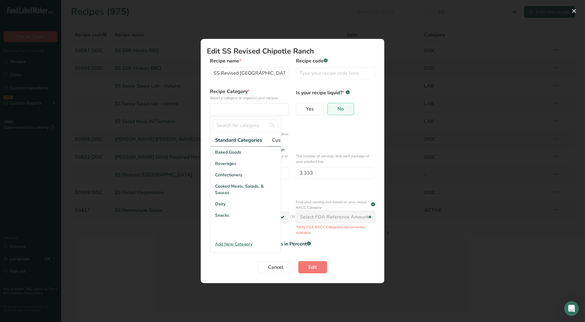
click at [276, 139] on span "Custom Categories .a-a{fill:#347362;}.b-a{fill:#fff;}" at bounding box center [295, 139] width 47 height 7
click at [222, 180] on div "LAB" at bounding box center [245, 174] width 71 height 11
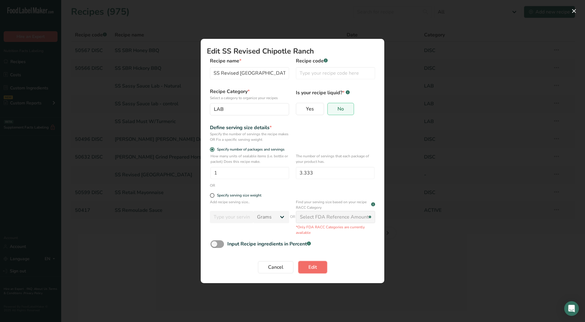
click at [313, 266] on span "Edit" at bounding box center [312, 266] width 9 height 7
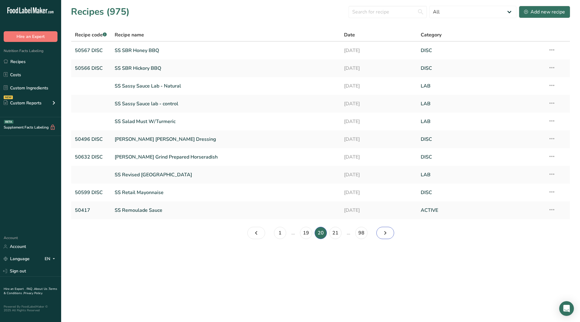
click at [386, 232] on icon "Page 21." at bounding box center [385, 232] width 7 height 11
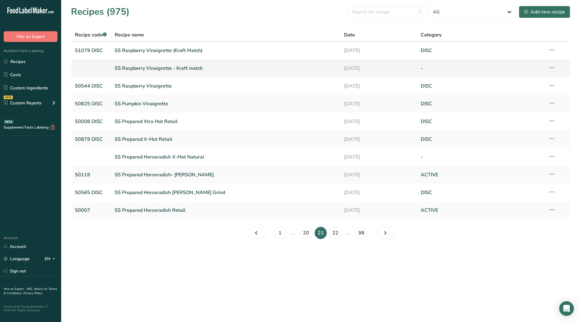
click at [552, 68] on icon at bounding box center [551, 67] width 7 height 11
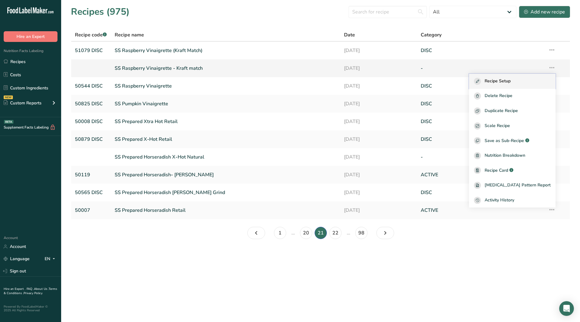
click at [511, 82] on span "Recipe Setup" at bounding box center [498, 81] width 26 height 7
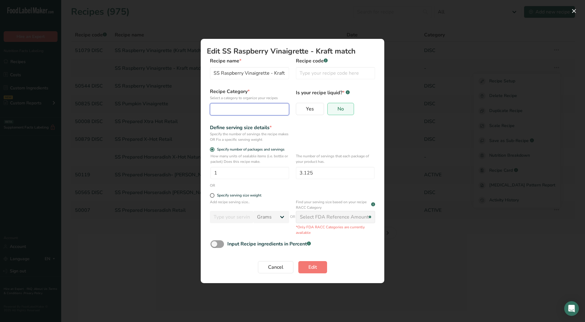
click at [247, 112] on div "Edit Recipe Modal" at bounding box center [248, 108] width 68 height 7
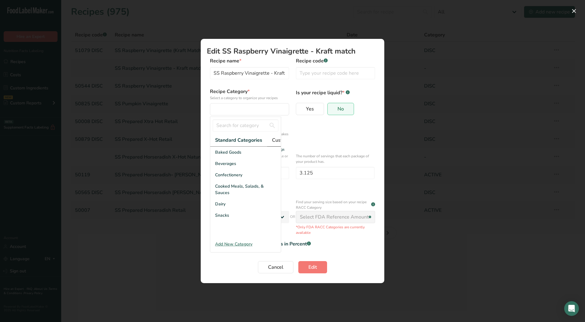
click at [272, 139] on span "Custom Categories .a-a{fill:#347362;}.b-a{fill:#fff;}" at bounding box center [295, 139] width 47 height 7
click at [224, 179] on div "LAB" at bounding box center [245, 174] width 71 height 11
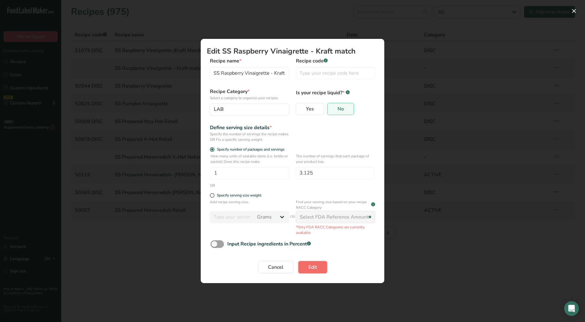
click at [318, 271] on button "Edit" at bounding box center [312, 267] width 29 height 12
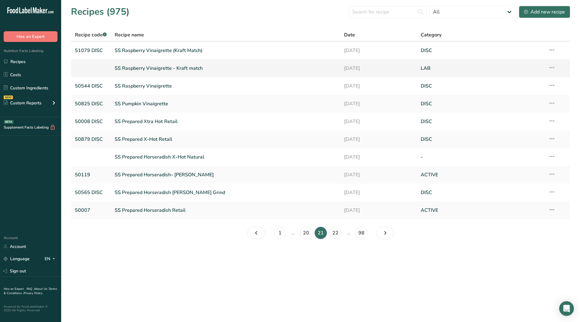
click at [553, 66] on icon at bounding box center [551, 67] width 7 height 11
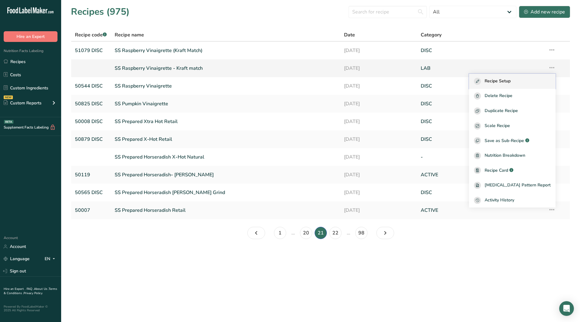
click at [510, 82] on span "Recipe Setup" at bounding box center [498, 81] width 26 height 7
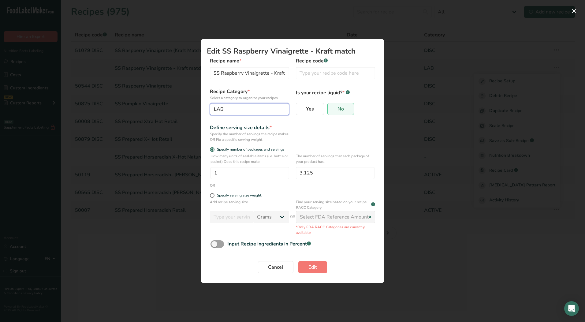
click at [245, 114] on button "LAB" at bounding box center [249, 109] width 79 height 12
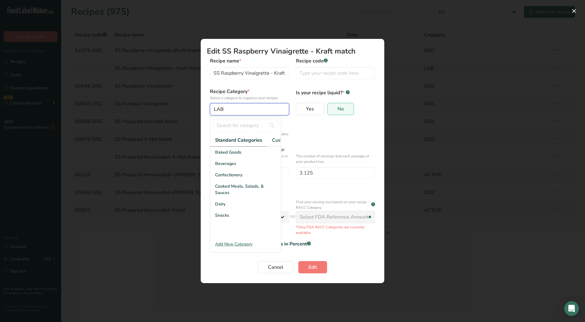
click at [250, 112] on div "LAB" at bounding box center [248, 108] width 68 height 7
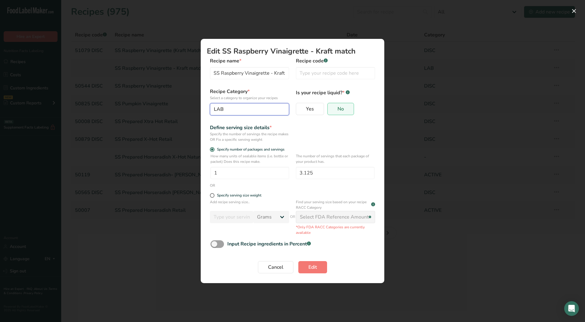
click at [250, 109] on div "LAB" at bounding box center [248, 108] width 68 height 7
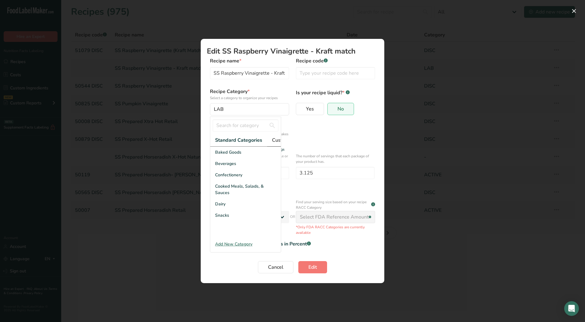
click at [276, 141] on span "Custom Categories .a-a{fill:#347362;}.b-a{fill:#fff;}" at bounding box center [295, 139] width 47 height 7
click at [214, 168] on div "DISC" at bounding box center [245, 163] width 71 height 11
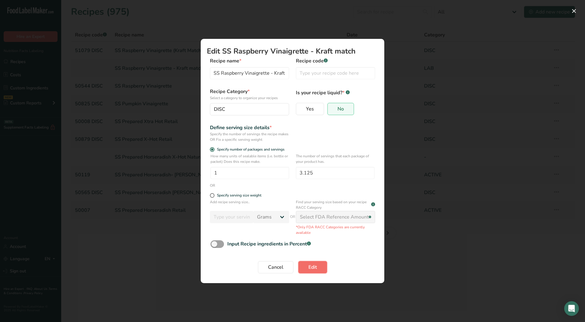
click at [309, 270] on span "Edit" at bounding box center [312, 266] width 9 height 7
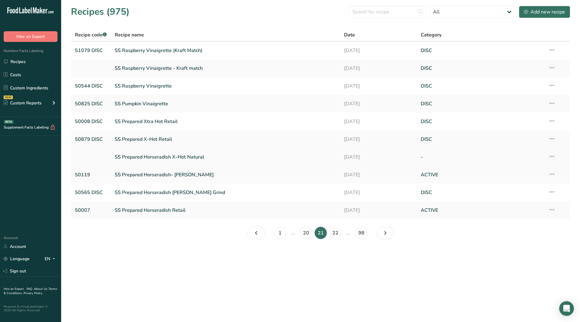
click at [554, 156] on icon at bounding box center [551, 156] width 7 height 11
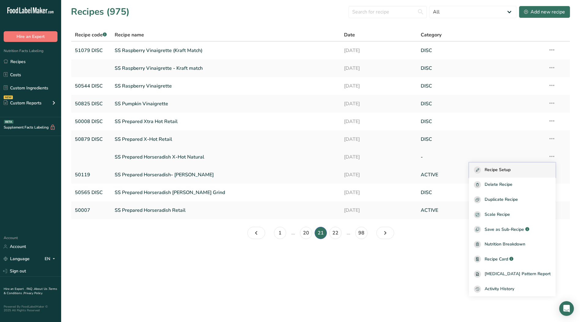
click at [499, 170] on span "Recipe Setup" at bounding box center [498, 169] width 26 height 7
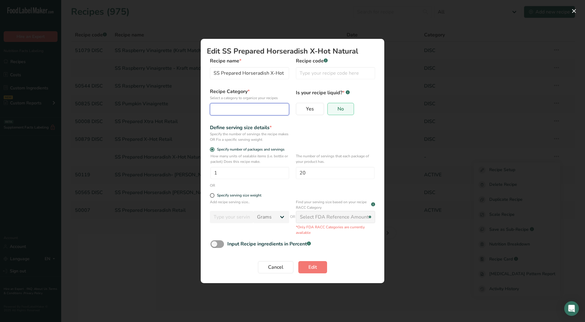
click at [229, 110] on div "Edit Recipe Modal" at bounding box center [248, 108] width 68 height 7
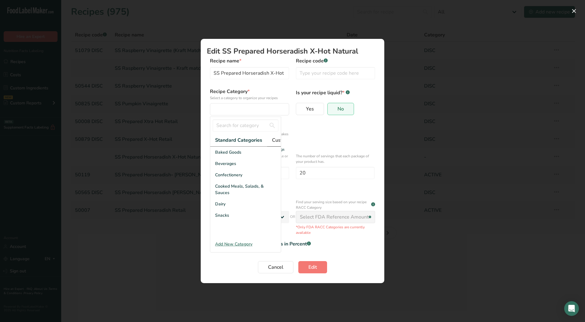
click at [274, 139] on span "Custom Categories .a-a{fill:#347362;}.b-a{fill:#fff;}" at bounding box center [295, 139] width 47 height 7
click at [230, 180] on div "LAB" at bounding box center [245, 174] width 71 height 11
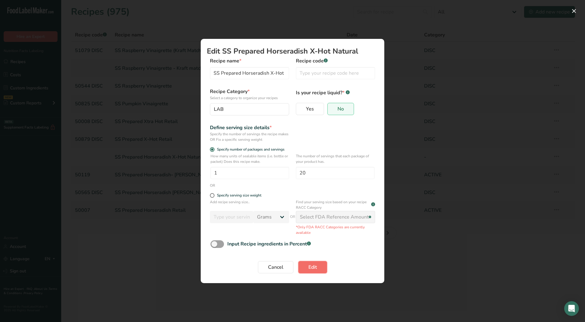
click at [320, 268] on button "Edit" at bounding box center [312, 267] width 29 height 12
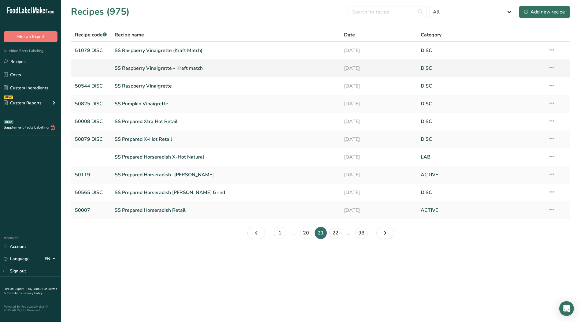
click at [552, 66] on icon at bounding box center [551, 67] width 7 height 11
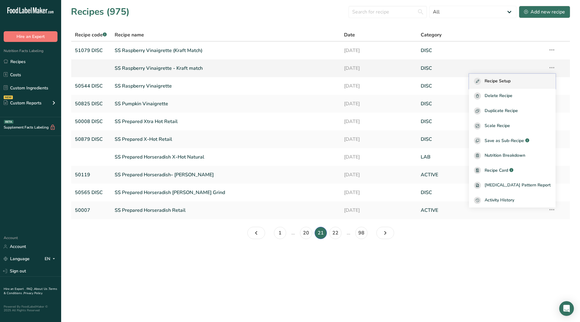
click at [511, 80] on span "Recipe Setup" at bounding box center [498, 81] width 26 height 7
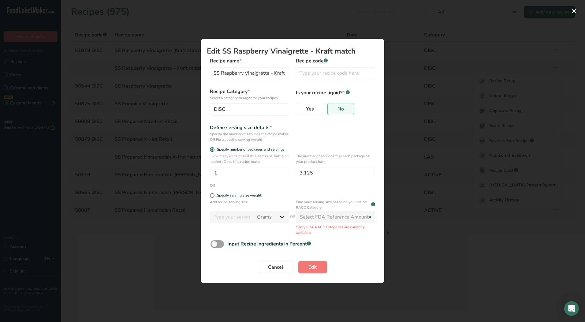
click at [257, 270] on div "Cancel Edit" at bounding box center [292, 267] width 164 height 12
click at [270, 270] on span "Cancel" at bounding box center [275, 266] width 15 height 7
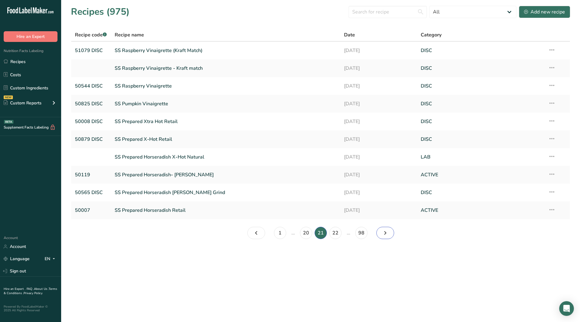
click at [383, 231] on icon "Page 22." at bounding box center [385, 232] width 7 height 11
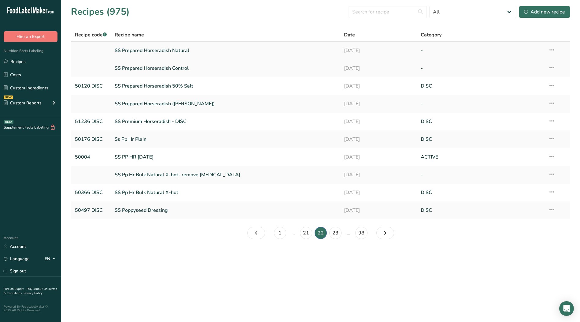
click at [554, 49] on icon at bounding box center [551, 49] width 7 height 11
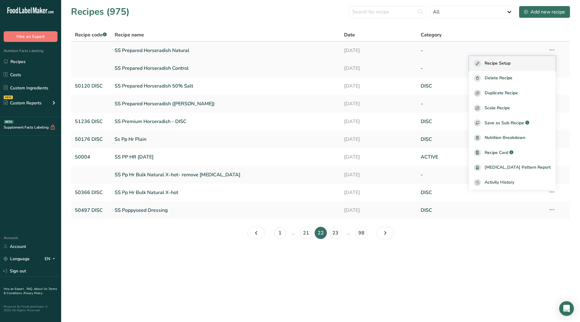
click at [511, 63] on span "Recipe Setup" at bounding box center [498, 63] width 26 height 7
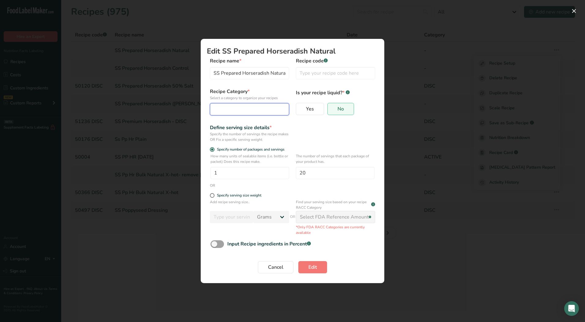
click at [227, 105] on button "Edit Recipe Modal" at bounding box center [249, 109] width 79 height 12
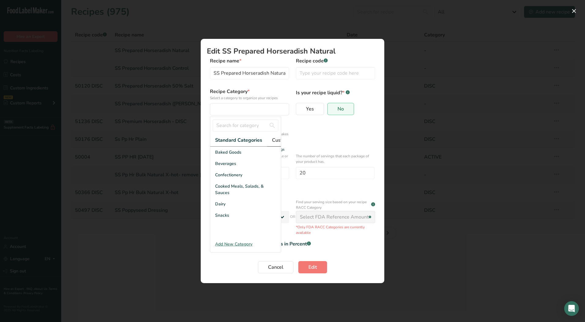
click at [274, 140] on span "Custom Categories .a-a{fill:#347362;}.b-a{fill:#fff;}" at bounding box center [295, 139] width 47 height 7
click at [218, 178] on span "LAB" at bounding box center [219, 175] width 9 height 6
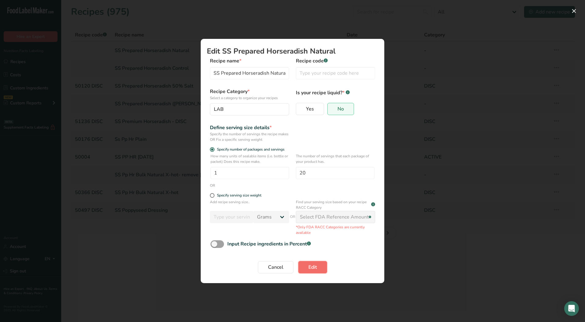
click at [319, 273] on button "Edit" at bounding box center [312, 267] width 29 height 12
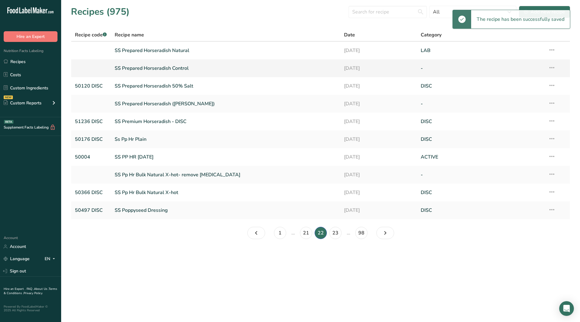
click at [552, 67] on icon at bounding box center [551, 67] width 7 height 11
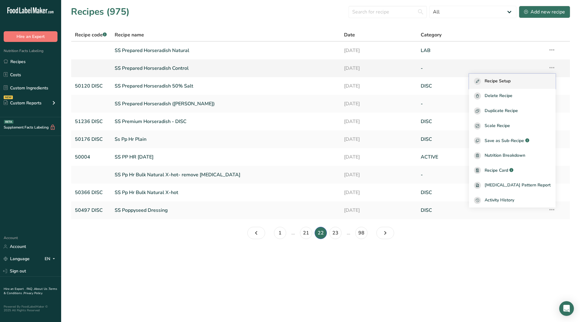
click at [527, 82] on div "Recipe Setup" at bounding box center [512, 81] width 77 height 7
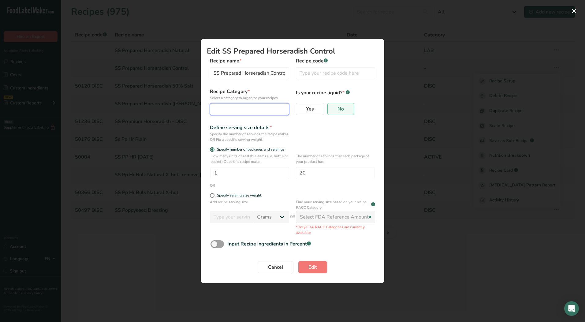
click at [233, 111] on div "Edit Recipe Modal" at bounding box center [248, 108] width 68 height 7
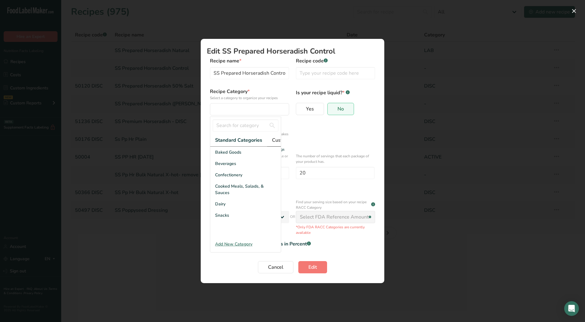
click at [278, 143] on span "Custom Categories .a-a{fill:#347362;}.b-a{fill:#fff;}" at bounding box center [295, 139] width 47 height 7
click at [223, 177] on div "LAB" at bounding box center [245, 174] width 71 height 11
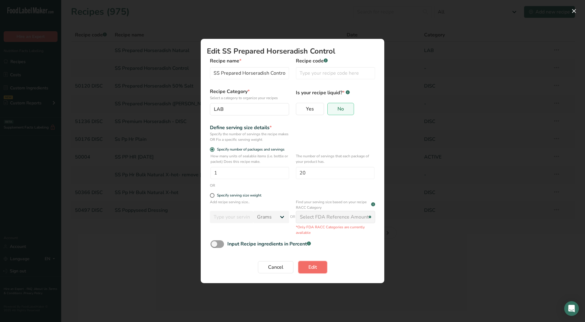
click at [313, 268] on span "Edit" at bounding box center [312, 266] width 9 height 7
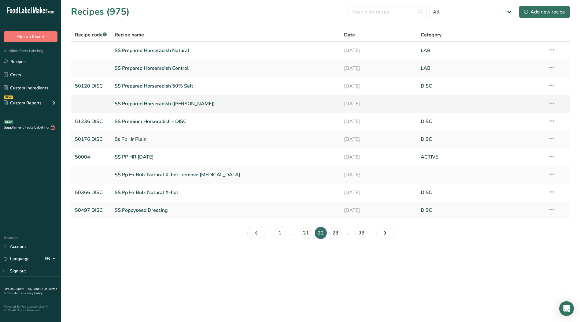
click at [554, 103] on icon at bounding box center [551, 103] width 7 height 11
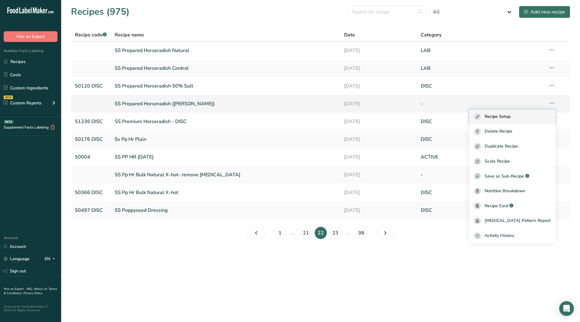
click at [511, 117] on span "Recipe Setup" at bounding box center [498, 116] width 26 height 7
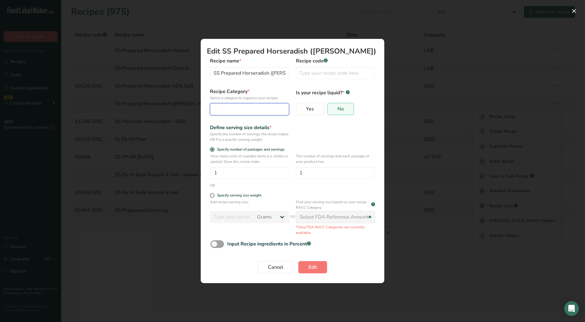
click at [258, 110] on div "Edit Recipe Modal" at bounding box center [248, 108] width 68 height 7
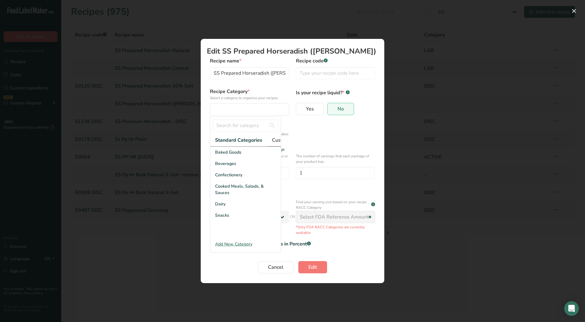
click at [278, 140] on span "Custom Categories .a-a{fill:#347362;}.b-a{fill:#fff;}" at bounding box center [295, 139] width 47 height 7
drag, startPoint x: 230, startPoint y: 182, endPoint x: 236, endPoint y: 197, distance: 16.6
click at [230, 180] on div "LAB" at bounding box center [245, 174] width 71 height 11
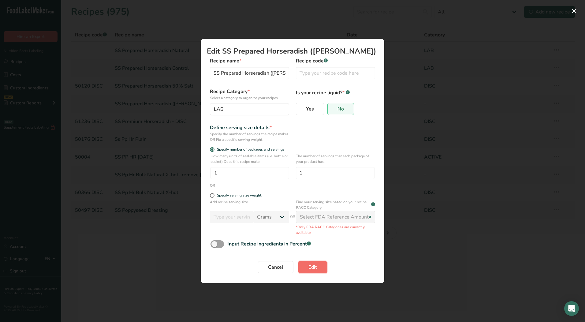
click at [308, 264] on button "Edit" at bounding box center [312, 267] width 29 height 12
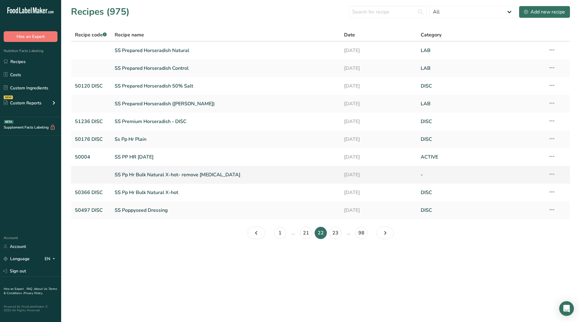
click at [554, 173] on icon at bounding box center [551, 173] width 7 height 11
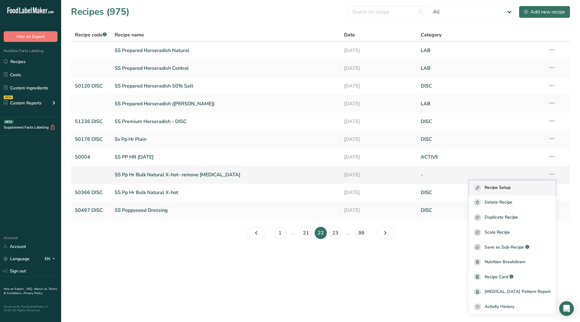
click at [511, 188] on span "Recipe Setup" at bounding box center [498, 187] width 26 height 7
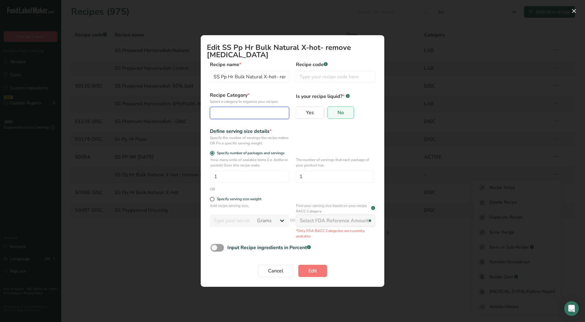
click at [249, 118] on button "Edit Recipe Modal" at bounding box center [249, 113] width 79 height 12
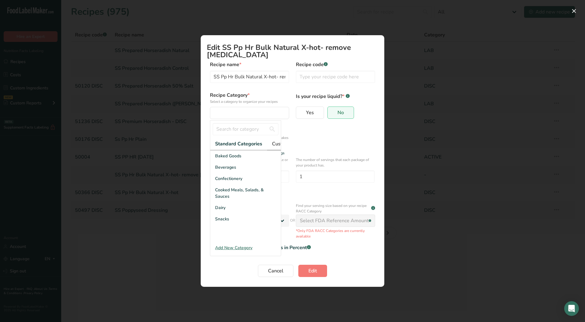
click at [277, 145] on span "Custom Categories .a-a{fill:#347362;}.b-a{fill:#fff;}" at bounding box center [295, 143] width 47 height 7
click at [231, 184] on div "LAB" at bounding box center [245, 178] width 71 height 11
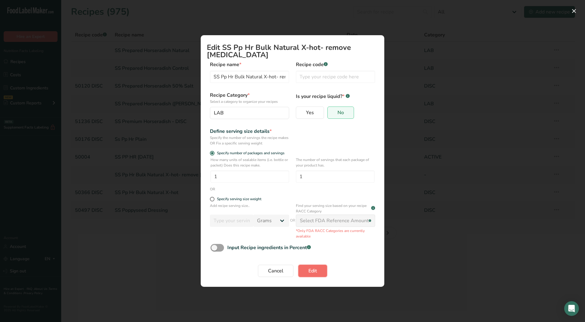
click at [308, 272] on span "Edit" at bounding box center [312, 270] width 9 height 7
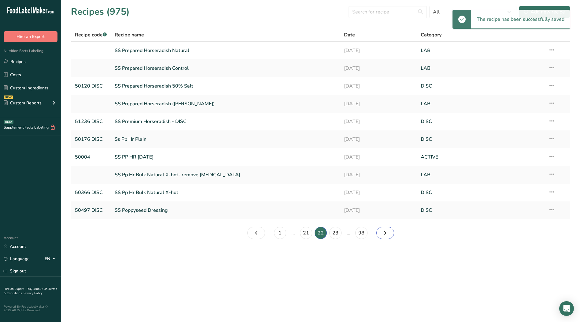
click at [385, 233] on icon "Page 23." at bounding box center [385, 232] width 7 height 11
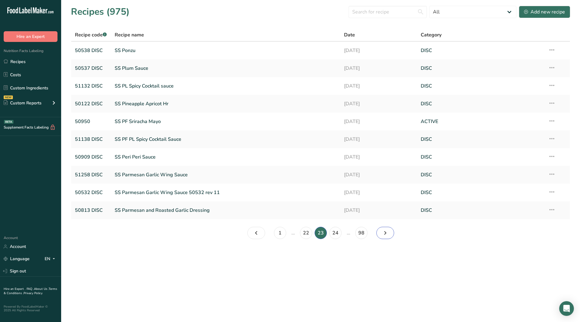
click at [384, 233] on icon "Page 24." at bounding box center [385, 232] width 7 height 11
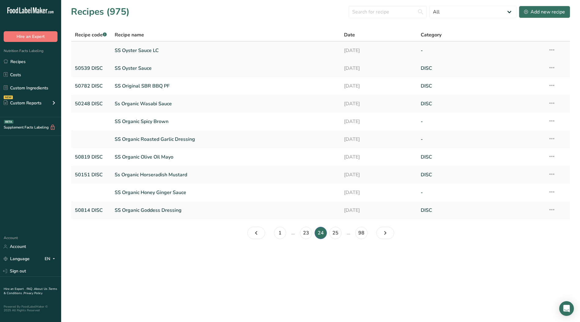
click at [553, 49] on icon at bounding box center [551, 49] width 7 height 11
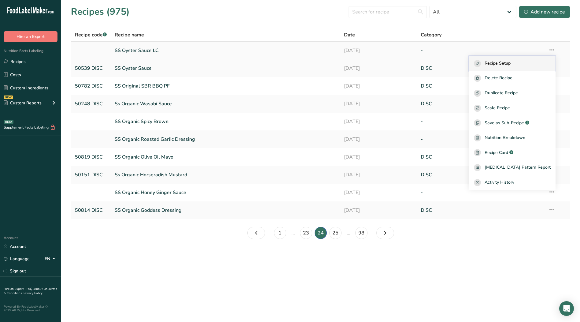
click at [529, 61] on div "Recipe Setup" at bounding box center [512, 63] width 77 height 7
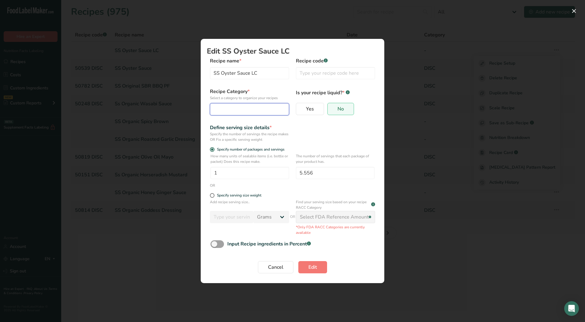
click at [253, 106] on div "Edit Recipe Modal" at bounding box center [248, 108] width 68 height 7
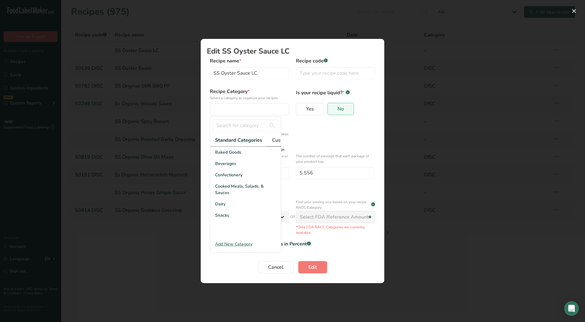
click at [277, 139] on span "Custom Categories .a-a{fill:#347362;}.b-a{fill:#fff;}" at bounding box center [295, 139] width 47 height 7
click at [216, 178] on span "LAB" at bounding box center [219, 175] width 9 height 6
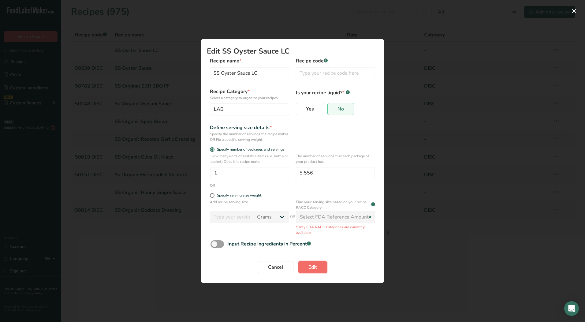
click at [314, 266] on span "Edit" at bounding box center [312, 266] width 9 height 7
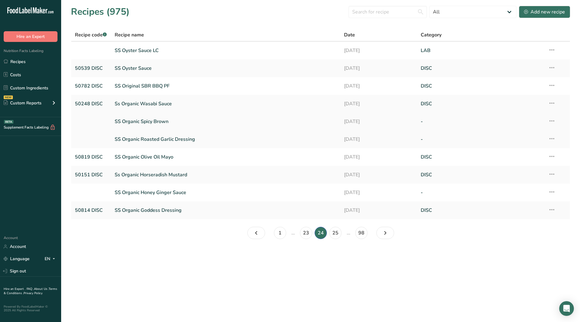
click at [554, 121] on icon at bounding box center [551, 120] width 7 height 11
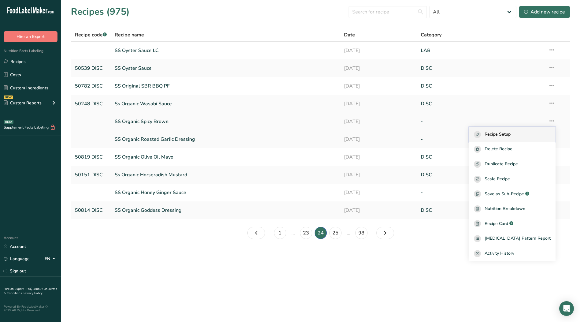
click at [511, 134] on span "Recipe Setup" at bounding box center [498, 134] width 26 height 7
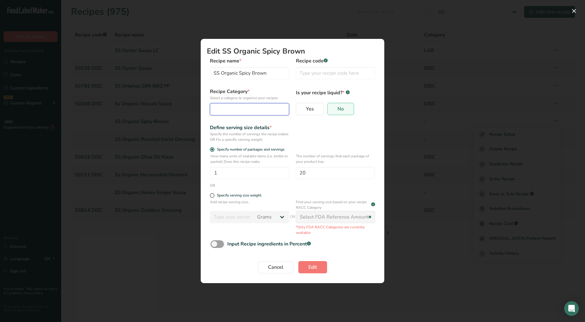
click at [238, 109] on div "Edit Recipe Modal" at bounding box center [248, 108] width 68 height 7
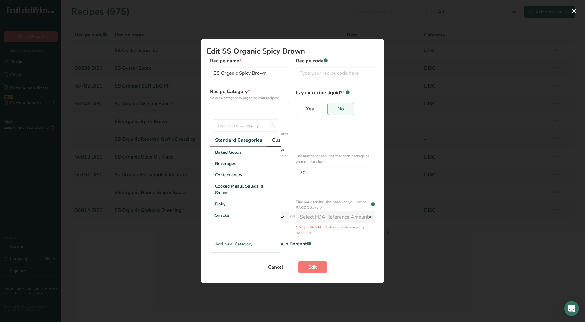
click at [276, 140] on span "Custom Categories .a-a{fill:#347362;}.b-a{fill:#fff;}" at bounding box center [295, 139] width 47 height 7
click at [230, 180] on div "LAB" at bounding box center [245, 174] width 71 height 11
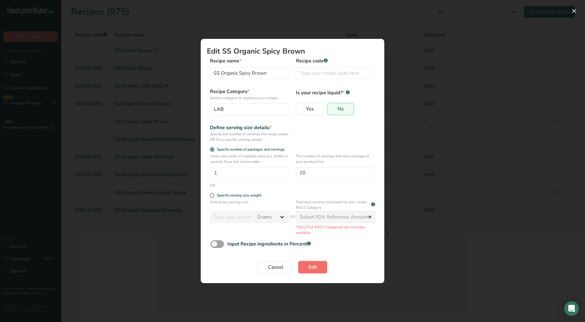
click at [316, 268] on span "Edit" at bounding box center [312, 266] width 9 height 7
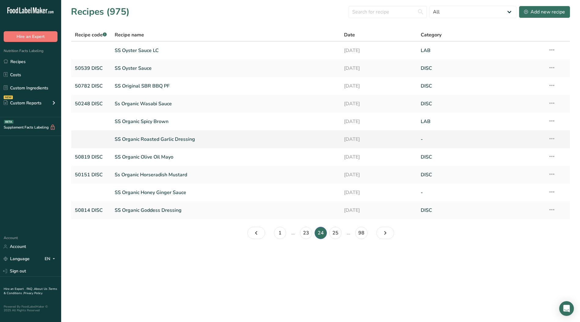
click at [554, 137] on icon at bounding box center [551, 138] width 7 height 11
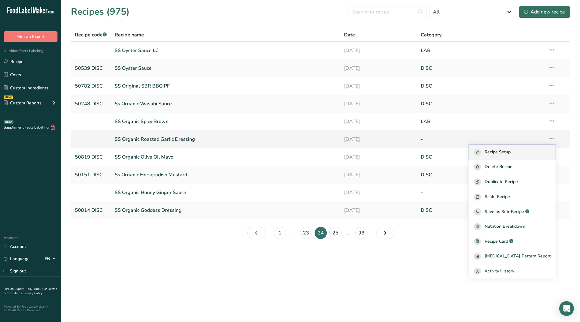
click at [511, 152] on span "Recipe Setup" at bounding box center [498, 152] width 26 height 7
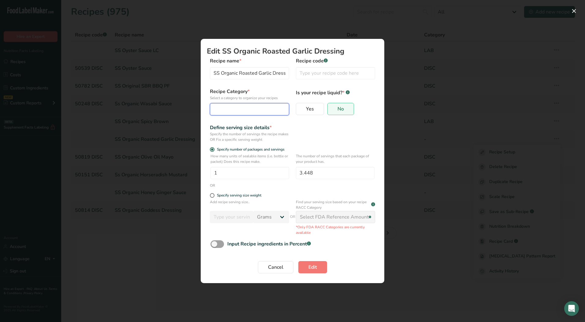
click at [238, 112] on div "Edit Recipe Modal" at bounding box center [248, 108] width 68 height 7
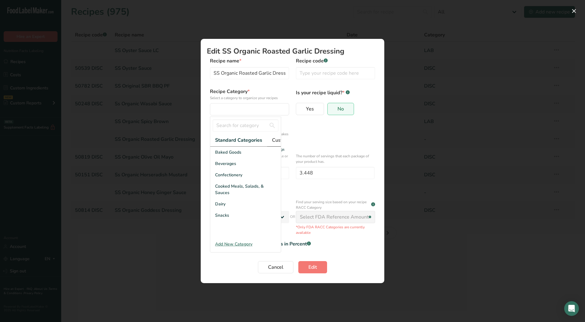
click at [276, 139] on span "Custom Categories .a-a{fill:#347362;}.b-a{fill:#fff;}" at bounding box center [295, 139] width 47 height 7
click at [220, 178] on span "LAB" at bounding box center [219, 175] width 9 height 6
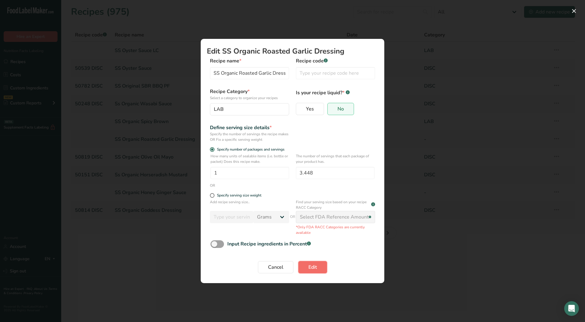
click at [308, 263] on button "Edit" at bounding box center [312, 267] width 29 height 12
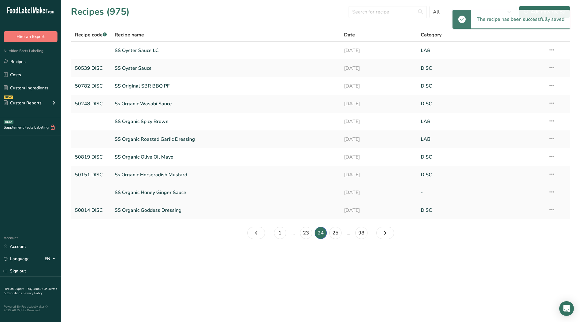
click at [552, 190] on icon at bounding box center [551, 191] width 7 height 11
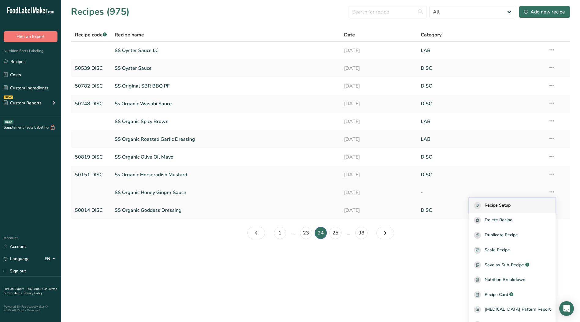
click at [511, 206] on span "Recipe Setup" at bounding box center [498, 205] width 26 height 7
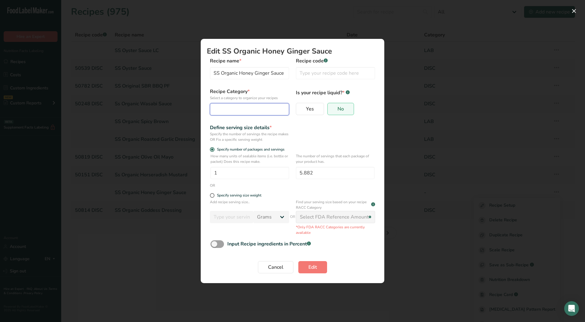
click at [245, 108] on div "Edit Recipe Modal" at bounding box center [248, 108] width 68 height 7
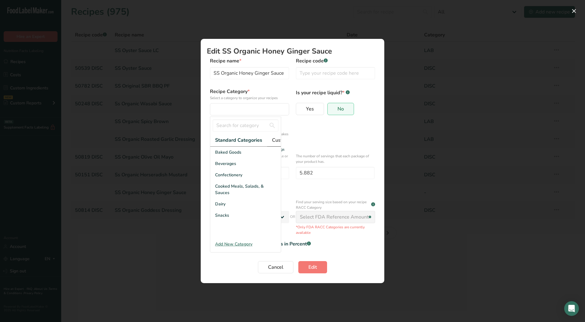
click at [279, 140] on span "Custom Categories .a-a{fill:#347362;}.b-a{fill:#fff;}" at bounding box center [295, 139] width 47 height 7
click at [231, 168] on div "DISC" at bounding box center [245, 163] width 71 height 11
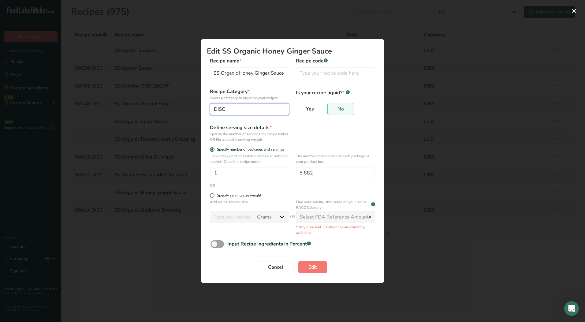
drag, startPoint x: 242, startPoint y: 106, endPoint x: 240, endPoint y: 127, distance: 21.8
click at [242, 106] on div "DISC" at bounding box center [248, 108] width 68 height 7
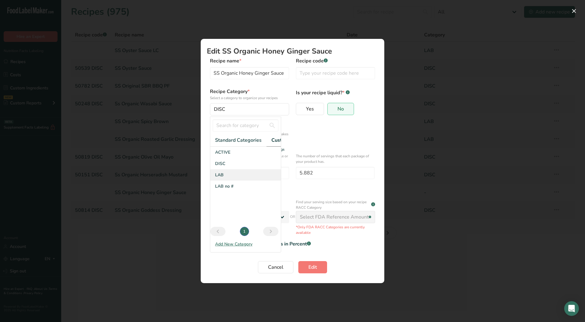
click at [239, 179] on div "LAB" at bounding box center [245, 174] width 71 height 11
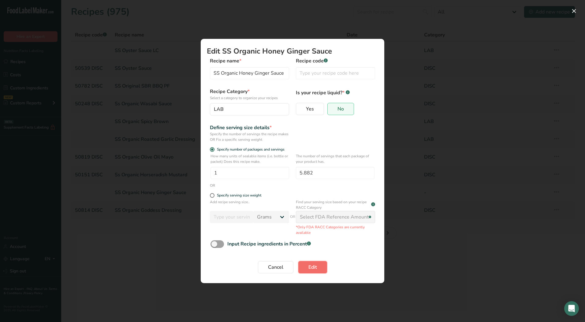
click at [312, 266] on span "Edit" at bounding box center [312, 266] width 9 height 7
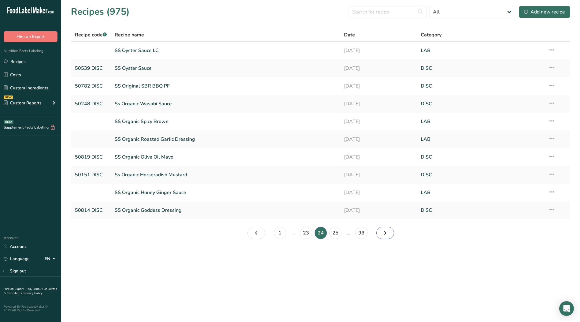
click at [385, 232] on icon "Page 25." at bounding box center [385, 232] width 7 height 11
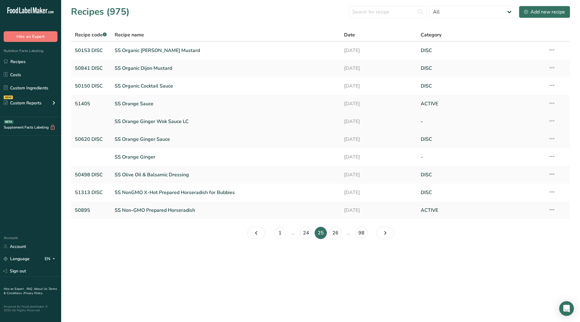
click at [555, 121] on icon at bounding box center [551, 120] width 7 height 11
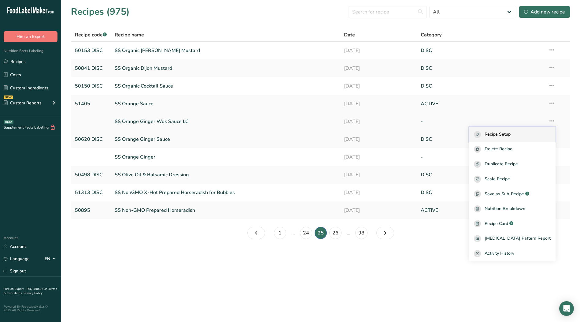
click at [505, 134] on span "Recipe Setup" at bounding box center [498, 134] width 26 height 7
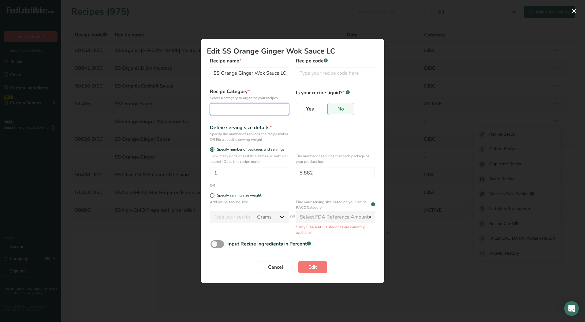
click at [228, 108] on div "Edit Recipe Modal" at bounding box center [248, 108] width 68 height 7
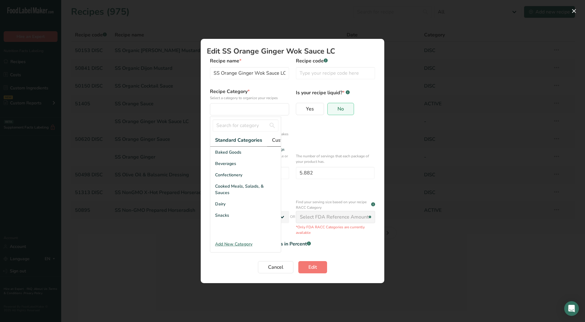
click at [272, 140] on span "Custom Categories .a-a{fill:#347362;}.b-a{fill:#fff;}" at bounding box center [295, 139] width 47 height 7
click at [230, 178] on div "LAB" at bounding box center [245, 174] width 71 height 11
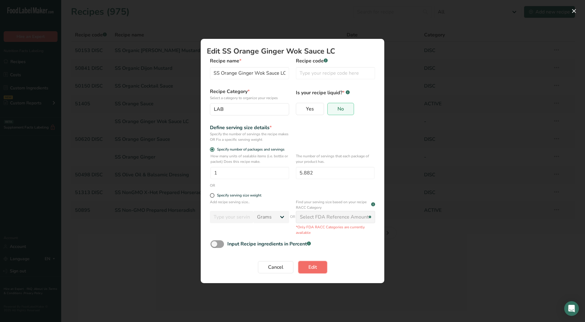
click at [314, 268] on span "Edit" at bounding box center [312, 266] width 9 height 7
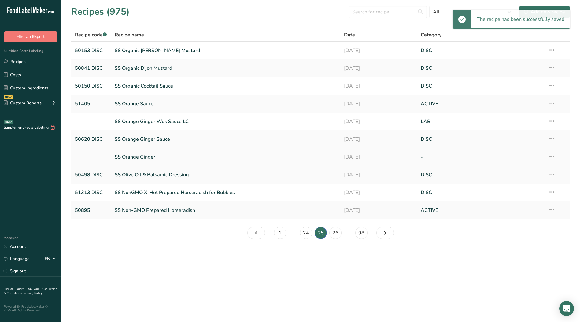
click at [558, 155] on td "Recipe Setup Delete Recipe Duplicate Recipe Scale Recipe Save as Sub-Recipe .a-…" at bounding box center [556, 157] width 25 height 18
click at [553, 156] on icon at bounding box center [551, 156] width 7 height 11
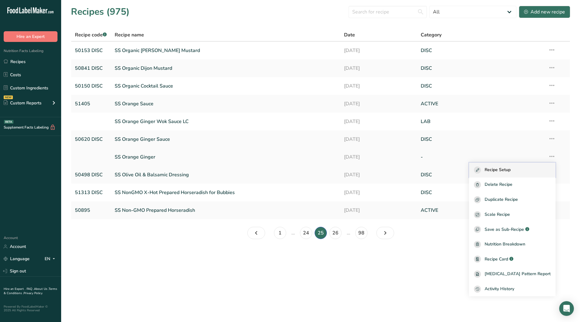
click at [500, 168] on span "Recipe Setup" at bounding box center [498, 169] width 26 height 7
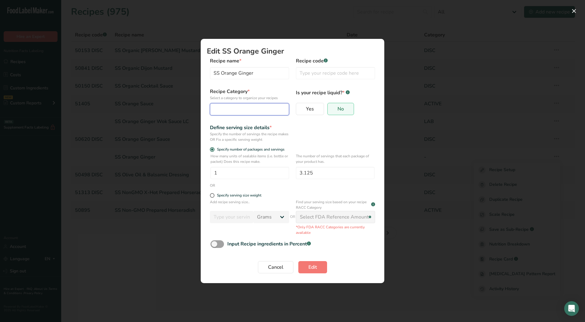
click at [226, 110] on div "Edit Recipe Modal" at bounding box center [248, 108] width 68 height 7
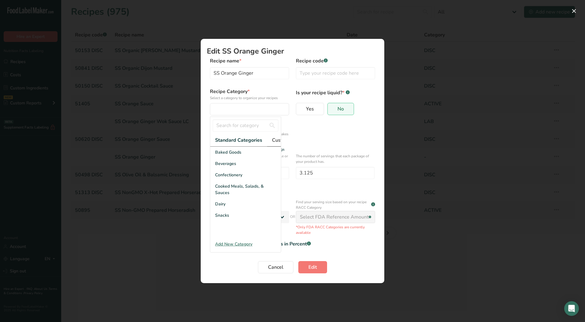
click at [277, 139] on span "Custom Categories .a-a{fill:#347362;}.b-a{fill:#fff;}" at bounding box center [295, 139] width 47 height 7
click at [227, 180] on div "LAB" at bounding box center [245, 174] width 71 height 11
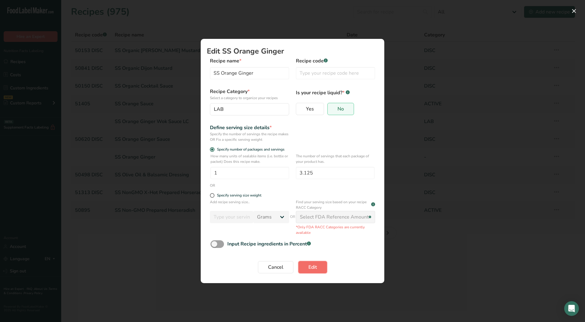
click at [306, 264] on button "Edit" at bounding box center [312, 267] width 29 height 12
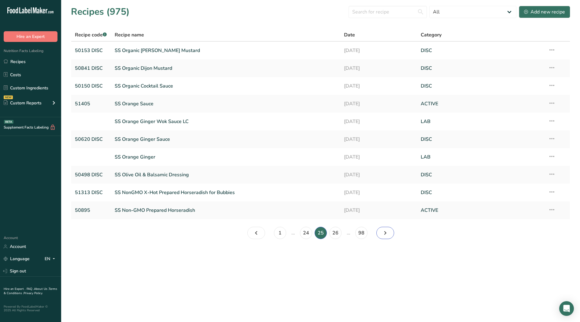
click at [387, 232] on icon "Page 26." at bounding box center [385, 232] width 7 height 11
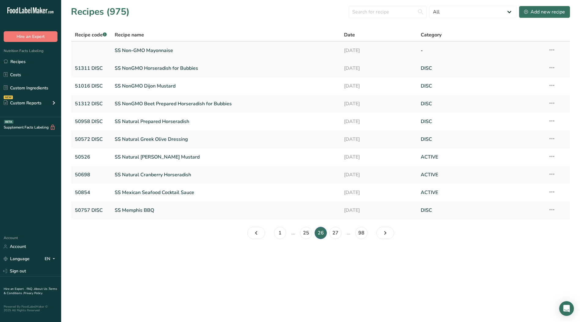
click at [553, 48] on icon at bounding box center [551, 49] width 7 height 11
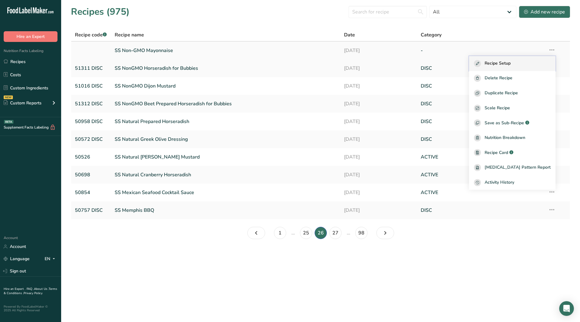
click at [508, 59] on button "Recipe Setup" at bounding box center [512, 63] width 87 height 15
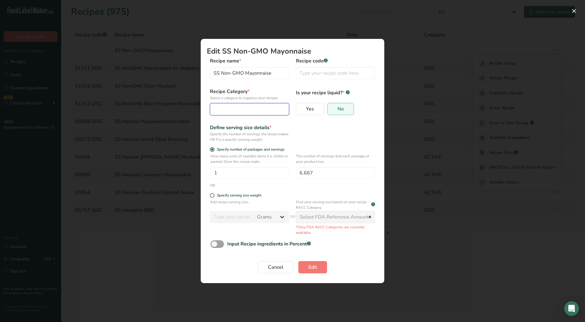
click at [242, 108] on div "Edit Recipe Modal" at bounding box center [248, 108] width 68 height 7
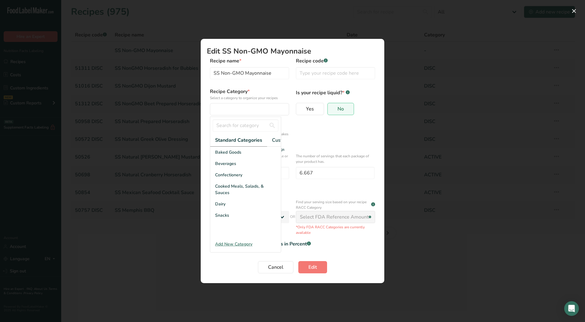
click at [282, 141] on div "Specify the number of servings the recipe makes OR Fix a specific serving weight" at bounding box center [249, 136] width 79 height 11
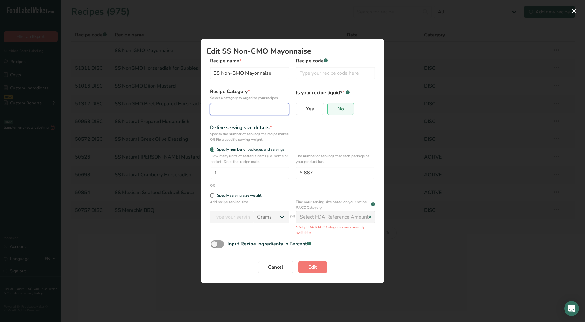
click at [260, 113] on button "Edit Recipe Modal" at bounding box center [249, 109] width 79 height 12
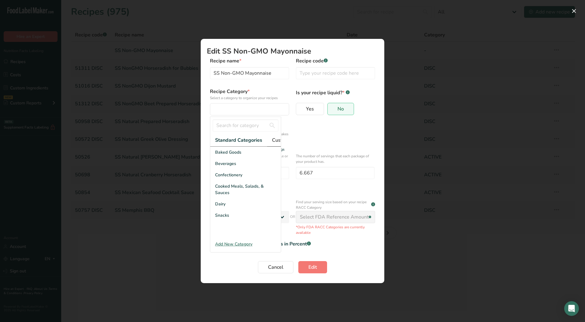
click at [275, 138] on span "Custom Categories .a-a{fill:#347362;}.b-a{fill:#fff;}" at bounding box center [295, 139] width 47 height 7
click at [223, 177] on span "LAB" at bounding box center [219, 175] width 9 height 6
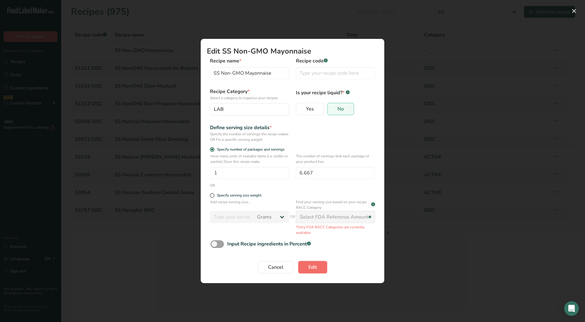
click at [316, 267] on span "Edit" at bounding box center [312, 266] width 9 height 7
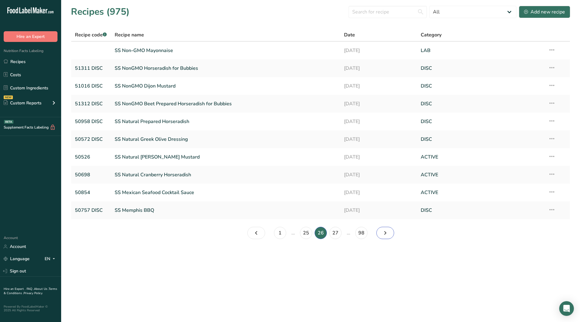
click at [385, 233] on icon "Page 27." at bounding box center [385, 232] width 7 height 11
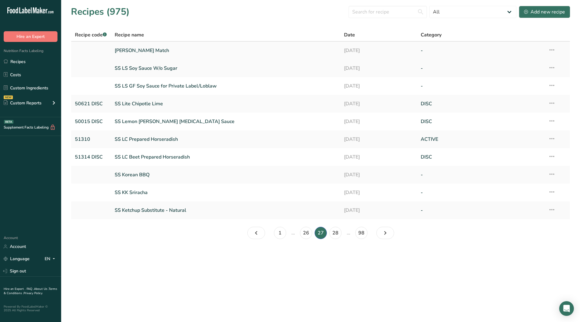
click at [553, 50] on icon at bounding box center [551, 49] width 7 height 11
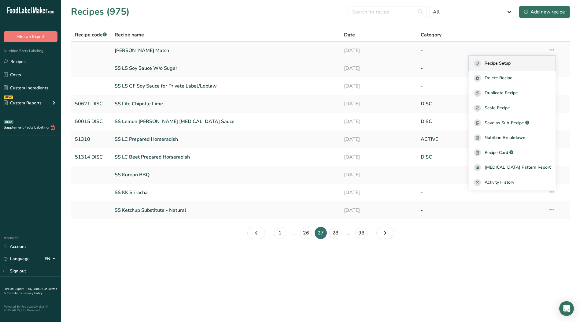
click at [511, 61] on span "Recipe Setup" at bounding box center [498, 63] width 26 height 7
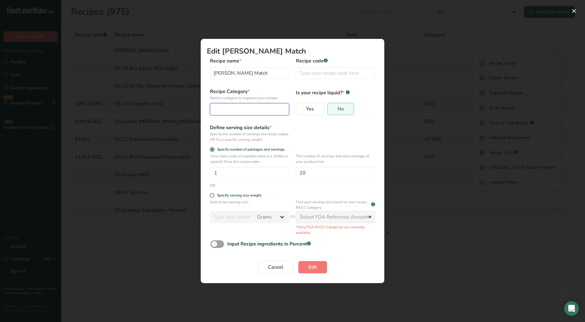
click at [238, 105] on button "Edit Recipe Modal" at bounding box center [249, 109] width 79 height 12
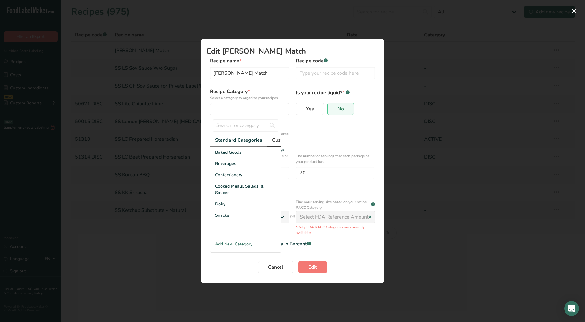
click at [275, 141] on span "Custom Categories .a-a{fill:#347362;}.b-a{fill:#fff;}" at bounding box center [295, 139] width 47 height 7
click at [222, 175] on div "LAB" at bounding box center [245, 174] width 71 height 11
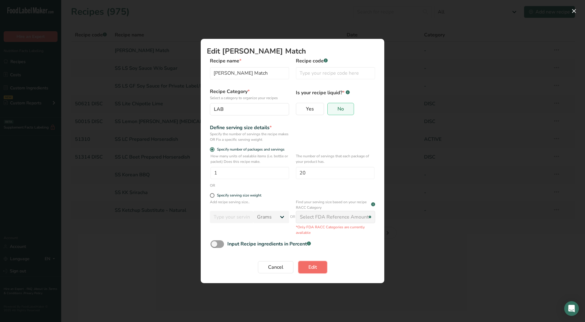
click at [316, 269] on span "Edit" at bounding box center [312, 266] width 9 height 7
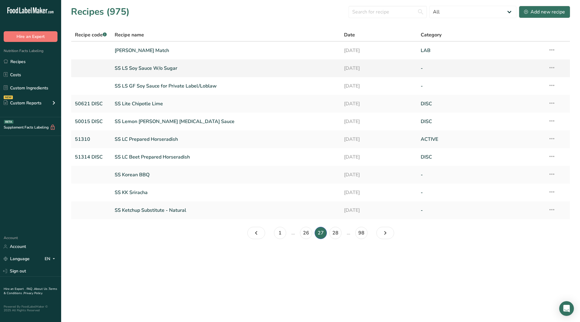
click at [551, 67] on icon at bounding box center [551, 67] width 7 height 11
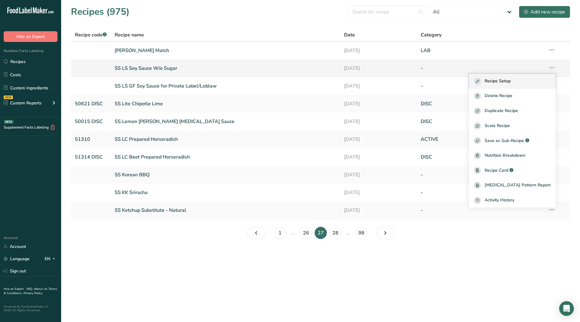
click at [523, 83] on div "Recipe Setup" at bounding box center [512, 81] width 77 height 7
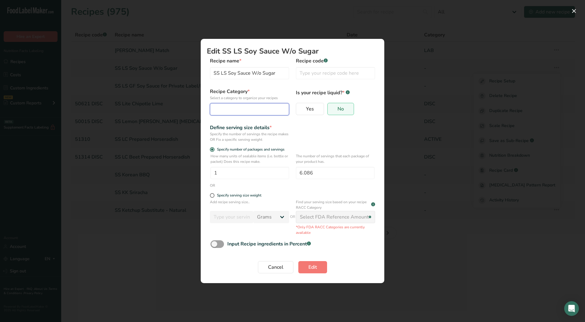
click at [247, 113] on button "Edit Recipe Modal" at bounding box center [249, 109] width 79 height 12
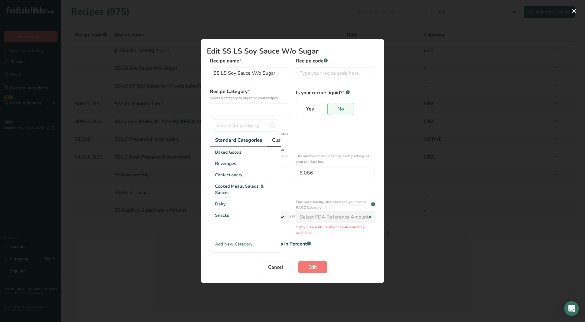
click at [269, 141] on link "Custom Categories .a-a{fill:#347362;}.b-a{fill:#fff;}" at bounding box center [295, 140] width 57 height 13
click at [228, 180] on div "LAB" at bounding box center [245, 174] width 71 height 11
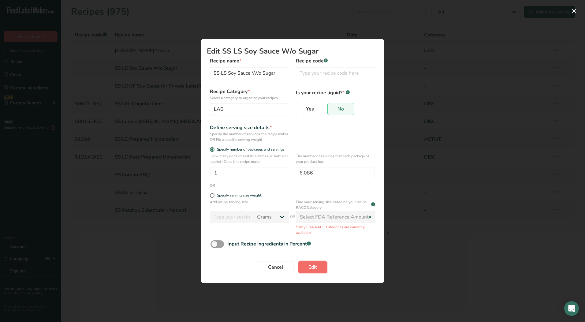
click at [311, 267] on span "Edit" at bounding box center [312, 266] width 9 height 7
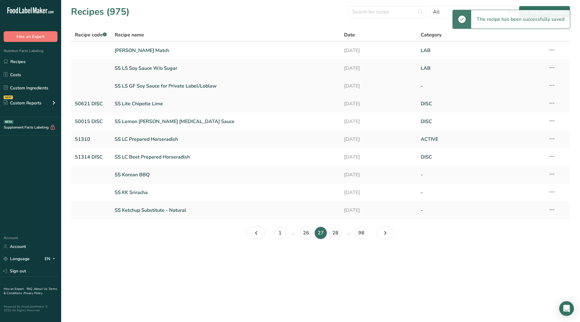
click at [552, 84] on icon at bounding box center [551, 85] width 7 height 11
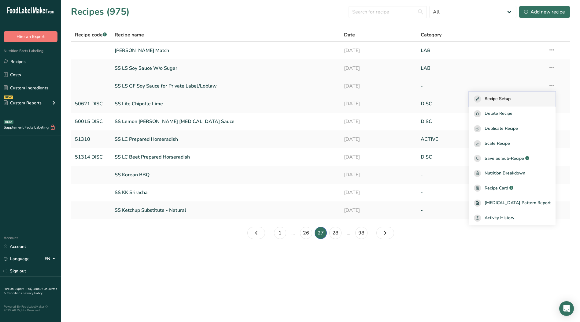
click at [511, 98] on span "Recipe Setup" at bounding box center [498, 98] width 26 height 7
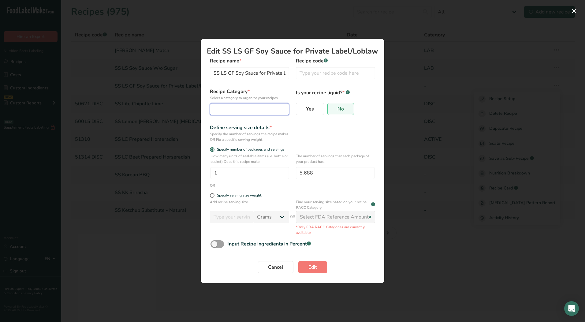
click at [223, 112] on div "Edit Recipe Modal" at bounding box center [248, 108] width 68 height 7
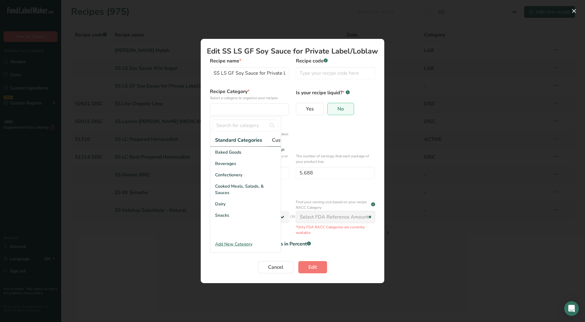
click at [273, 138] on span "Custom Categories .a-a{fill:#347362;}.b-a{fill:#fff;}" at bounding box center [295, 139] width 47 height 7
click at [225, 179] on div "LAB" at bounding box center [245, 174] width 71 height 11
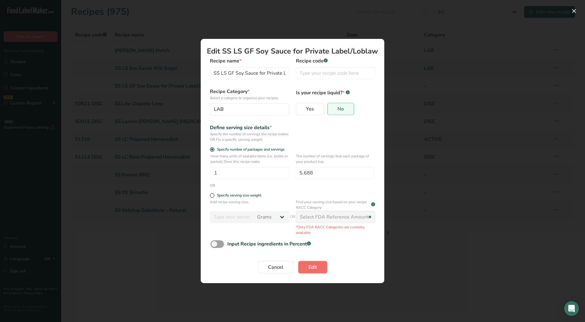
click at [314, 269] on span "Edit" at bounding box center [312, 266] width 9 height 7
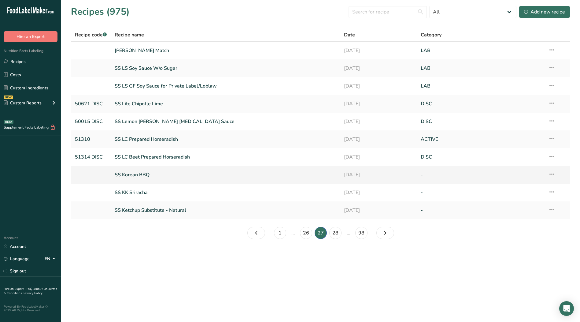
click at [553, 172] on icon at bounding box center [551, 173] width 7 height 11
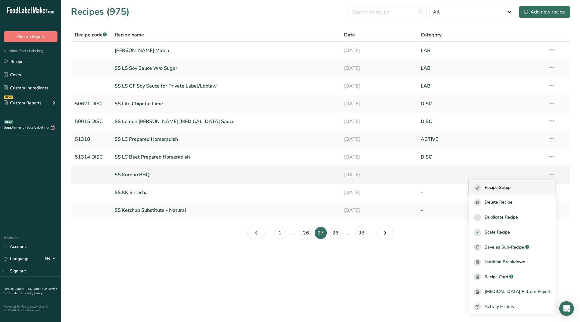
click at [509, 188] on span "Recipe Setup" at bounding box center [498, 187] width 26 height 7
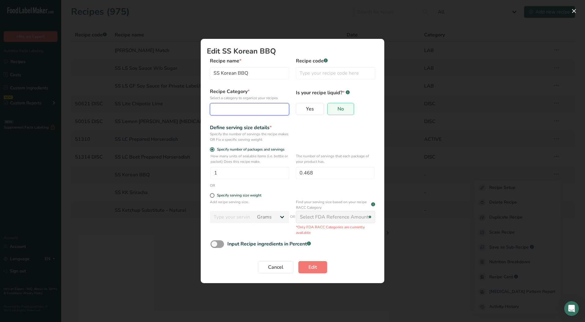
click at [246, 108] on div "Edit Recipe Modal" at bounding box center [248, 108] width 68 height 7
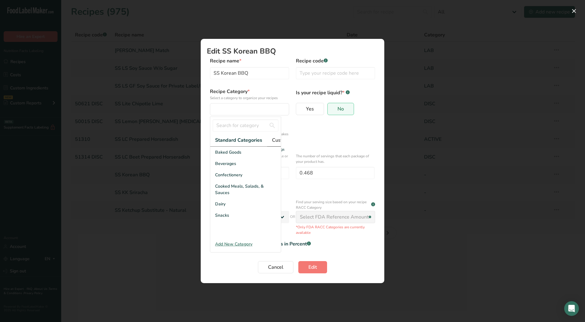
click at [279, 140] on span "Custom Categories .a-a{fill:#347362;}.b-a{fill:#fff;}" at bounding box center [295, 139] width 47 height 7
click at [225, 177] on div "LAB" at bounding box center [245, 174] width 71 height 11
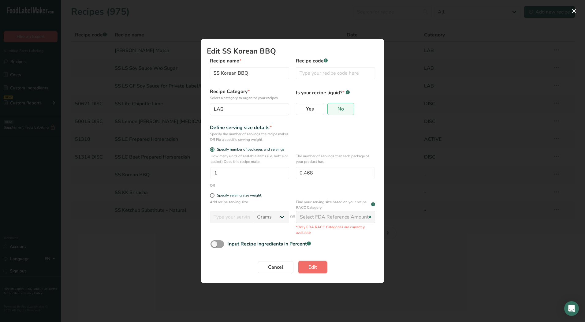
click at [319, 266] on button "Edit" at bounding box center [312, 267] width 29 height 12
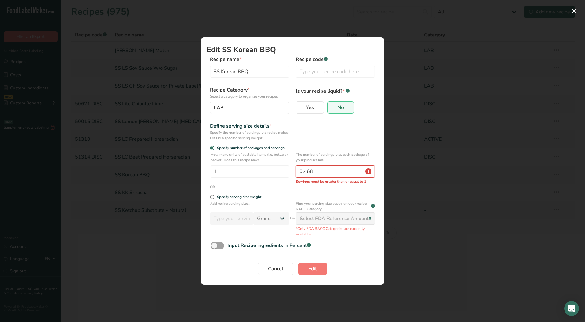
click at [327, 172] on input "0.468" at bounding box center [335, 171] width 79 height 12
drag, startPoint x: 327, startPoint y: 172, endPoint x: 268, endPoint y: 178, distance: 59.0
click at [270, 178] on div "How many units of sealable items (i.e. bottle or packet) Does this recipe make.…" at bounding box center [292, 168] width 171 height 32
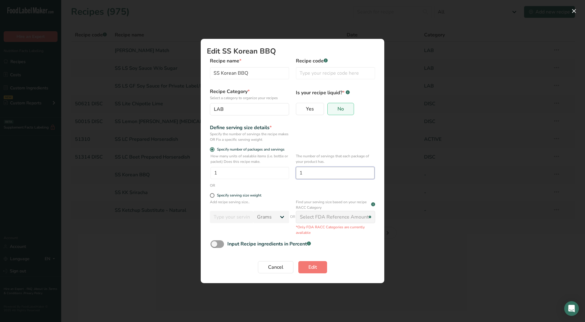
type input "1"
click at [298, 261] on button "Edit" at bounding box center [312, 267] width 29 height 12
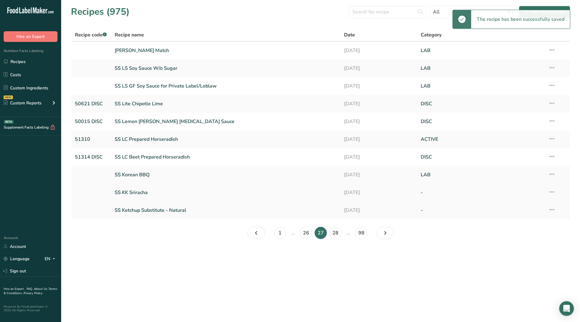
click at [553, 190] on icon at bounding box center [551, 191] width 7 height 11
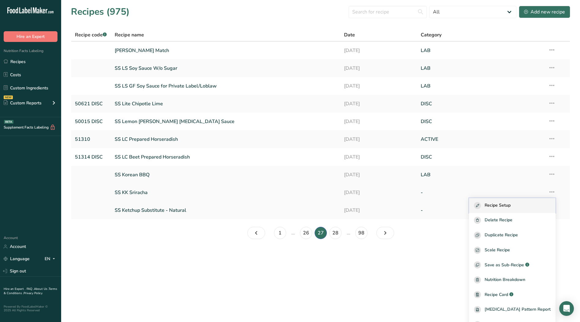
click at [533, 204] on div "Recipe Setup" at bounding box center [512, 205] width 77 height 7
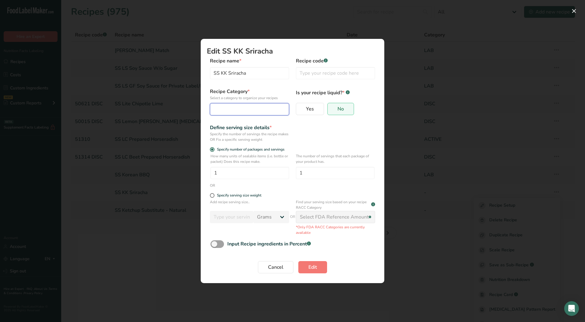
click at [237, 109] on div "Edit Recipe Modal" at bounding box center [248, 108] width 68 height 7
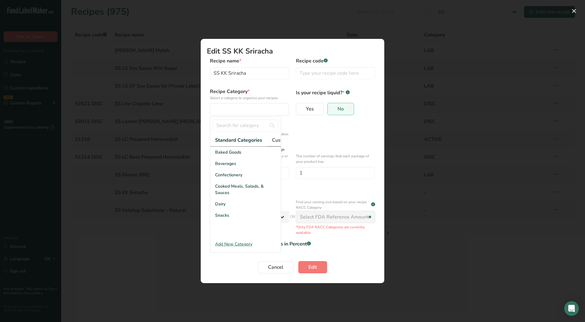
click at [278, 143] on span "Custom Categories .a-a{fill:#347362;}.b-a{fill:#fff;}" at bounding box center [295, 139] width 47 height 7
click at [230, 180] on div "LAB" at bounding box center [245, 174] width 71 height 11
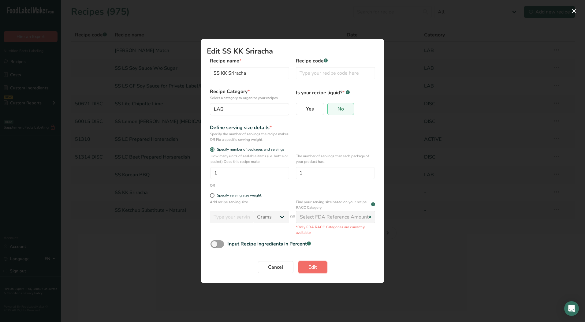
click at [311, 267] on span "Edit" at bounding box center [312, 266] width 9 height 7
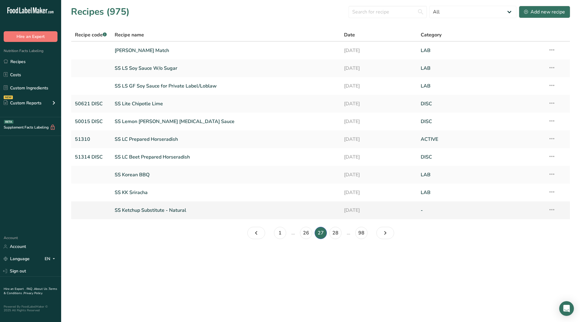
click at [550, 208] on icon at bounding box center [551, 209] width 7 height 11
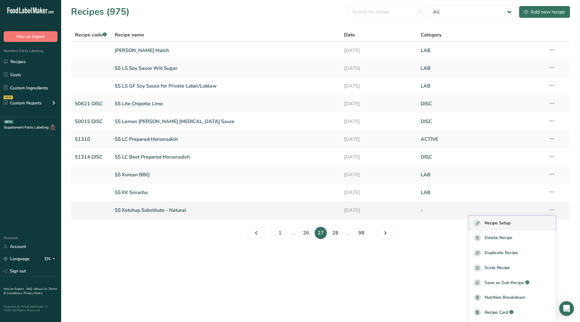
click at [511, 221] on span "Recipe Setup" at bounding box center [498, 223] width 26 height 7
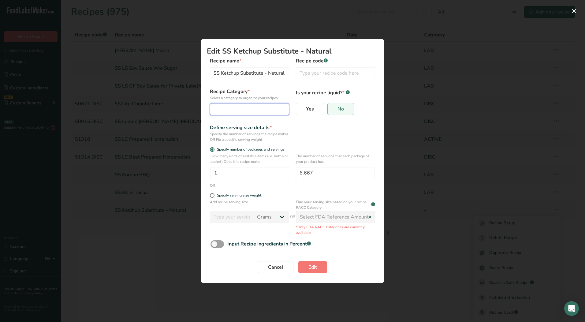
click at [259, 105] on div "Edit Recipe Modal" at bounding box center [248, 108] width 68 height 7
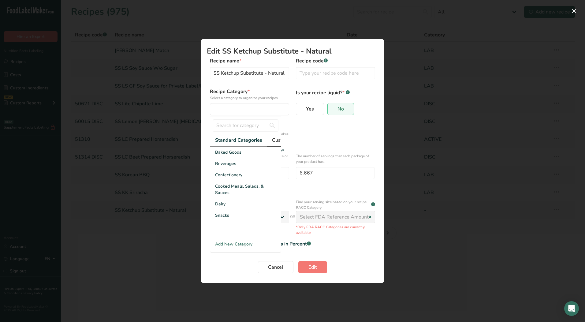
click at [274, 138] on span "Custom Categories .a-a{fill:#347362;}.b-a{fill:#fff;}" at bounding box center [295, 139] width 47 height 7
click at [237, 178] on div "LAB" at bounding box center [245, 174] width 71 height 11
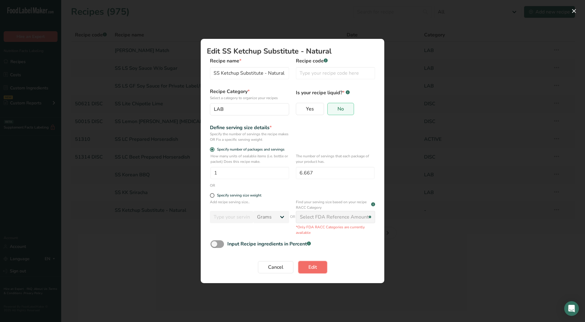
click at [306, 264] on button "Edit" at bounding box center [312, 267] width 29 height 12
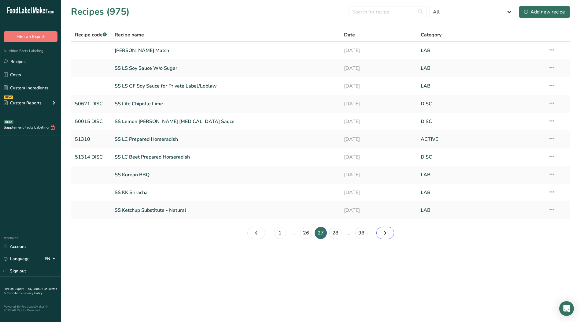
click at [383, 234] on icon "Page 28." at bounding box center [385, 232] width 7 height 11
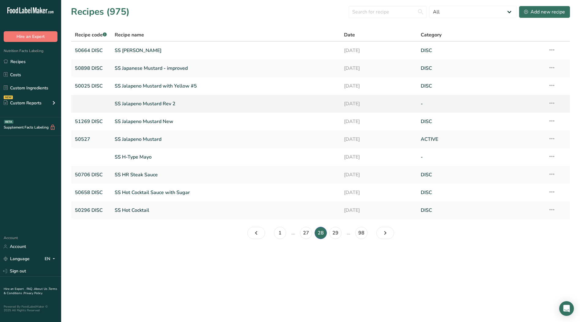
click at [555, 103] on icon at bounding box center [551, 103] width 7 height 11
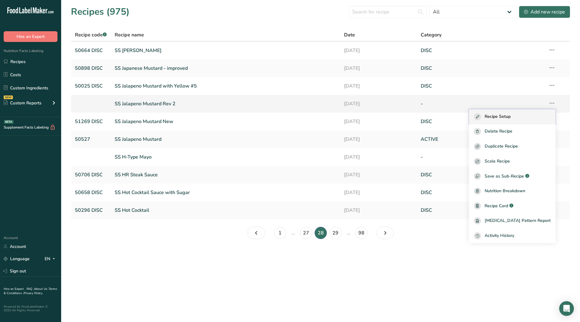
click at [511, 117] on span "Recipe Setup" at bounding box center [498, 116] width 26 height 7
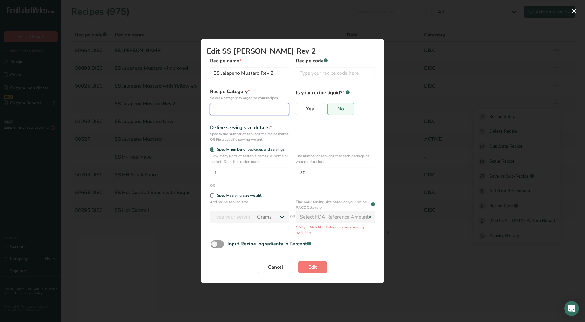
click at [264, 108] on div "Edit Recipe Modal" at bounding box center [248, 108] width 68 height 7
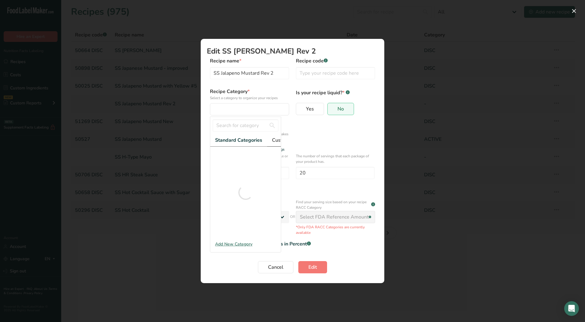
click at [277, 138] on span "Custom Categories .a-a{fill:#347362;}.b-a{fill:#fff;}" at bounding box center [295, 139] width 47 height 7
click at [220, 178] on span "LAB" at bounding box center [219, 175] width 9 height 6
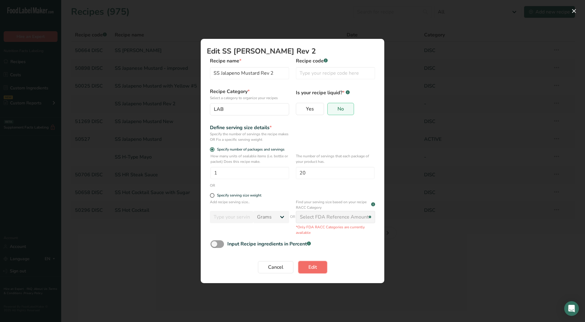
click at [307, 268] on button "Edit" at bounding box center [312, 267] width 29 height 12
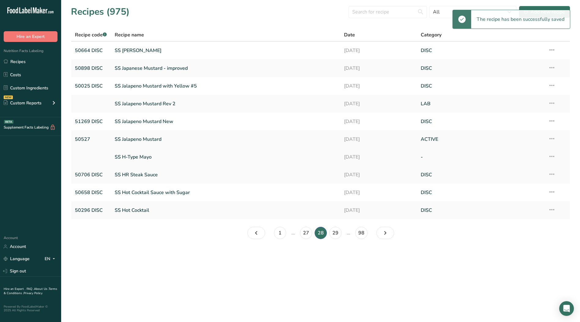
click at [553, 156] on icon at bounding box center [551, 156] width 7 height 11
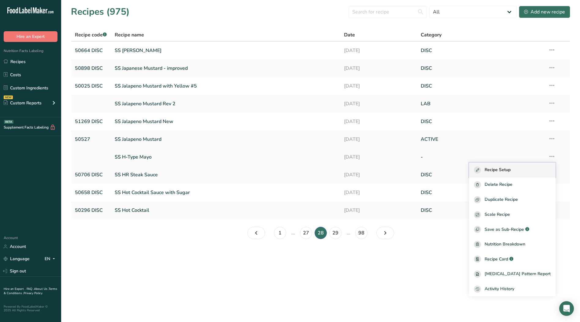
click at [511, 168] on span "Recipe Setup" at bounding box center [498, 169] width 26 height 7
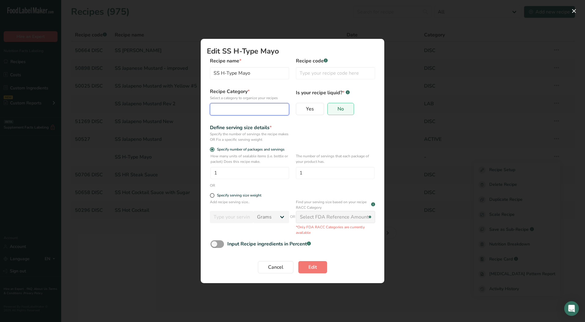
click at [227, 109] on div "Edit Recipe Modal" at bounding box center [248, 108] width 68 height 7
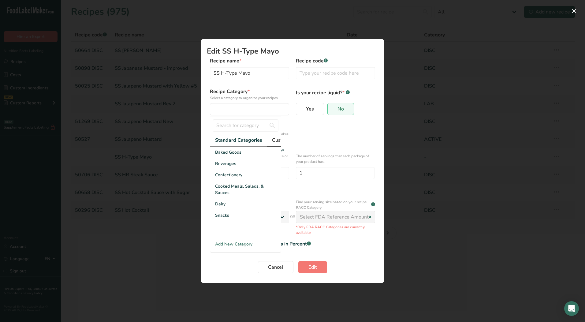
click at [273, 139] on span "Custom Categories .a-a{fill:#347362;}.b-a{fill:#fff;}" at bounding box center [295, 139] width 47 height 7
click at [235, 178] on div "LAB" at bounding box center [245, 174] width 71 height 11
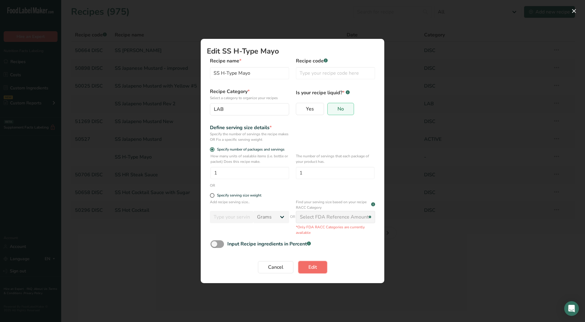
click at [316, 266] on span "Edit" at bounding box center [312, 266] width 9 height 7
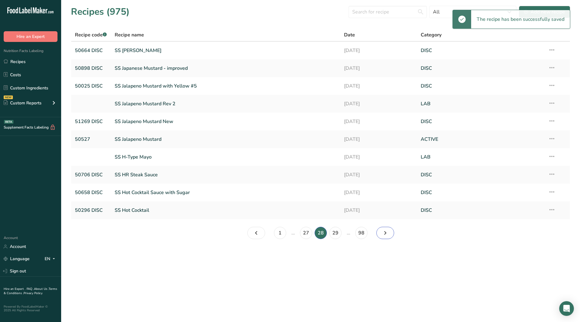
click at [388, 234] on icon "Page 29." at bounding box center [385, 232] width 7 height 11
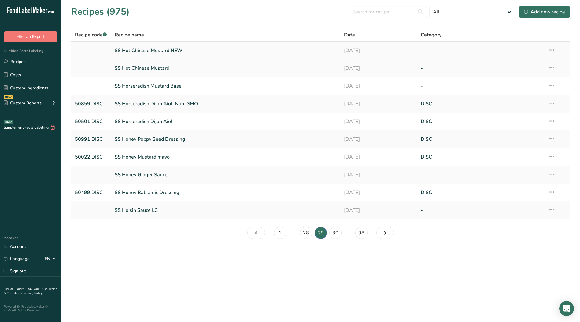
click at [554, 49] on icon at bounding box center [551, 49] width 7 height 11
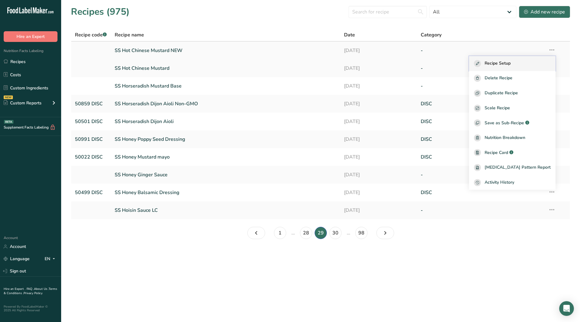
click at [509, 64] on span "Recipe Setup" at bounding box center [498, 63] width 26 height 7
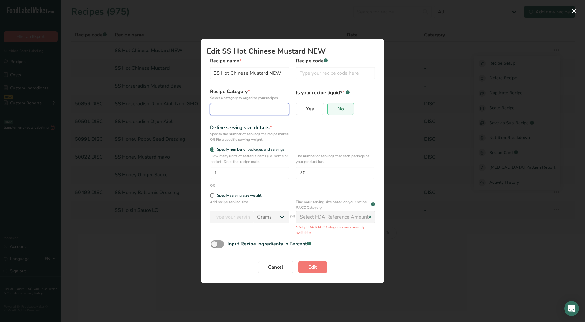
click at [260, 108] on div "Edit Recipe Modal" at bounding box center [248, 108] width 68 height 7
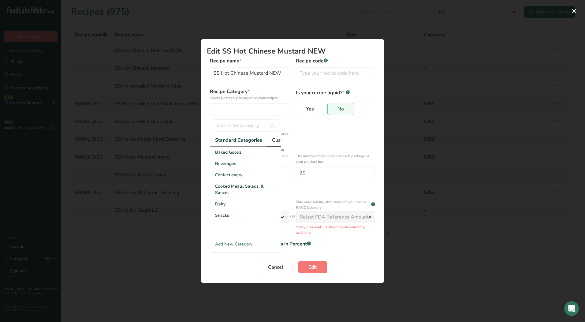
click at [278, 142] on span "Custom Categories .a-a{fill:#347362;}.b-a{fill:#fff;}" at bounding box center [295, 139] width 47 height 7
click at [229, 178] on div "LAB" at bounding box center [245, 174] width 71 height 11
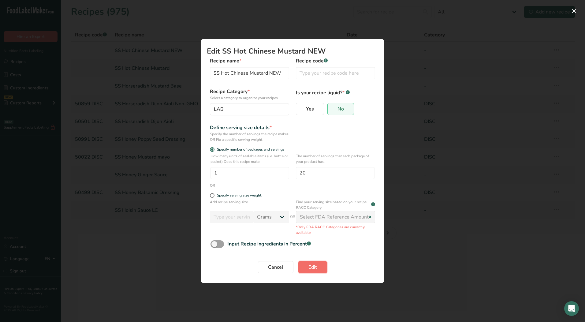
click at [310, 266] on span "Edit" at bounding box center [312, 266] width 9 height 7
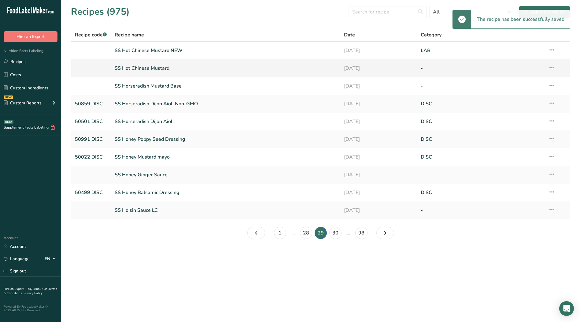
click at [555, 69] on icon at bounding box center [551, 67] width 7 height 11
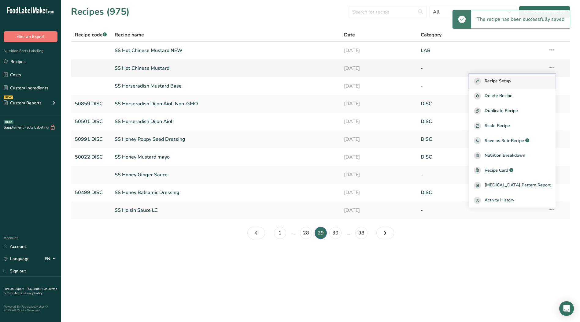
click at [511, 83] on span "Recipe Setup" at bounding box center [498, 81] width 26 height 7
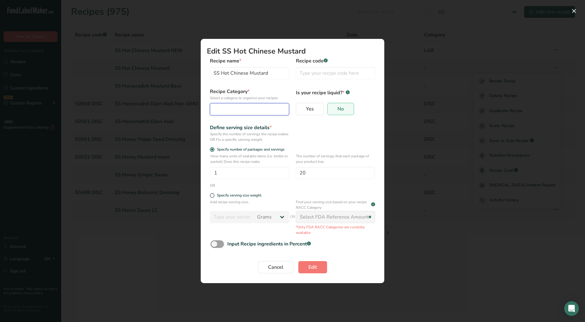
click at [233, 108] on div "Edit Recipe Modal" at bounding box center [248, 108] width 68 height 7
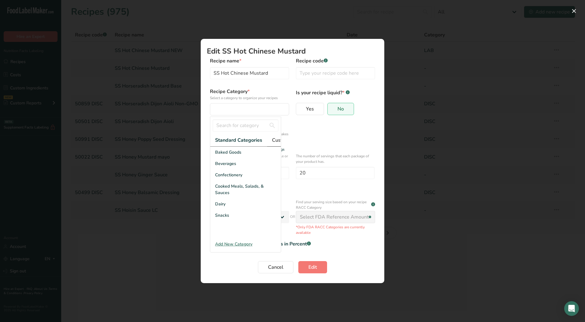
click at [275, 139] on span "Custom Categories .a-a{fill:#347362;}.b-a{fill:#fff;}" at bounding box center [295, 139] width 47 height 7
click at [232, 180] on div "LAB" at bounding box center [245, 174] width 71 height 11
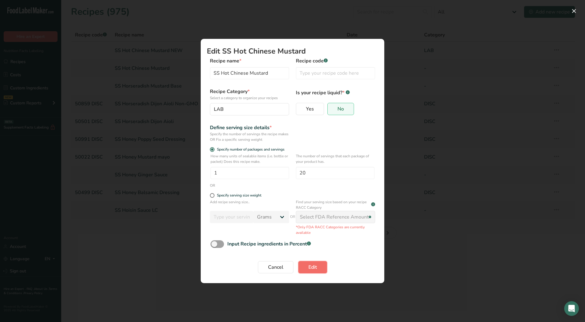
click at [316, 265] on span "Edit" at bounding box center [312, 266] width 9 height 7
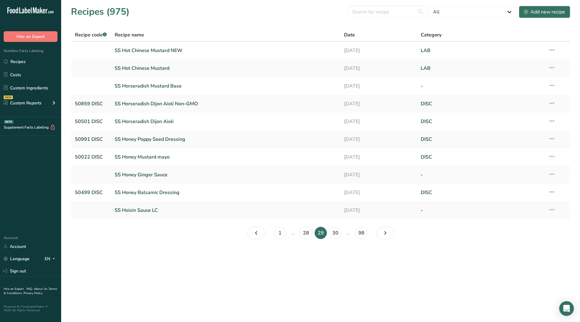
click at [556, 86] on td "Recipe Setup Delete Recipe Duplicate Recipe Scale Recipe Save as Sub-Recipe .a-…" at bounding box center [556, 86] width 25 height 18
click at [554, 86] on icon at bounding box center [551, 85] width 7 height 11
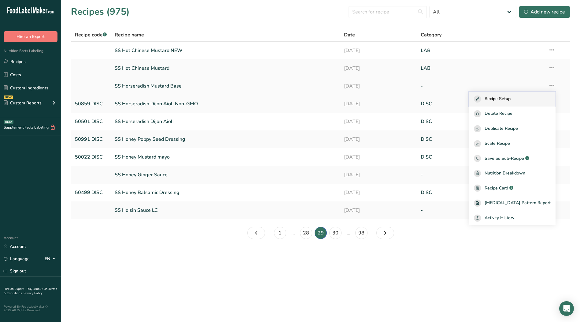
click at [511, 97] on span "Recipe Setup" at bounding box center [498, 98] width 26 height 7
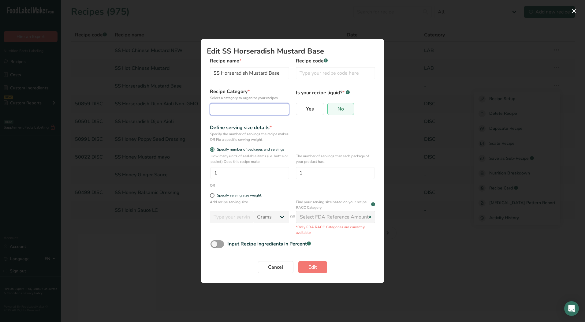
click at [252, 114] on button "Edit Recipe Modal" at bounding box center [249, 109] width 79 height 12
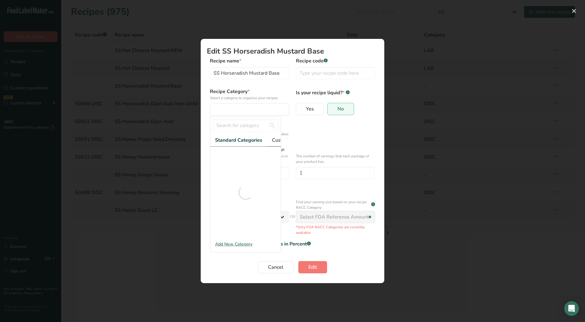
click at [273, 140] on span "Custom Categories .a-a{fill:#347362;}.b-a{fill:#fff;}" at bounding box center [295, 139] width 47 height 7
click at [279, 141] on span "Custom Categories .a-a{fill:#347362;}.b-a{fill:#fff;}" at bounding box center [294, 139] width 47 height 7
click at [220, 178] on span "LAB" at bounding box center [219, 175] width 9 height 6
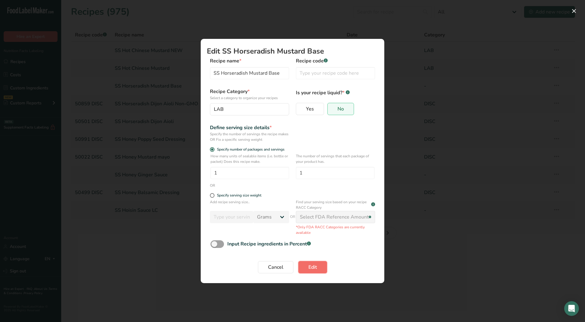
click at [315, 270] on span "Edit" at bounding box center [312, 266] width 9 height 7
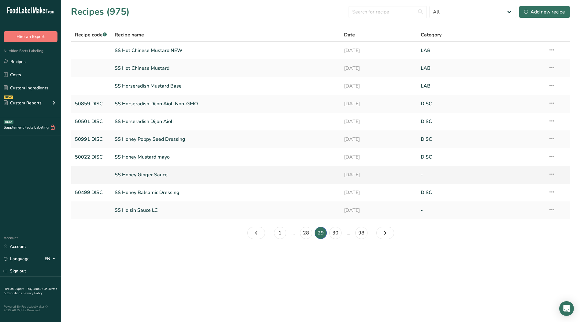
click at [553, 173] on icon at bounding box center [551, 173] width 7 height 11
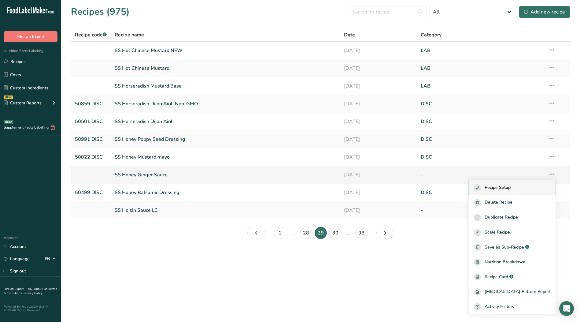
click at [527, 186] on div "Recipe Setup" at bounding box center [512, 187] width 77 height 7
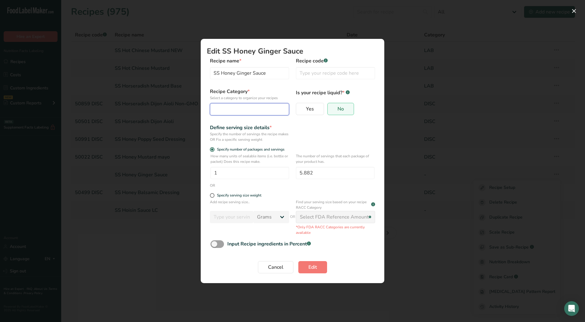
click at [234, 109] on div "Edit Recipe Modal" at bounding box center [248, 108] width 68 height 7
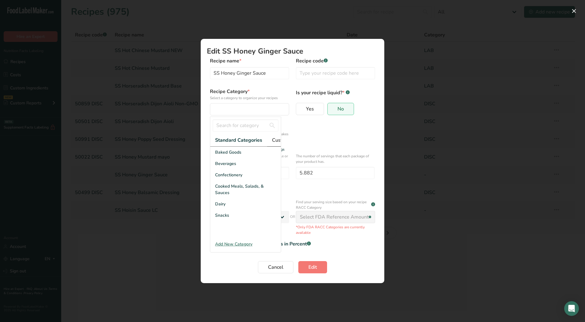
click at [275, 138] on span "Custom Categories .a-a{fill:#347362;}.b-a{fill:#fff;}" at bounding box center [295, 139] width 47 height 7
click at [229, 177] on div "LAB" at bounding box center [245, 174] width 71 height 11
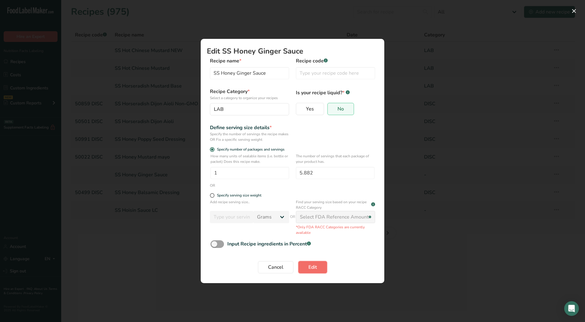
click at [318, 263] on button "Edit" at bounding box center [312, 267] width 29 height 12
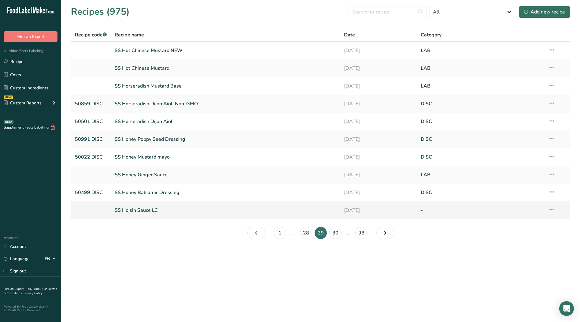
click at [552, 211] on icon at bounding box center [551, 209] width 7 height 11
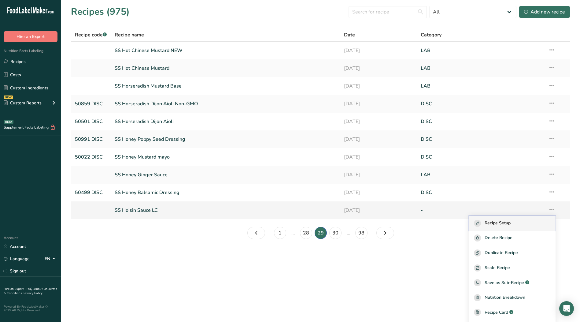
click at [503, 224] on span "Recipe Setup" at bounding box center [498, 223] width 26 height 7
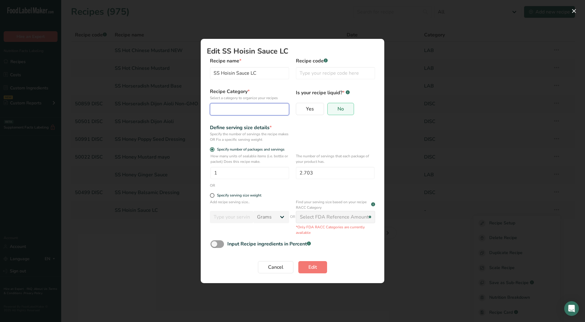
click at [224, 104] on button "Edit Recipe Modal" at bounding box center [249, 109] width 79 height 12
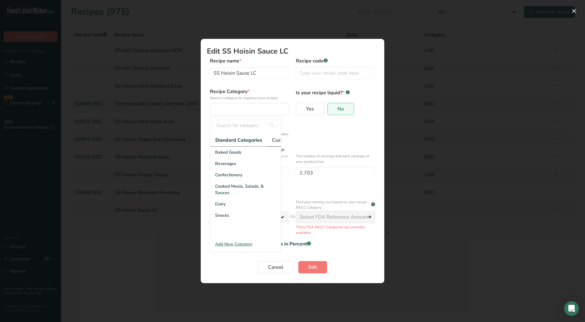
click at [276, 138] on span "Custom Categories .a-a{fill:#347362;}.b-a{fill:#fff;}" at bounding box center [295, 139] width 47 height 7
click at [223, 176] on span "LAB" at bounding box center [219, 175] width 9 height 6
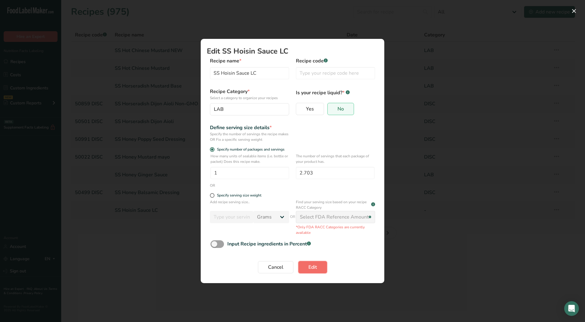
click at [315, 266] on span "Edit" at bounding box center [312, 266] width 9 height 7
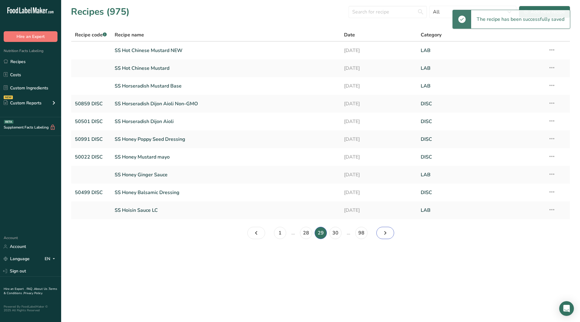
click at [386, 235] on icon "Page 30." at bounding box center [385, 232] width 7 height 11
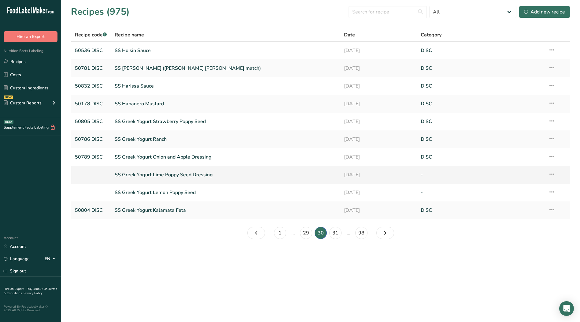
click at [553, 173] on icon at bounding box center [551, 173] width 7 height 11
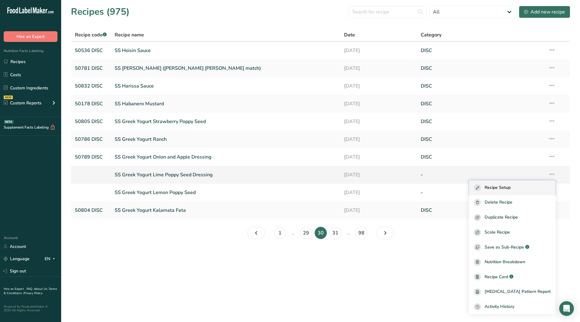
click at [511, 184] on span "Recipe Setup" at bounding box center [498, 187] width 26 height 7
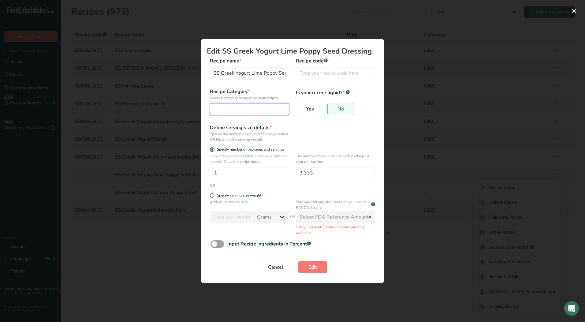
click at [223, 106] on div "Edit Recipe Modal" at bounding box center [248, 108] width 68 height 7
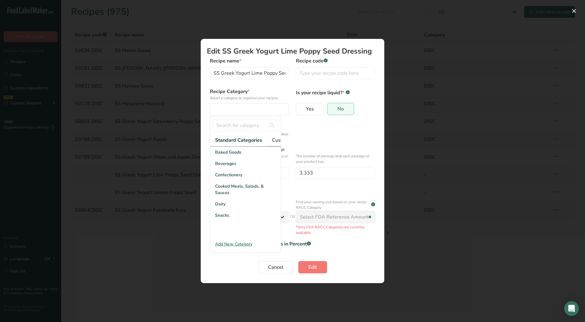
click at [273, 141] on span "Custom Categories .a-a{fill:#347362;}.b-a{fill:#fff;}" at bounding box center [295, 139] width 47 height 7
drag, startPoint x: 232, startPoint y: 183, endPoint x: 233, endPoint y: 179, distance: 3.3
click at [232, 180] on div "LAB" at bounding box center [245, 174] width 71 height 11
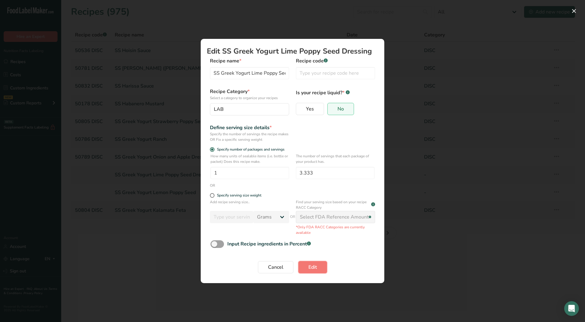
drag, startPoint x: 316, startPoint y: 265, endPoint x: 308, endPoint y: 276, distance: 13.4
click at [316, 268] on span "Edit" at bounding box center [312, 266] width 9 height 7
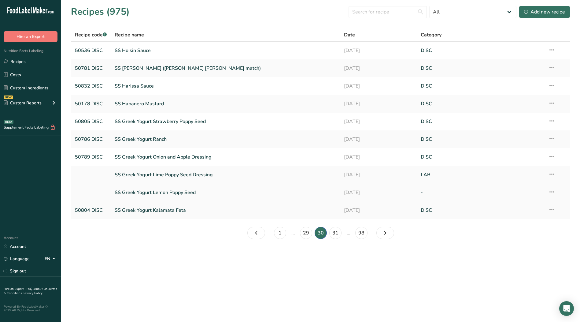
click at [549, 193] on icon at bounding box center [551, 191] width 7 height 11
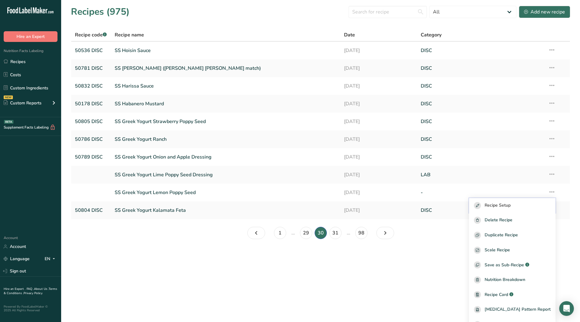
drag, startPoint x: 526, startPoint y: 206, endPoint x: 519, endPoint y: 208, distance: 8.3
click at [525, 207] on div "Recipe Setup" at bounding box center [512, 205] width 77 height 7
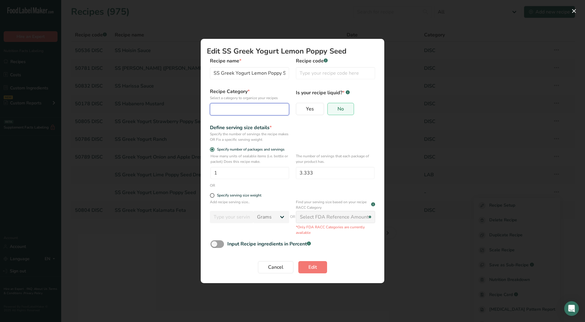
click at [234, 111] on div "Edit Recipe Modal" at bounding box center [248, 108] width 68 height 7
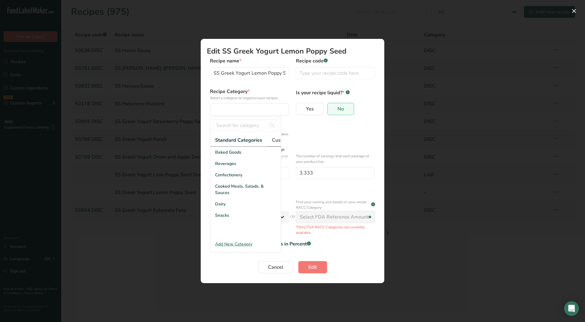
click at [275, 141] on span "Custom Categories .a-a{fill:#347362;}.b-a{fill:#fff;}" at bounding box center [295, 139] width 47 height 7
click at [226, 180] on div "LAB" at bounding box center [245, 174] width 71 height 11
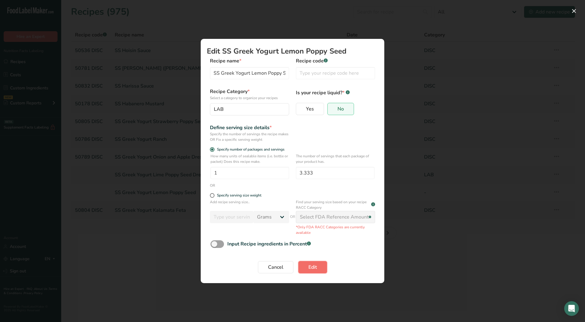
click at [312, 265] on span "Edit" at bounding box center [312, 266] width 9 height 7
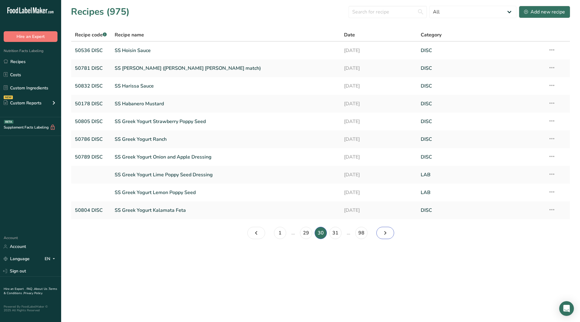
click at [385, 232] on icon "Page 31." at bounding box center [385, 232] width 7 height 11
